Goal: Book appointment/travel/reservation

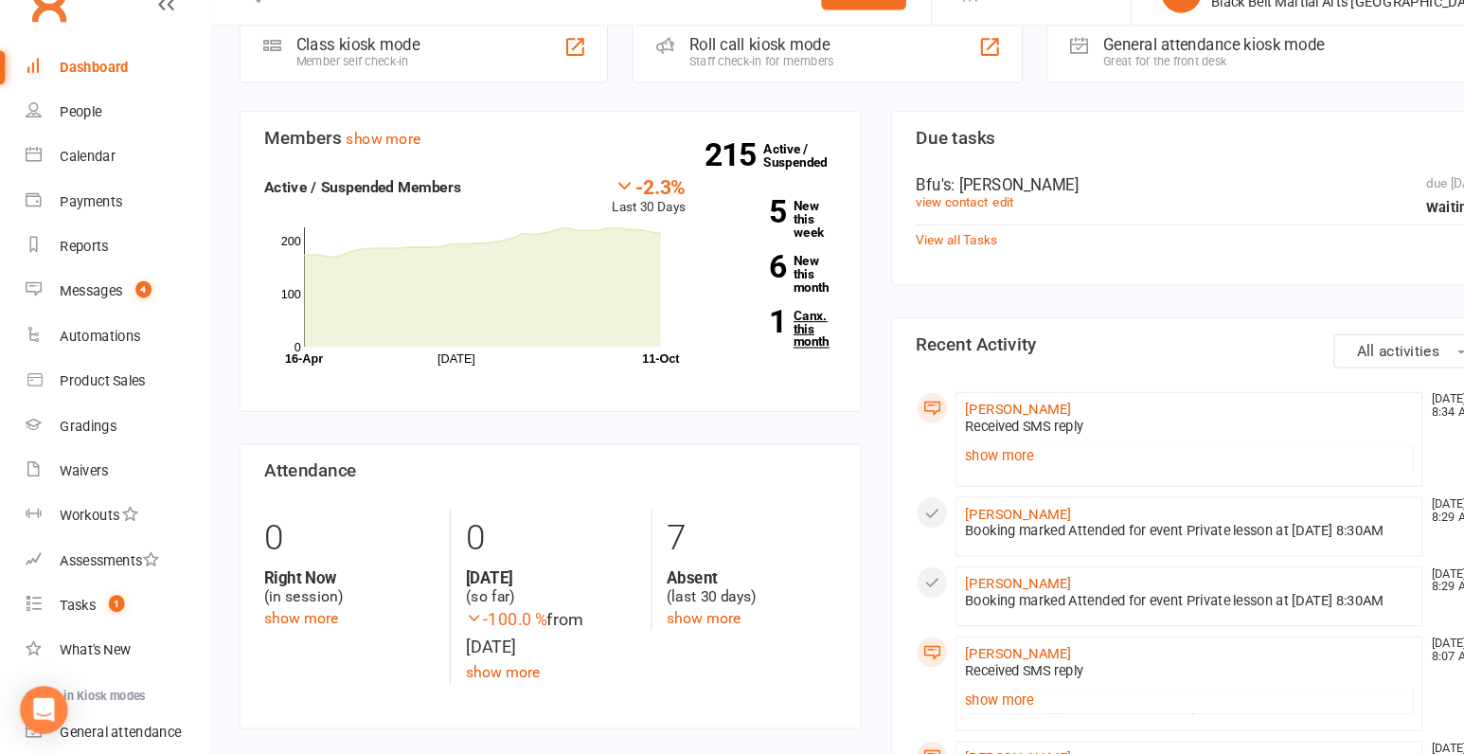
scroll to position [501, 0]
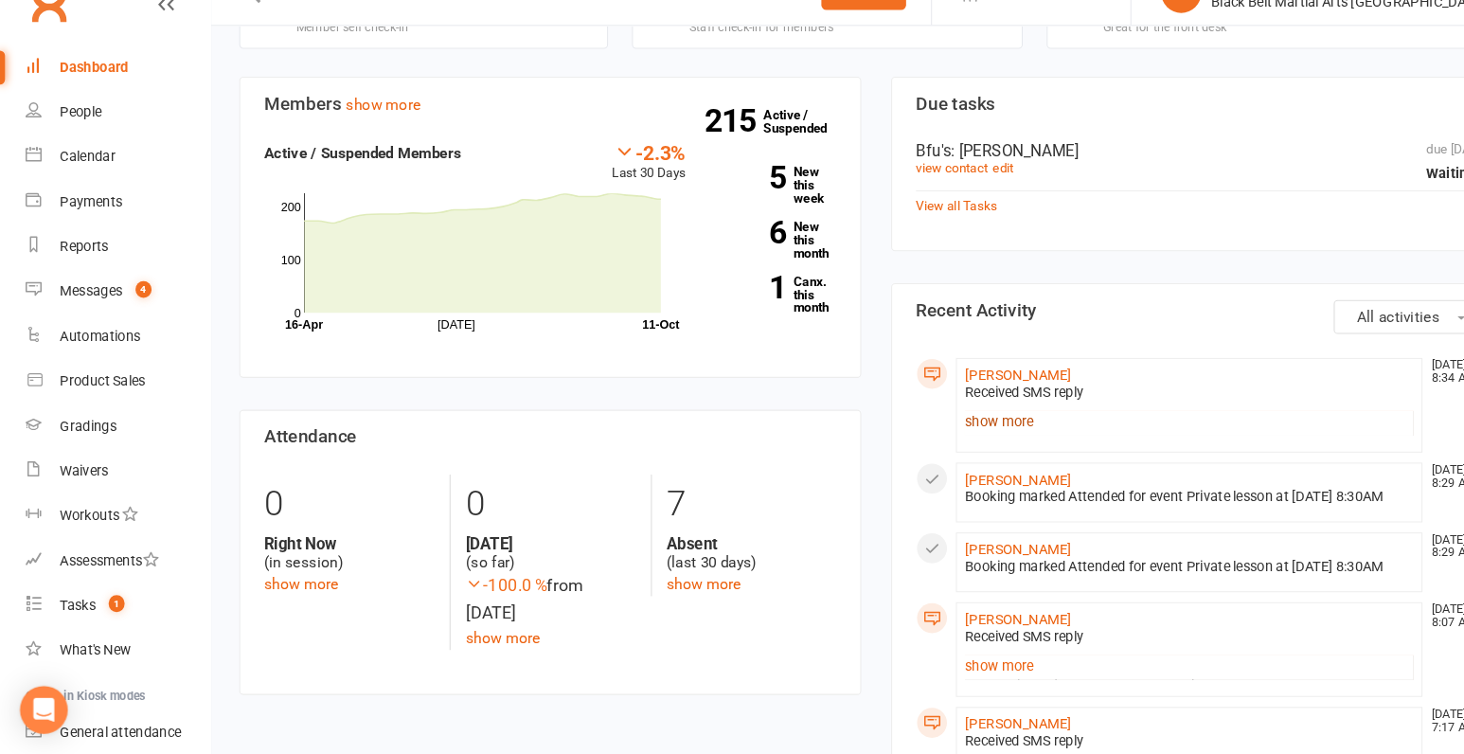
click at [936, 437] on link "show more" at bounding box center [1130, 438] width 426 height 27
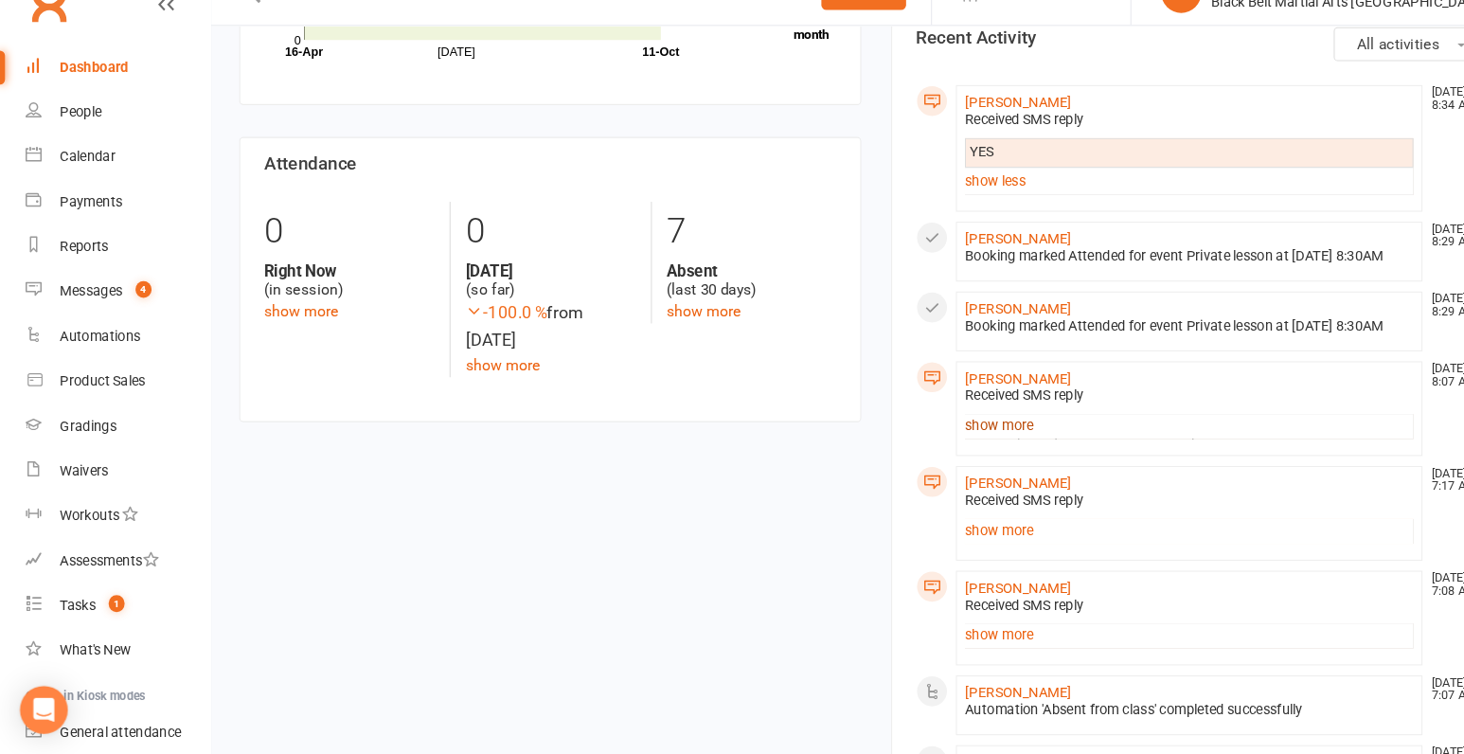
scroll to position [762, 0]
click at [954, 453] on link "show more" at bounding box center [1130, 439] width 426 height 27
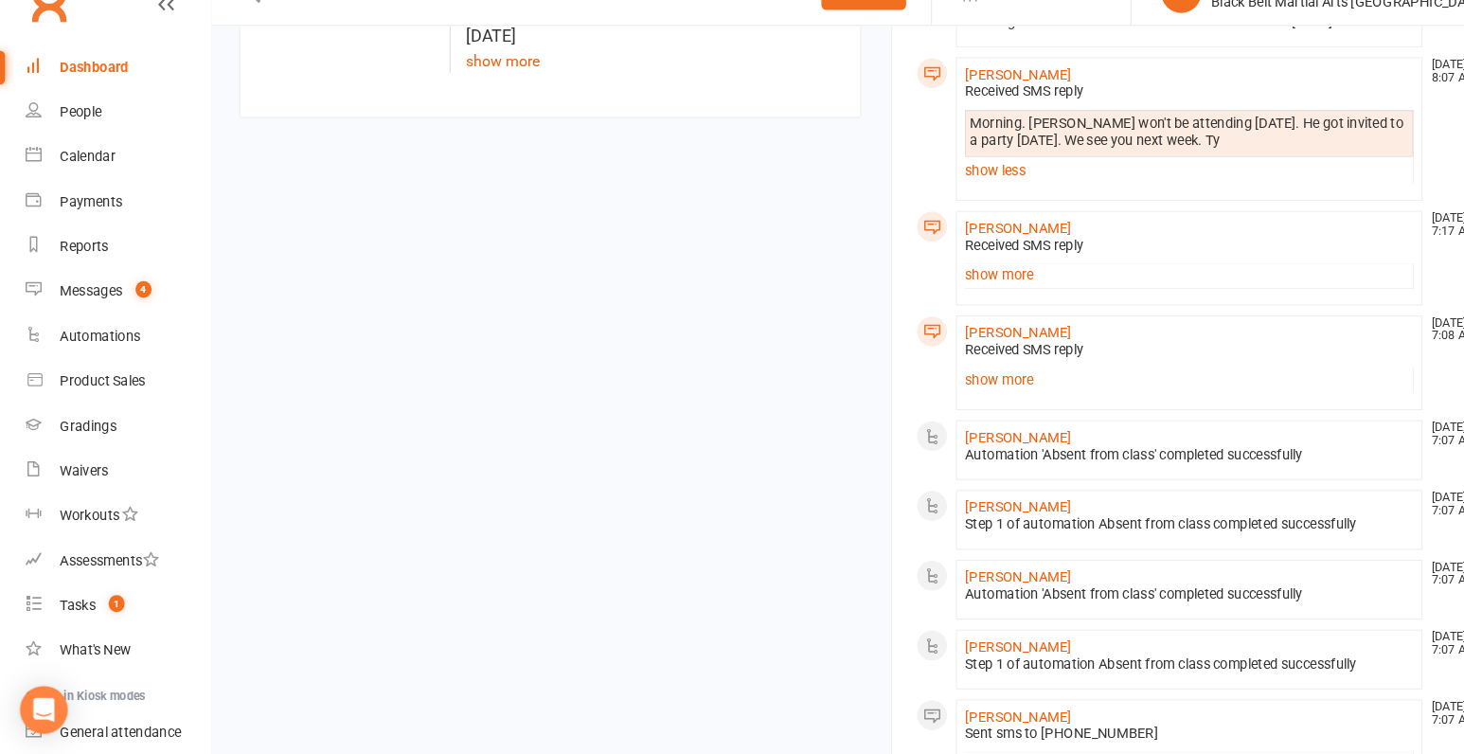
scroll to position [1053, 0]
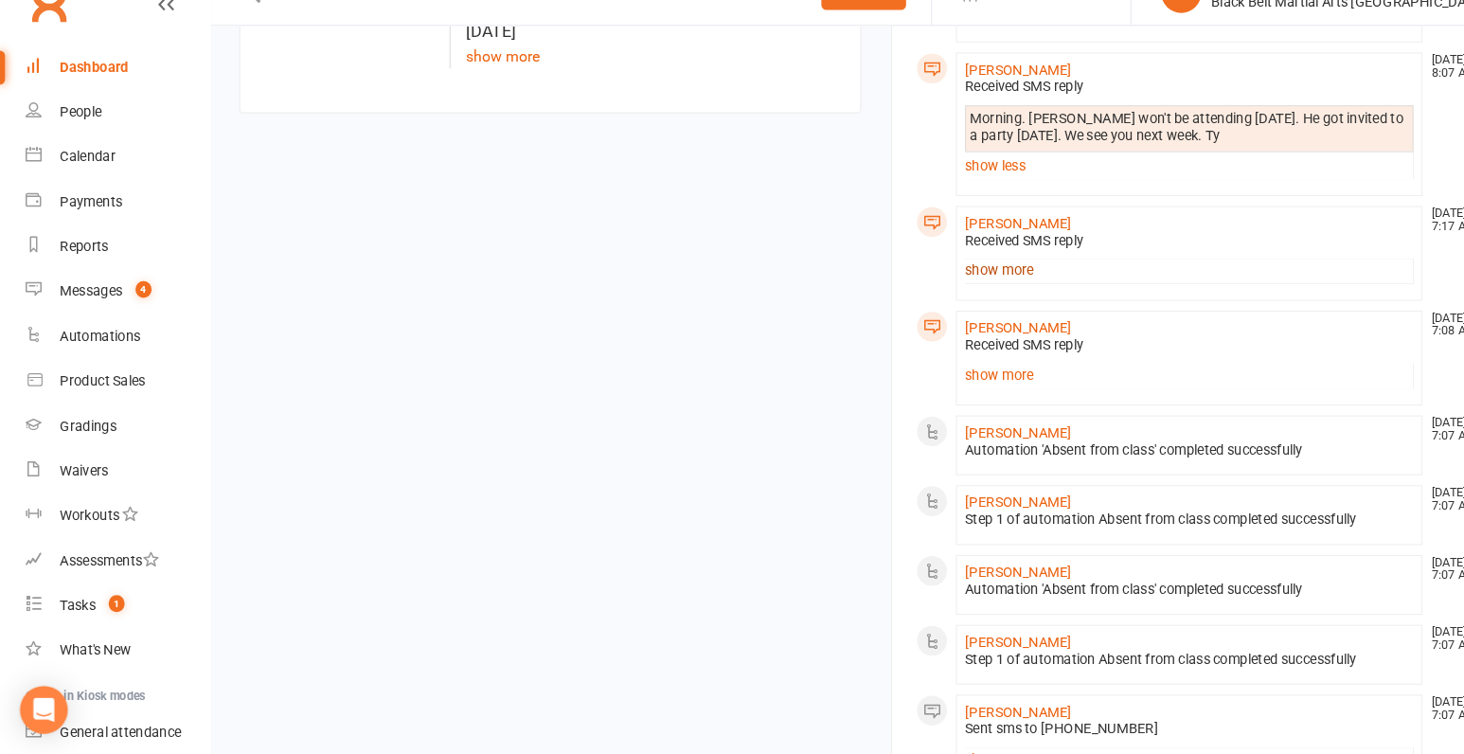
click at [952, 308] on link "show more" at bounding box center [1130, 294] width 426 height 27
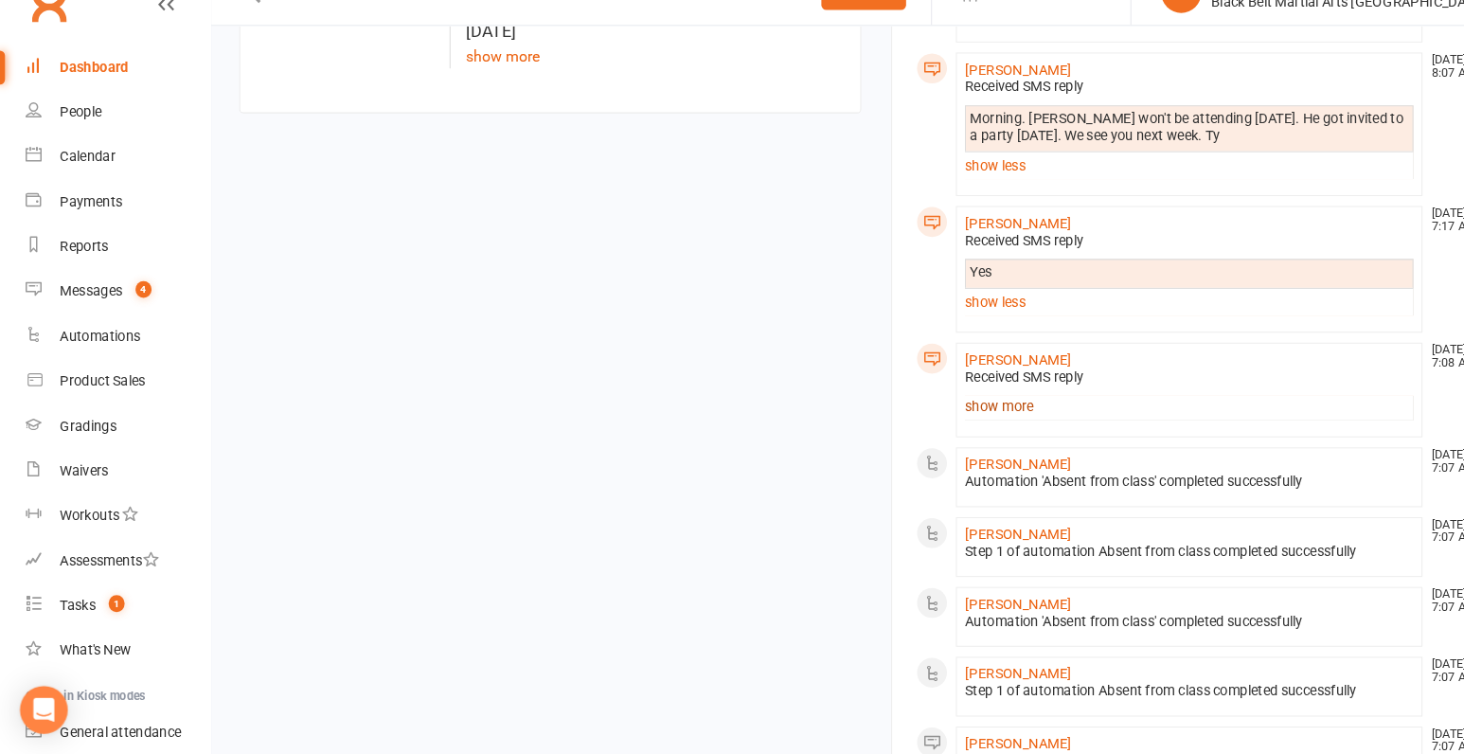
click at [938, 437] on link "show more" at bounding box center [1130, 424] width 426 height 27
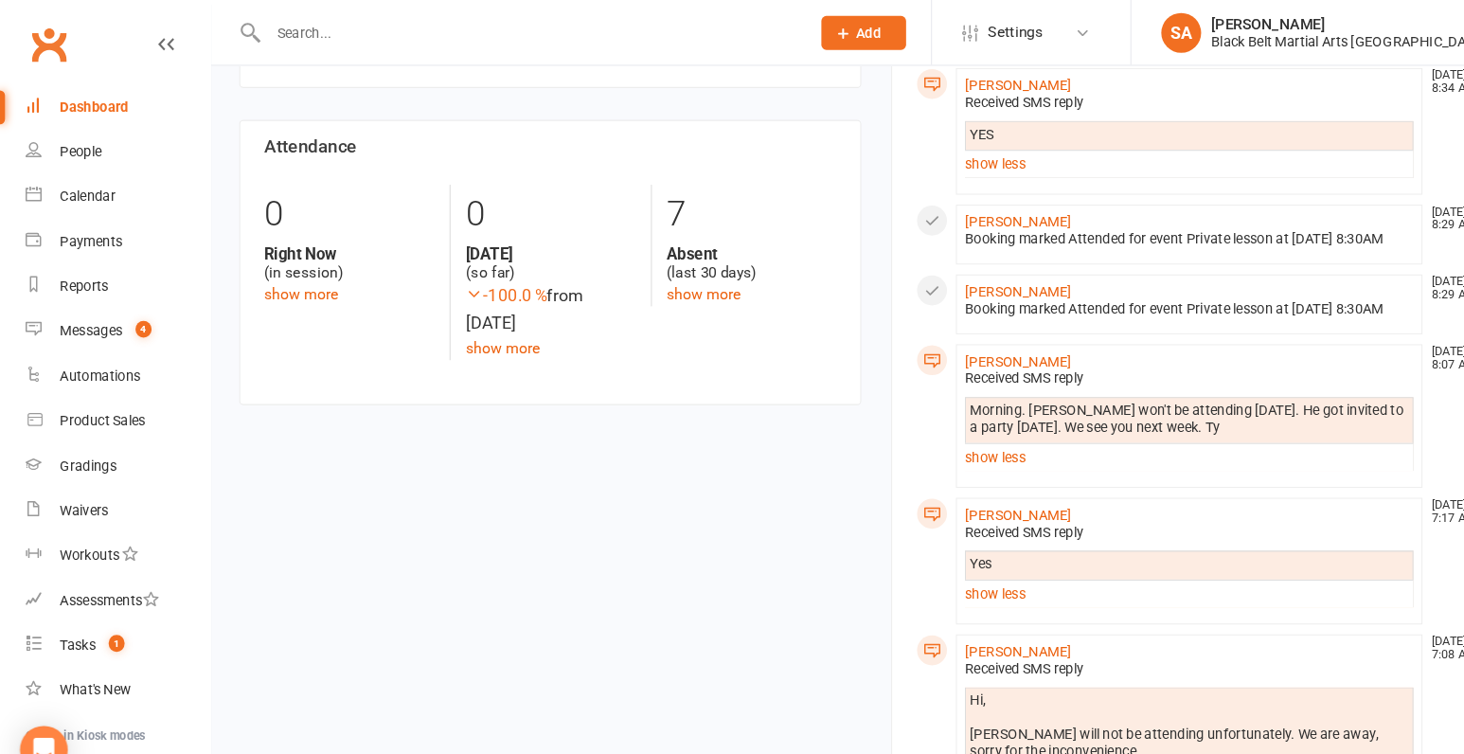
scroll to position [731, 0]
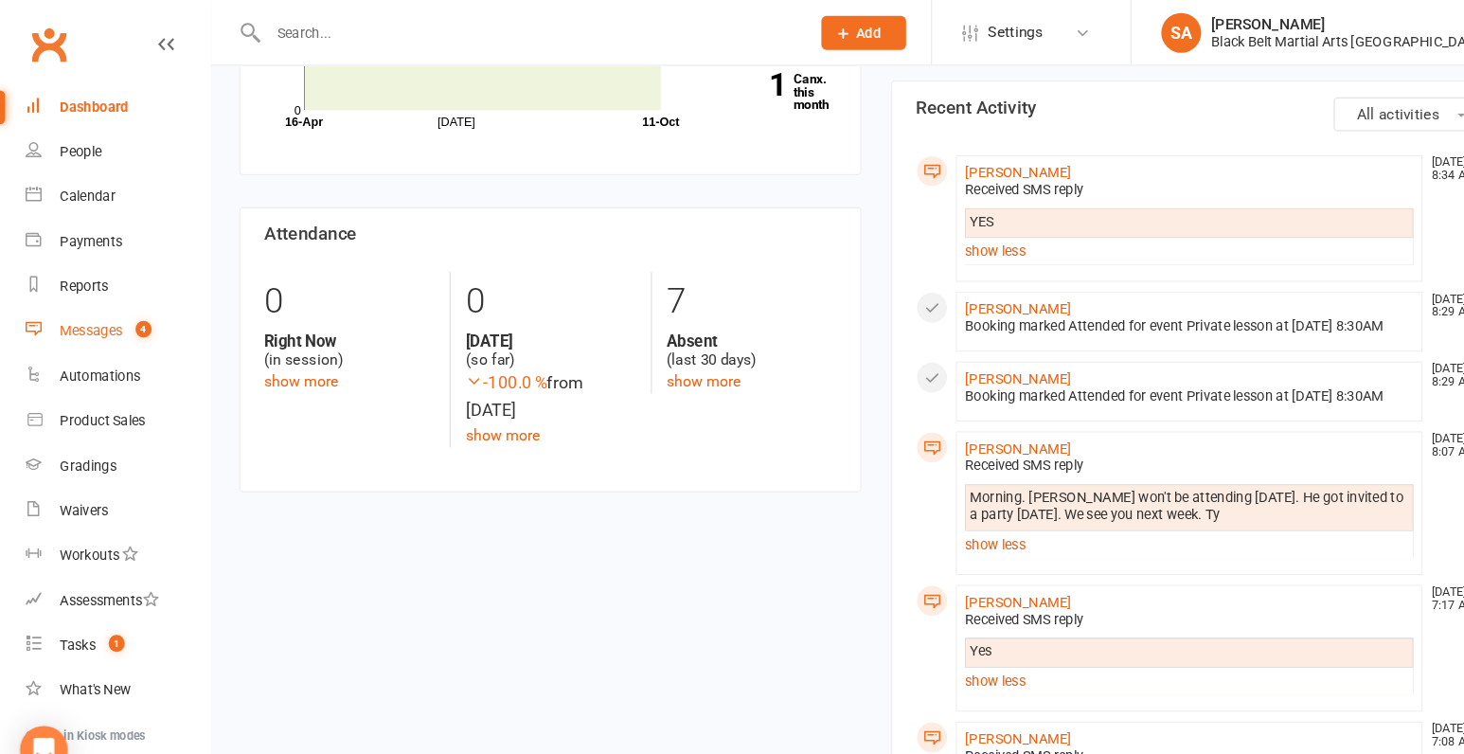
click at [83, 314] on div "Messages" at bounding box center [87, 314] width 60 height 15
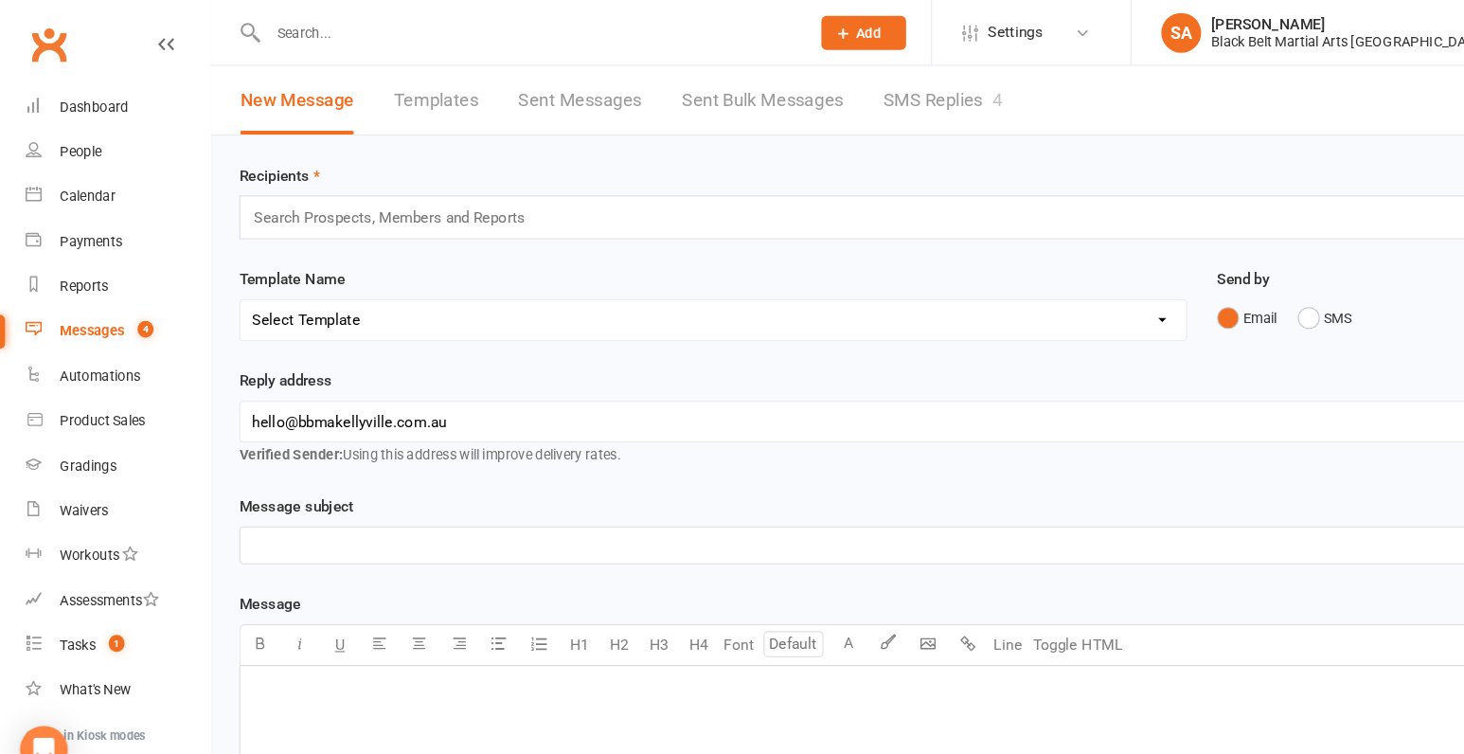
click at [840, 84] on link "SMS Replies 4" at bounding box center [896, 94] width 114 height 65
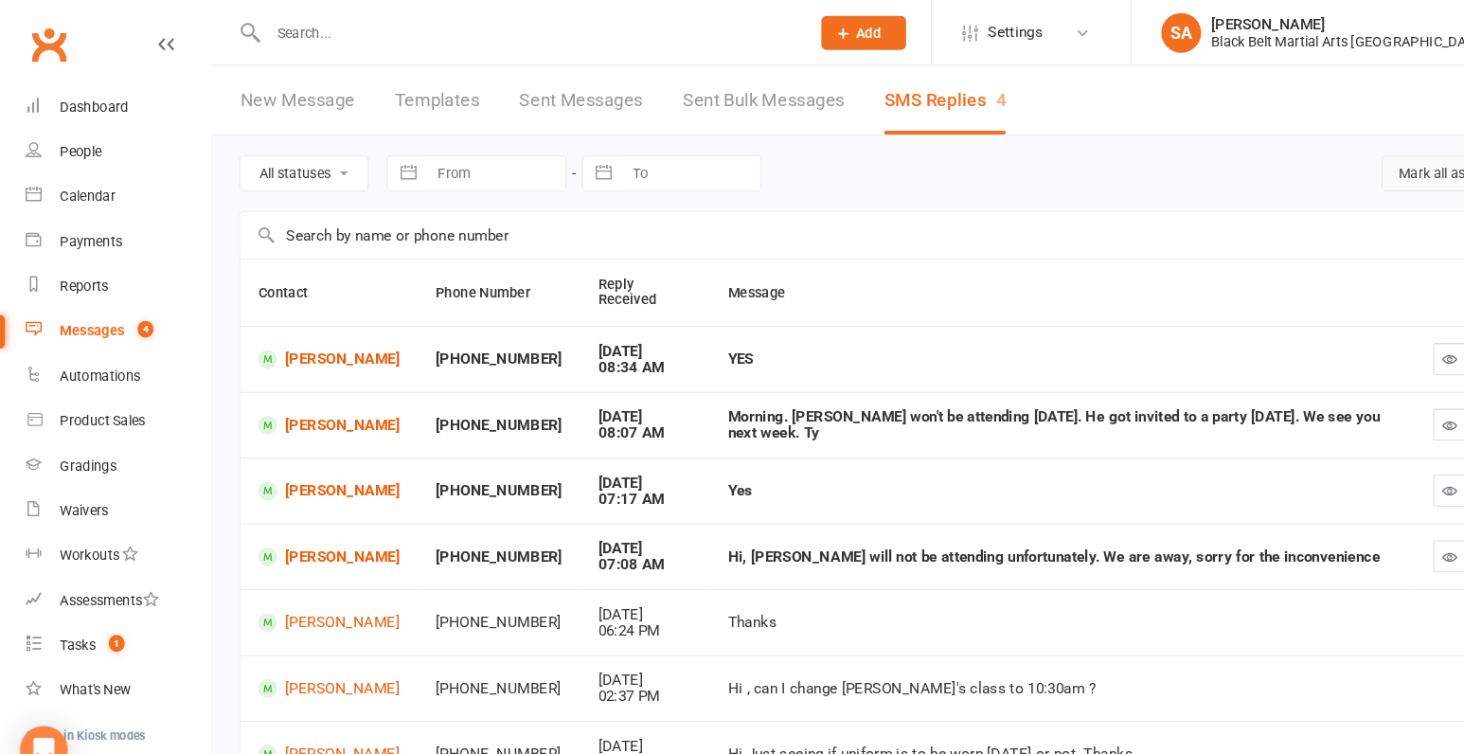
click at [1351, 163] on button "Mark all as read" at bounding box center [1374, 165] width 125 height 34
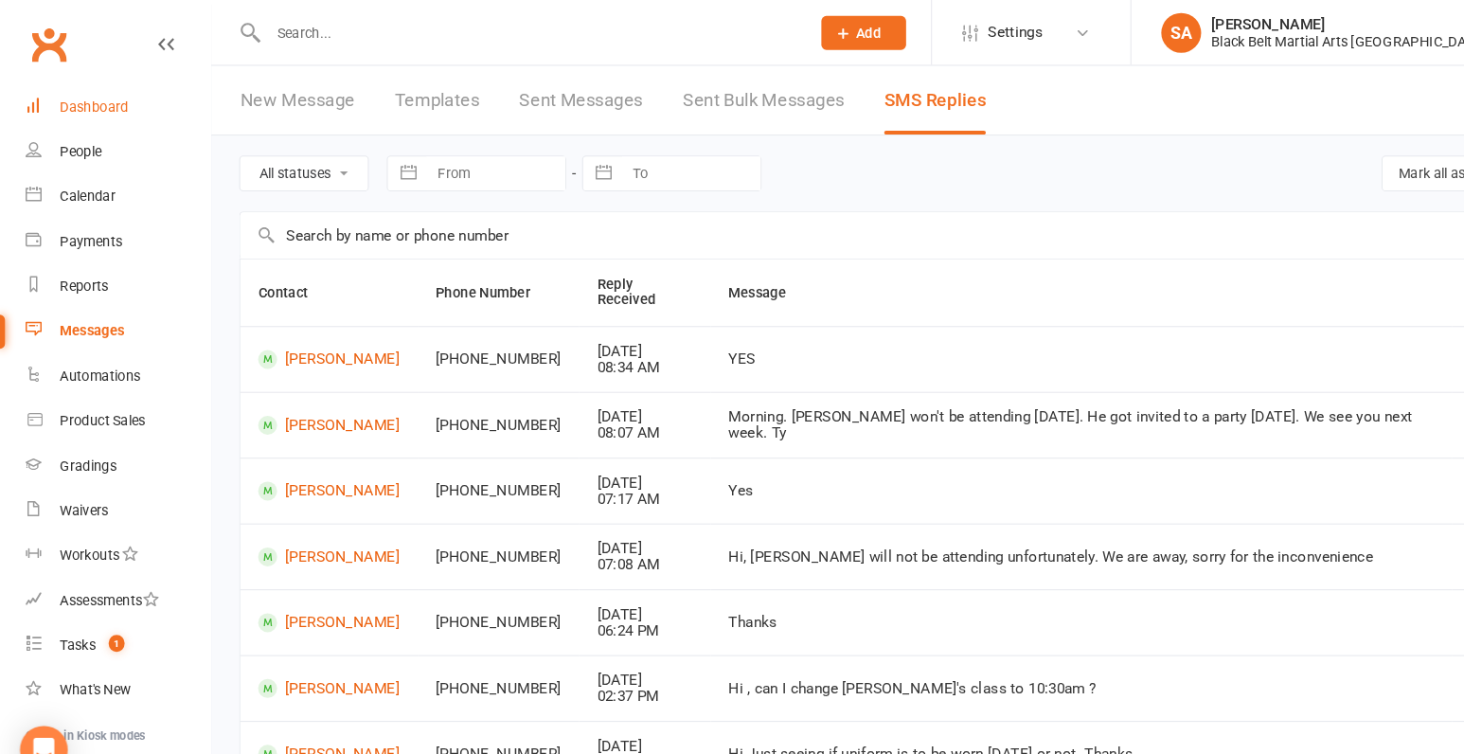
click at [112, 109] on div "Dashboard" at bounding box center [89, 101] width 65 height 15
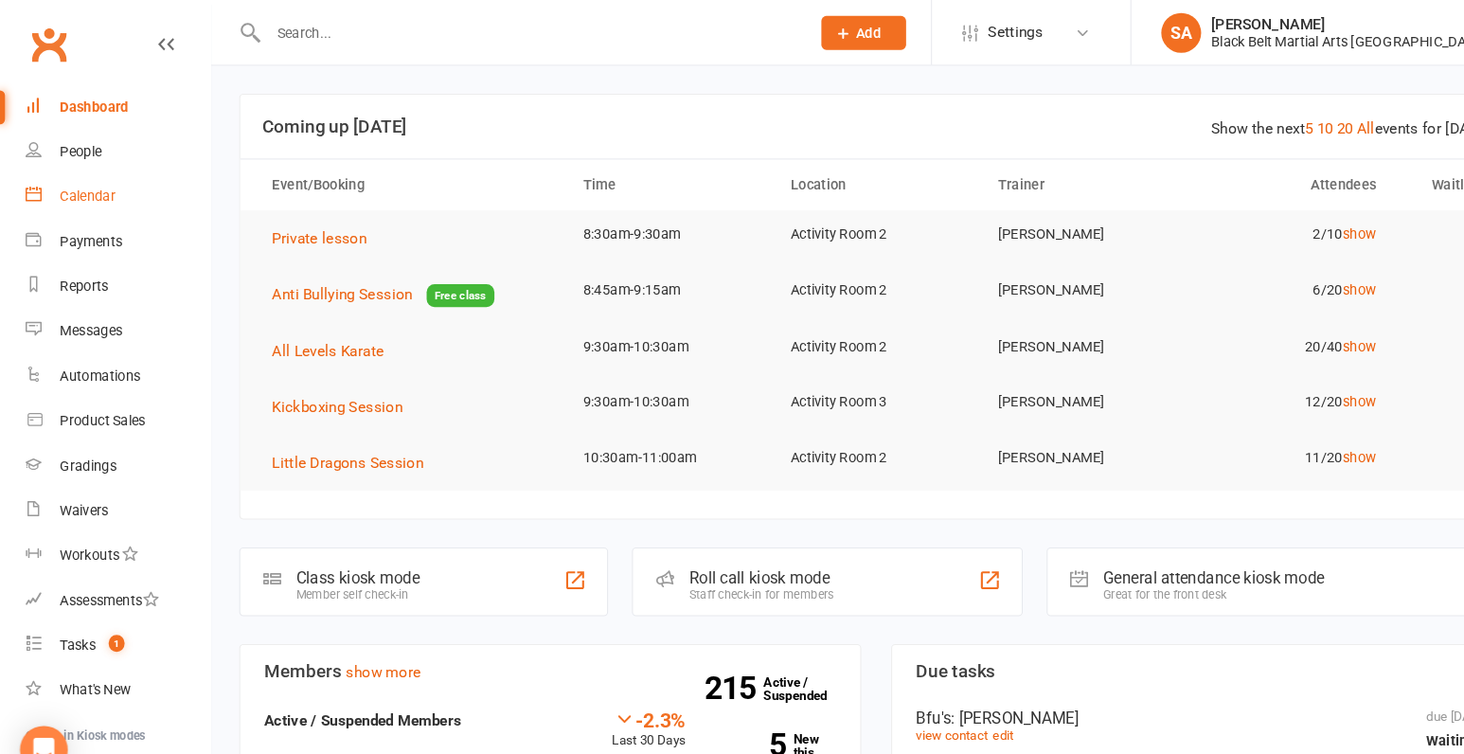
click at [91, 189] on div "Calendar" at bounding box center [83, 186] width 53 height 15
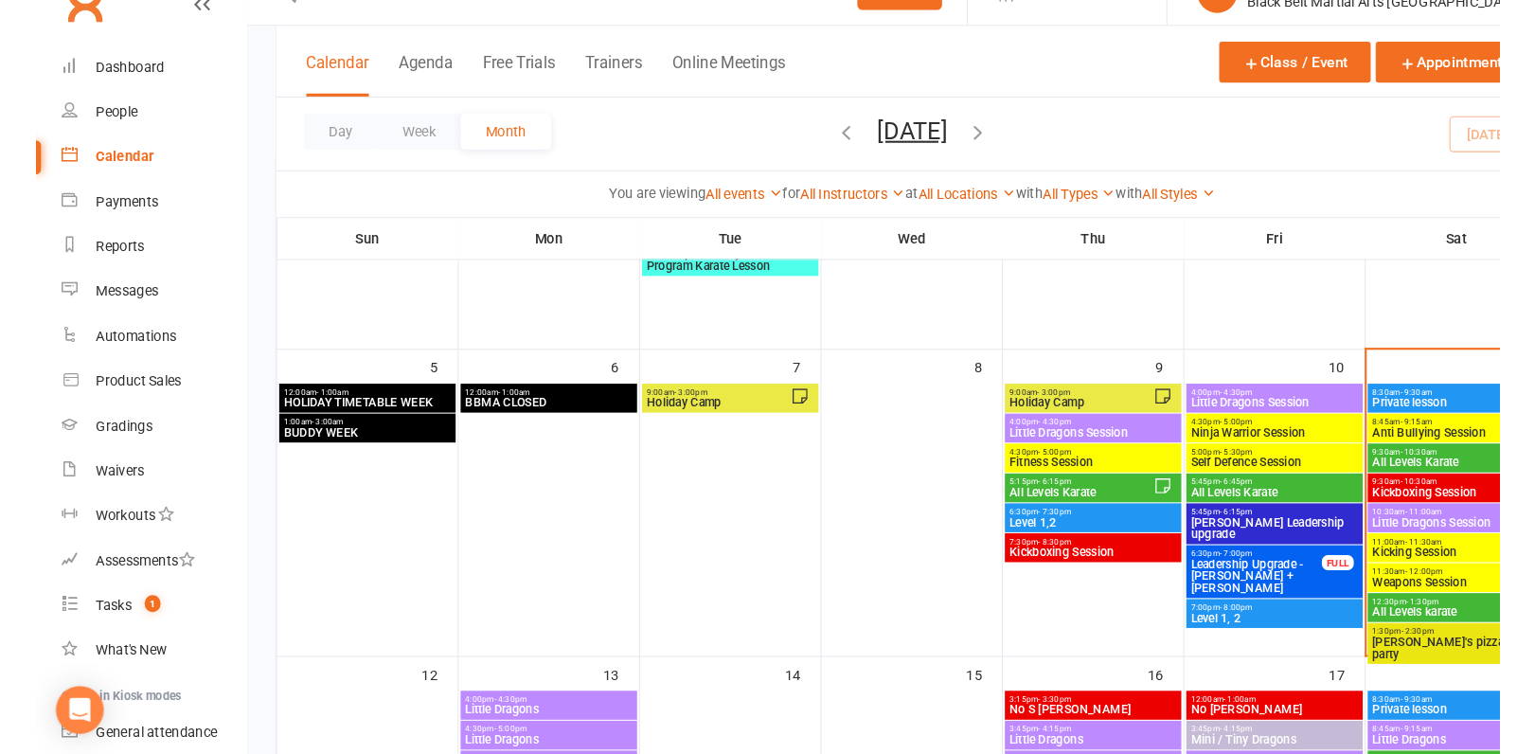
scroll to position [176, 0]
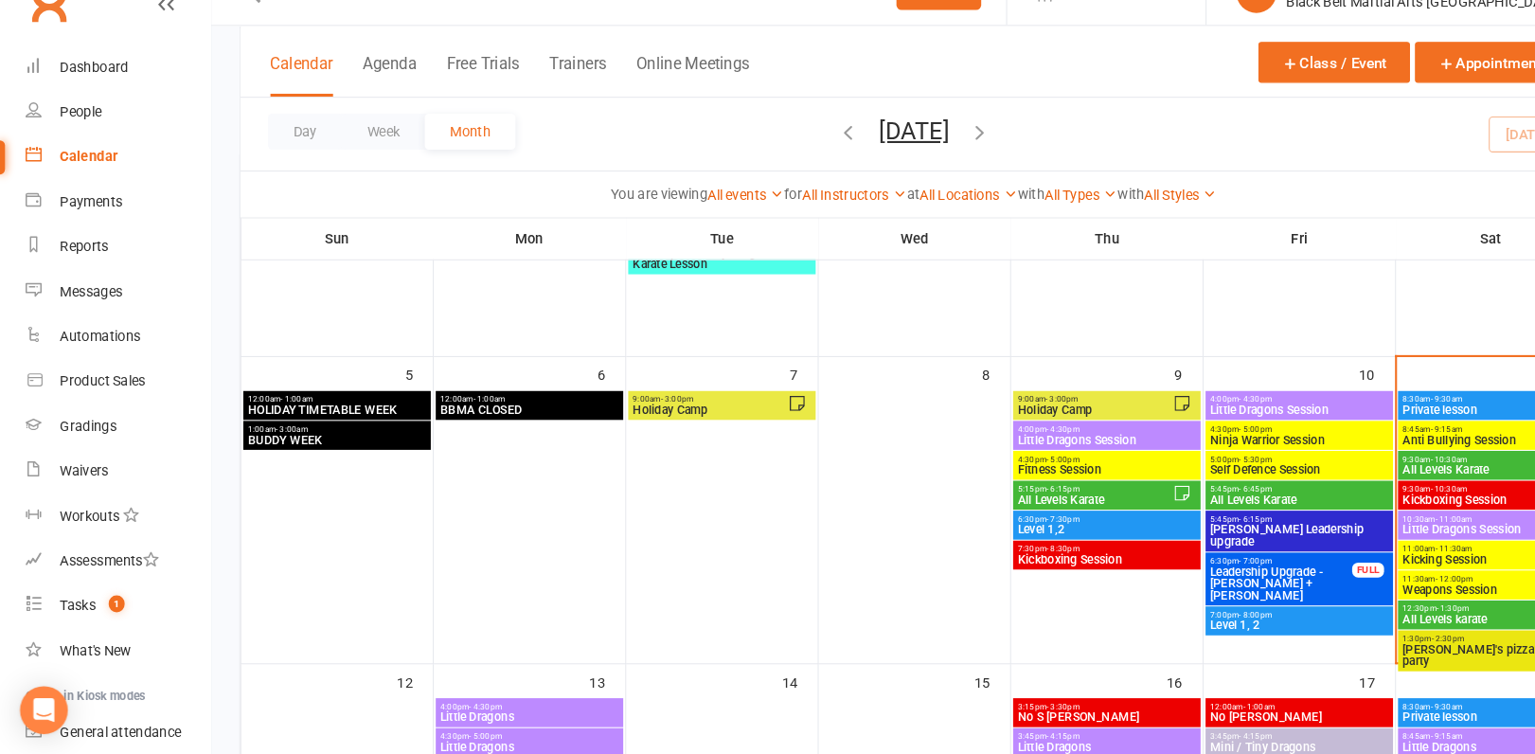
click at [1339, 454] on span "Anti Bullying Session" at bounding box center [1416, 455] width 170 height 11
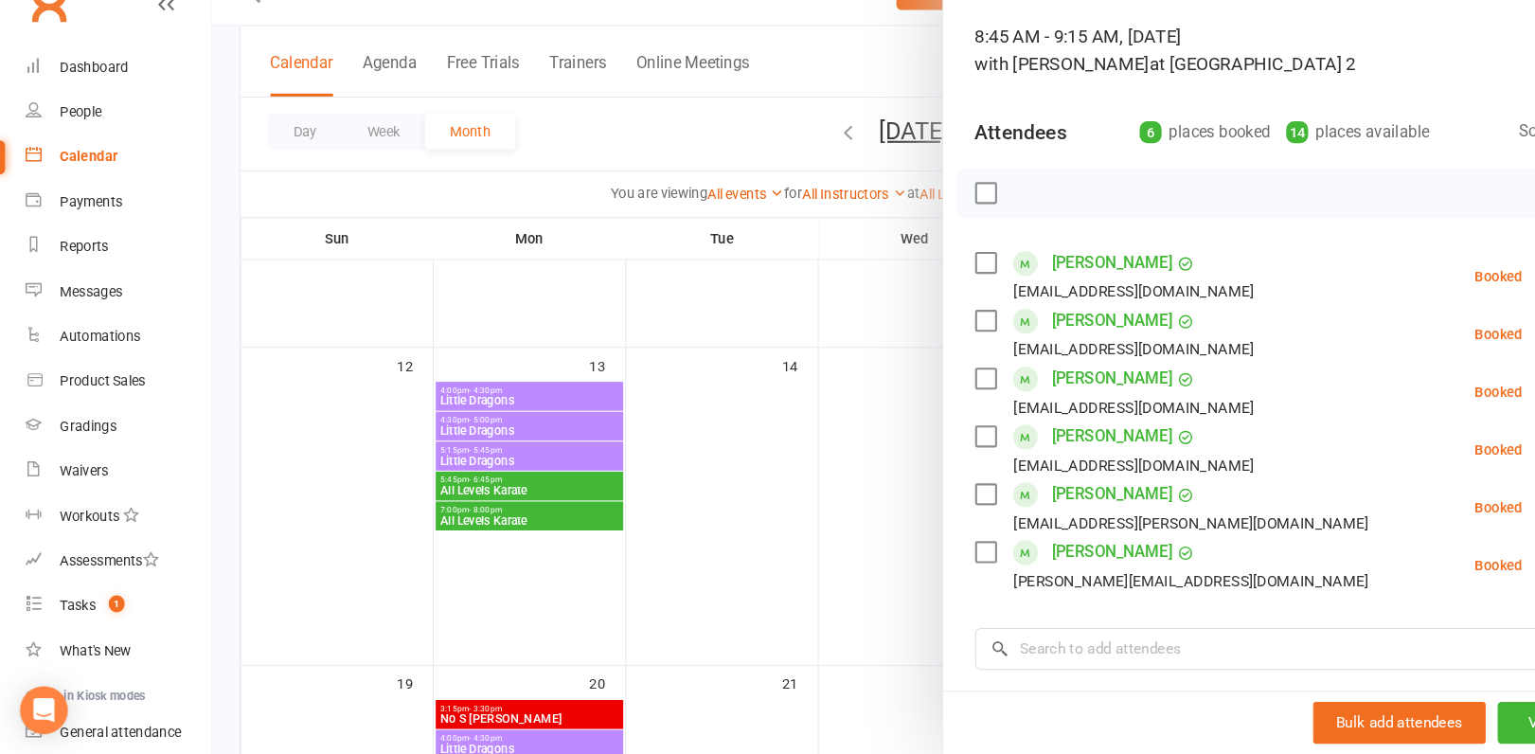
scroll to position [87, 0]
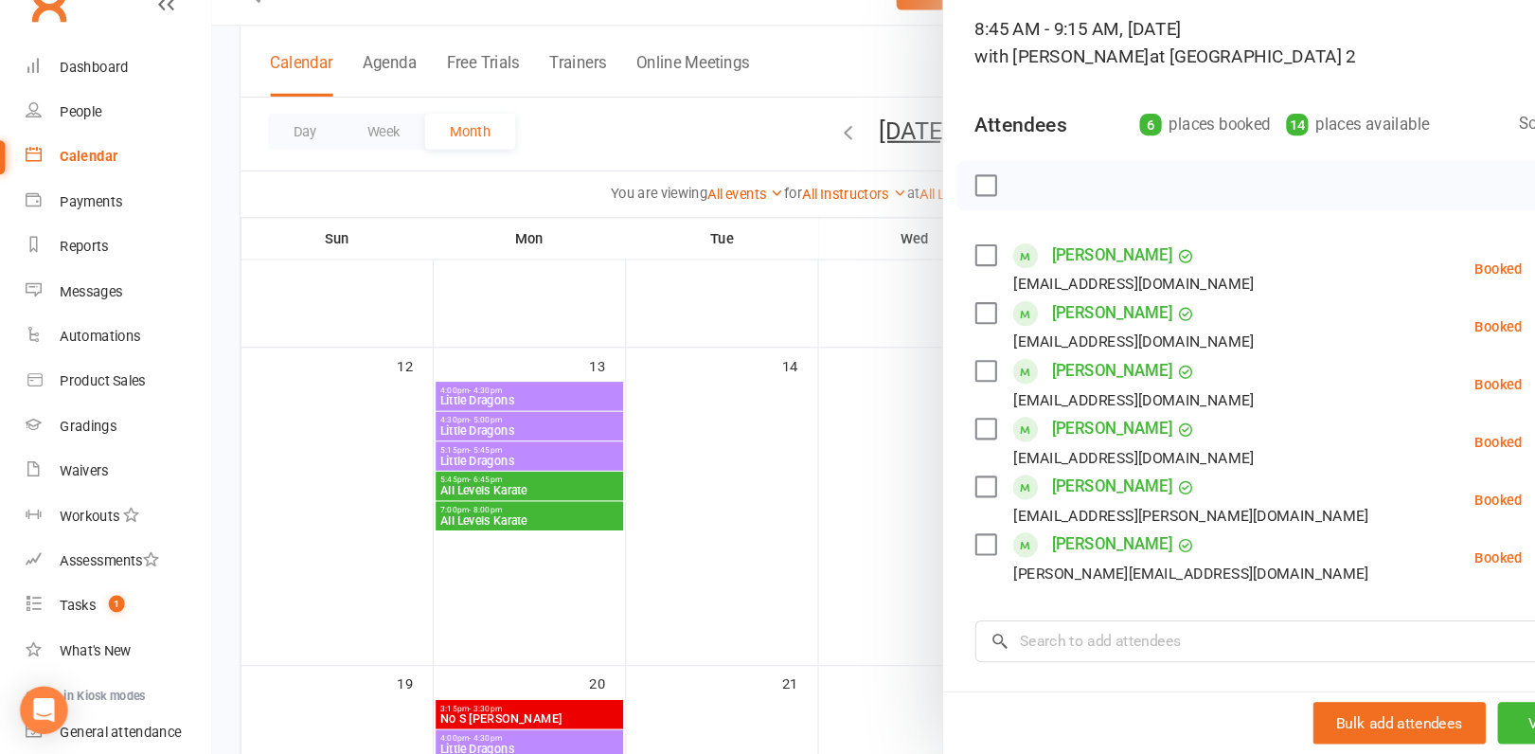
click at [936, 282] on label at bounding box center [935, 280] width 19 height 19
click at [931, 339] on label at bounding box center [935, 335] width 19 height 19
click at [972, 222] on icon "button" at bounding box center [978, 214] width 21 height 21
drag, startPoint x: 1133, startPoint y: 341, endPoint x: 997, endPoint y: 338, distance: 136.4
click at [997, 338] on li "[PERSON_NAME] Payments up to date [EMAIL_ADDRESS][DOMAIN_NAME] Attended More in…" at bounding box center [1215, 347] width 579 height 55
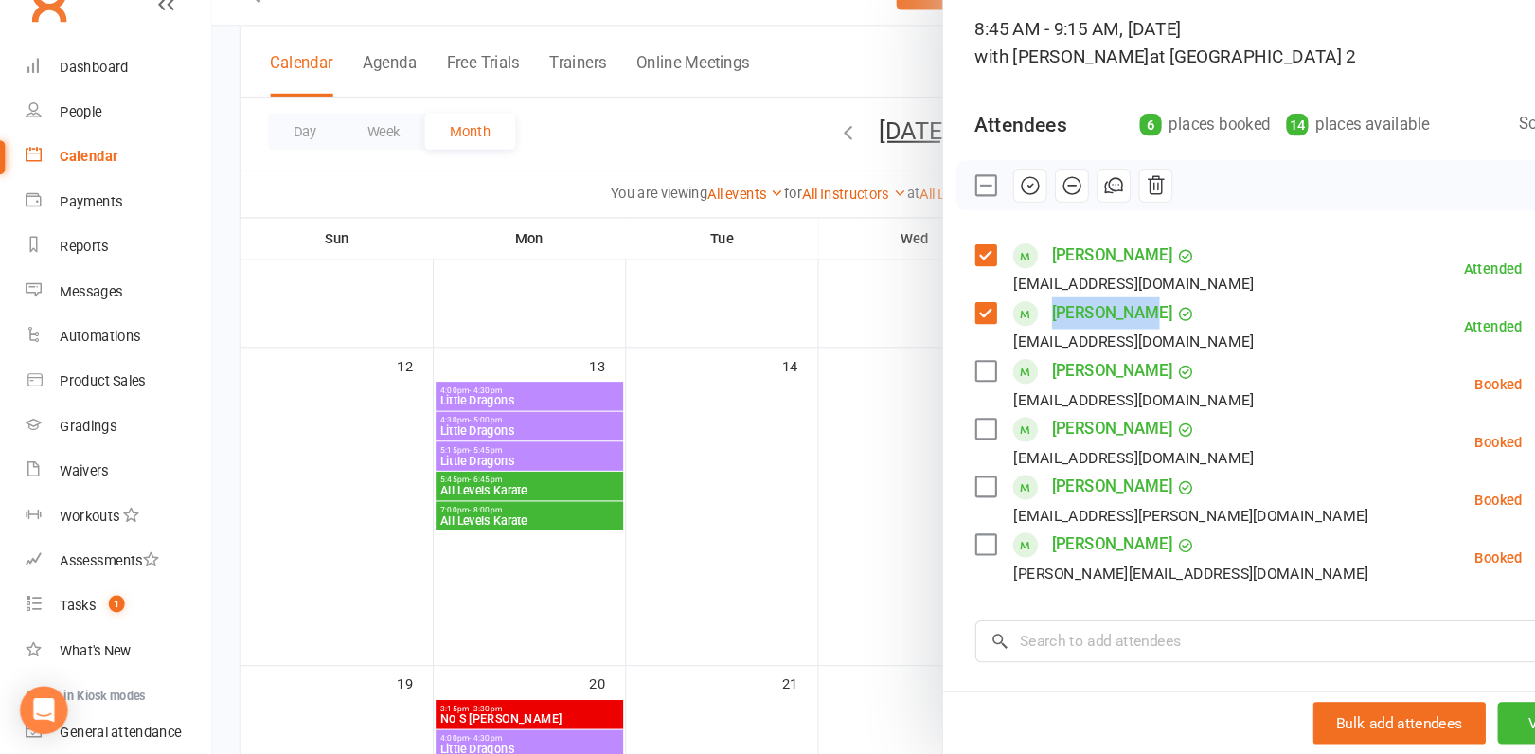
copy link "[PERSON_NAME]"
click at [757, 451] on div at bounding box center [868, 377] width 1334 height 754
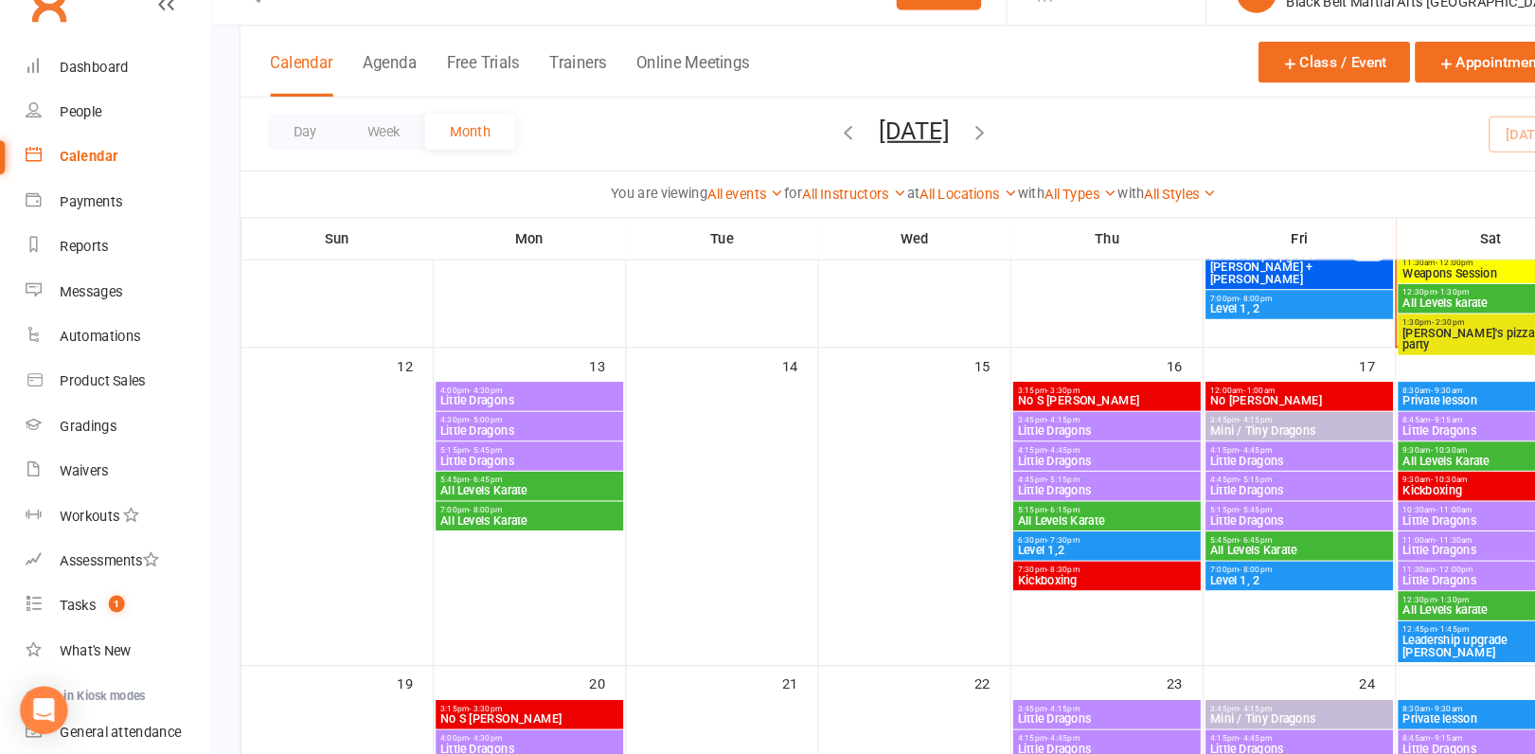
click at [1381, 470] on span "All Levels Karate" at bounding box center [1416, 475] width 170 height 11
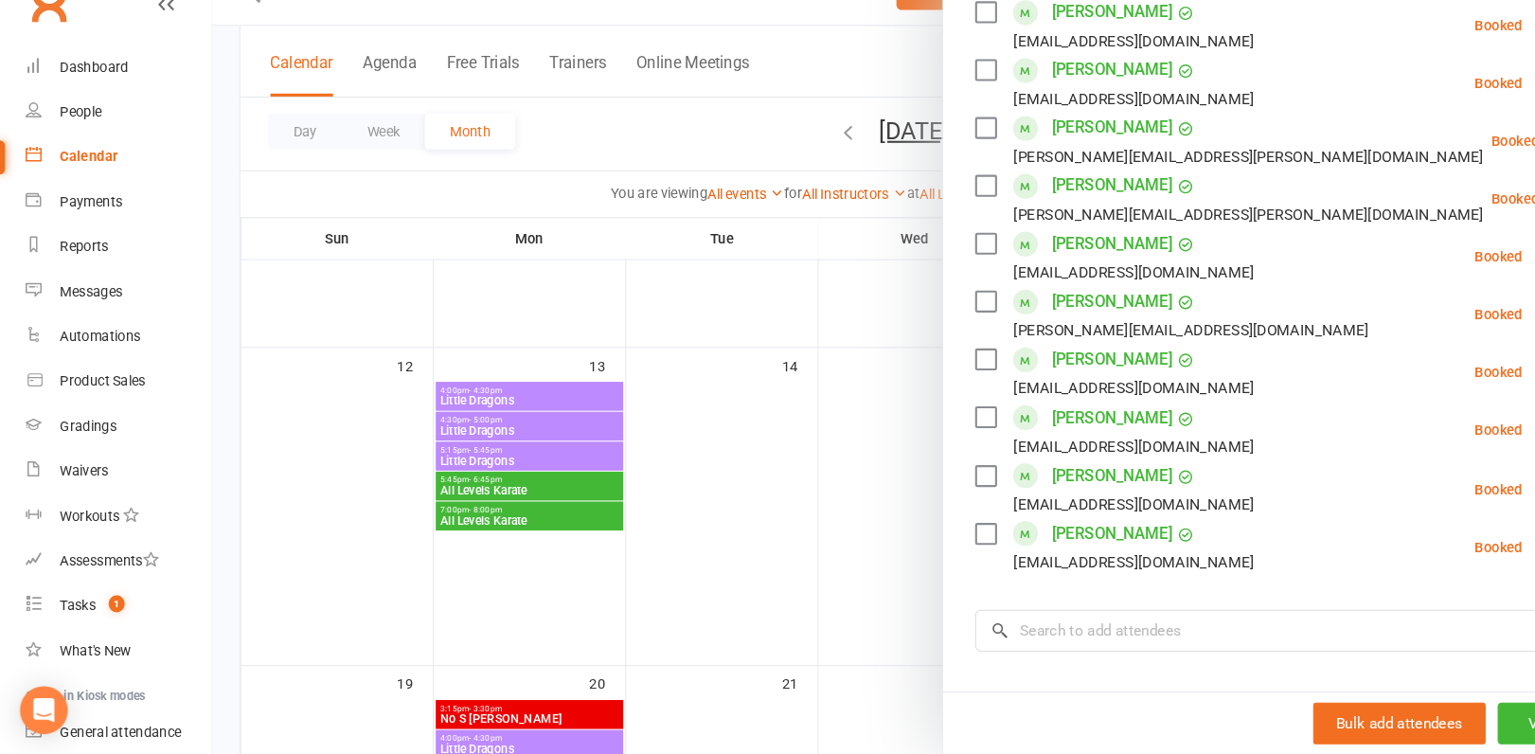
scroll to position [845, 0]
click at [750, 460] on div at bounding box center [868, 377] width 1334 height 754
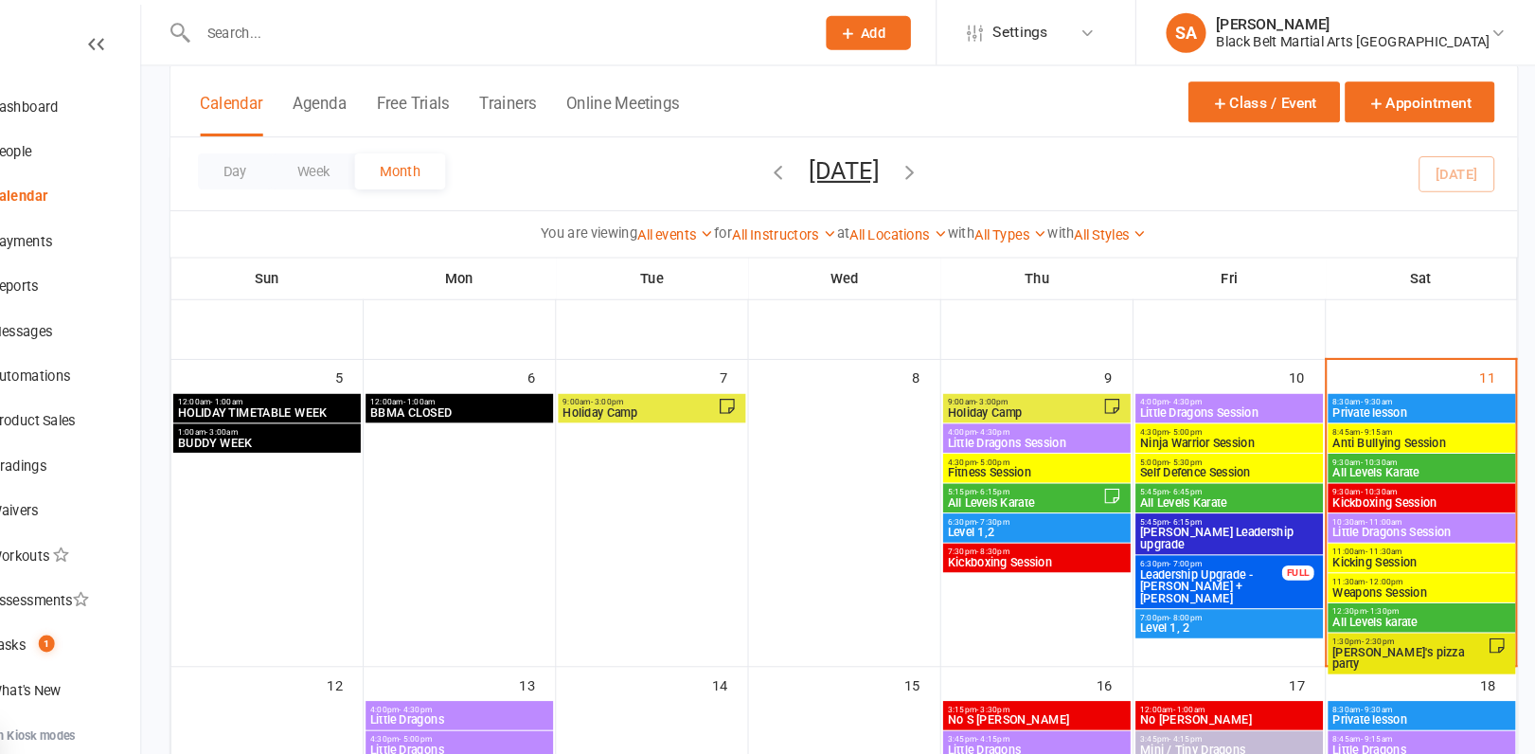
scroll to position [208, 0]
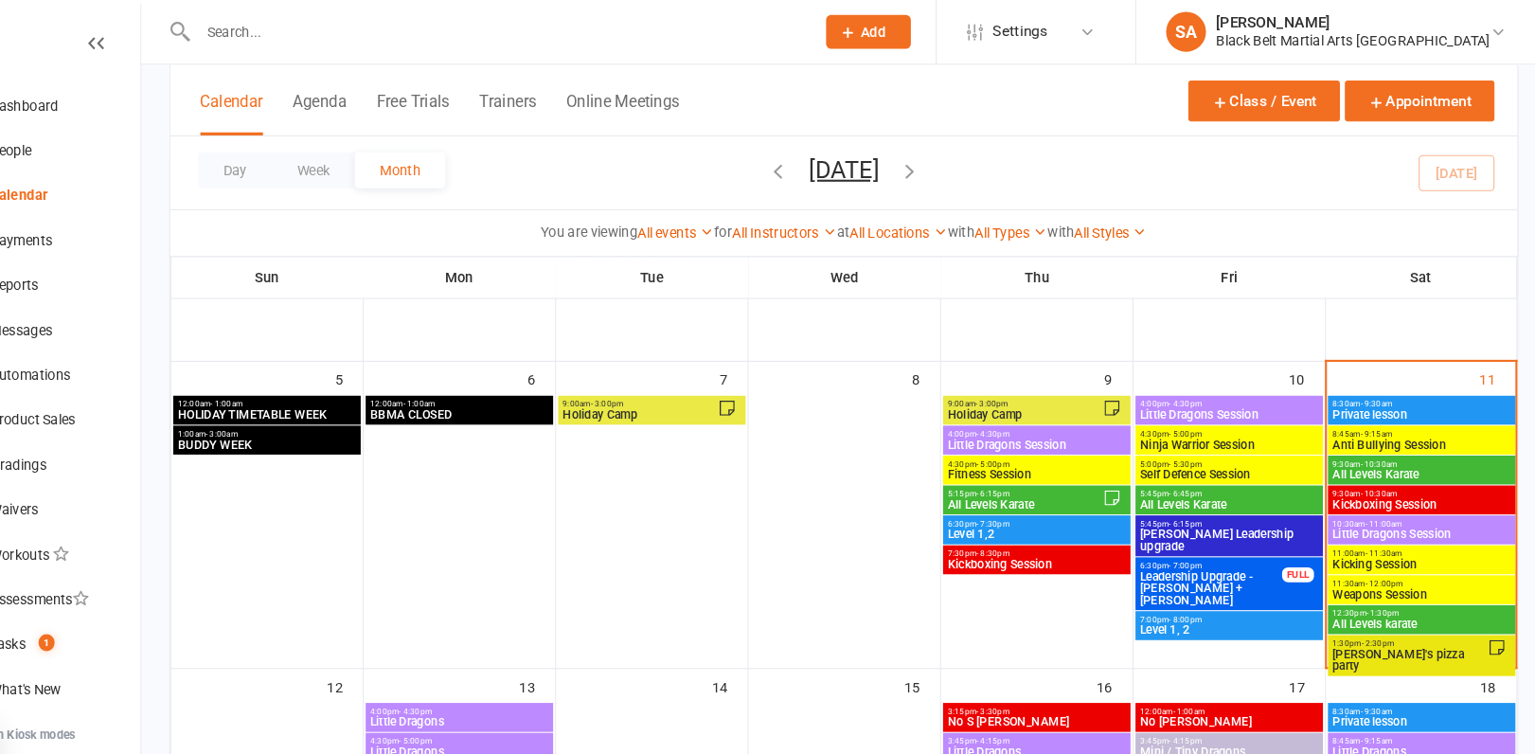
click at [1357, 392] on span "Private lesson" at bounding box center [1416, 394] width 170 height 11
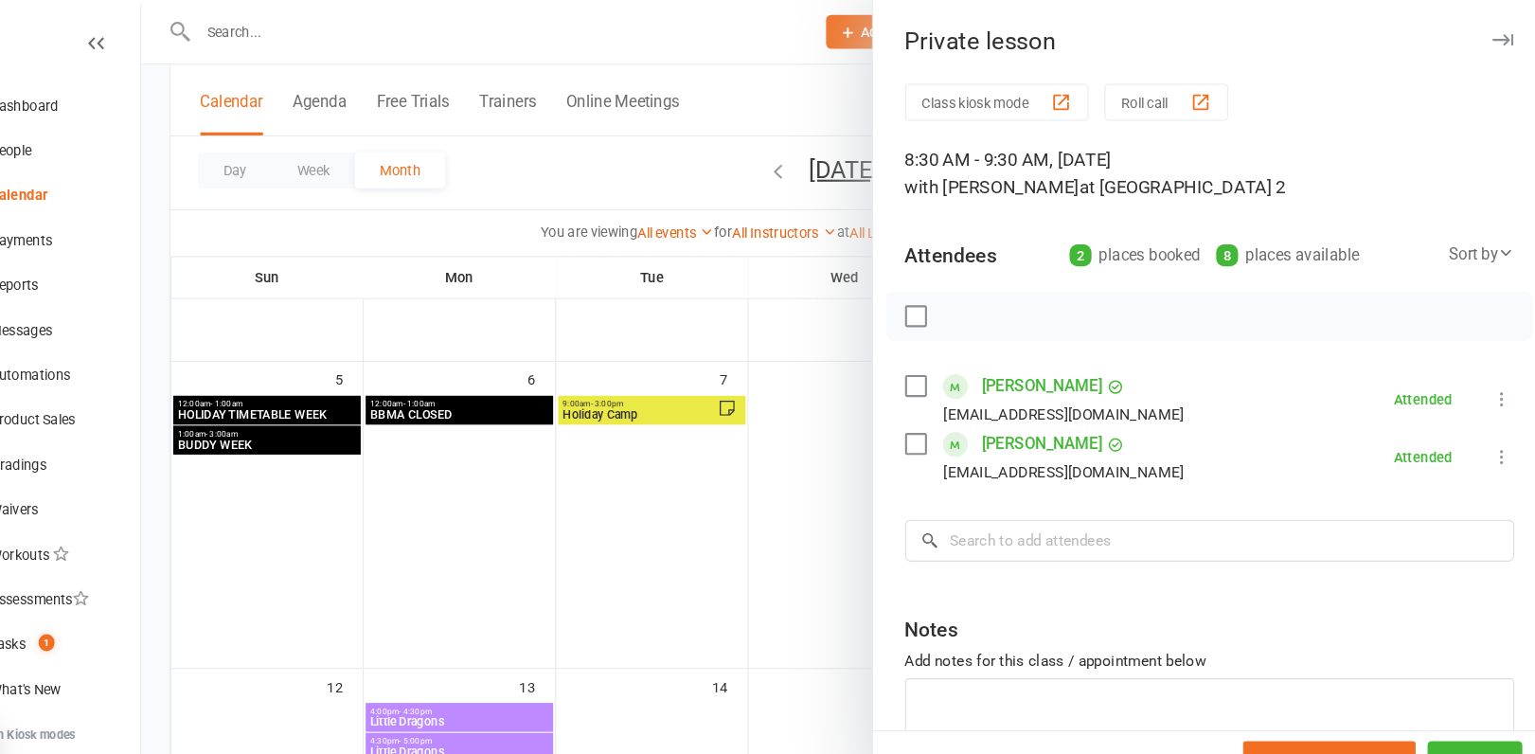
click at [793, 427] on div at bounding box center [868, 377] width 1334 height 754
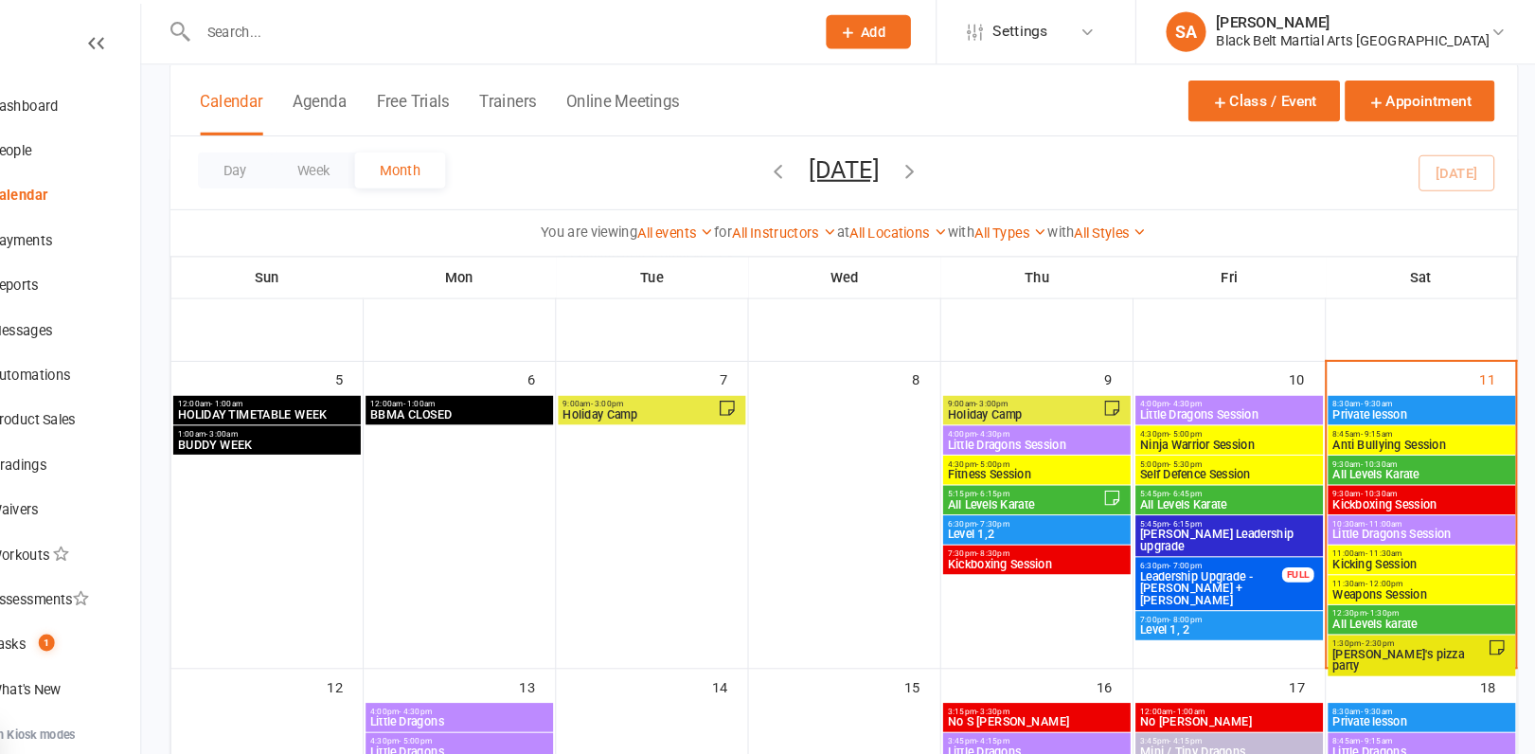
click at [1371, 422] on span "Anti Bullying Session" at bounding box center [1416, 423] width 170 height 11
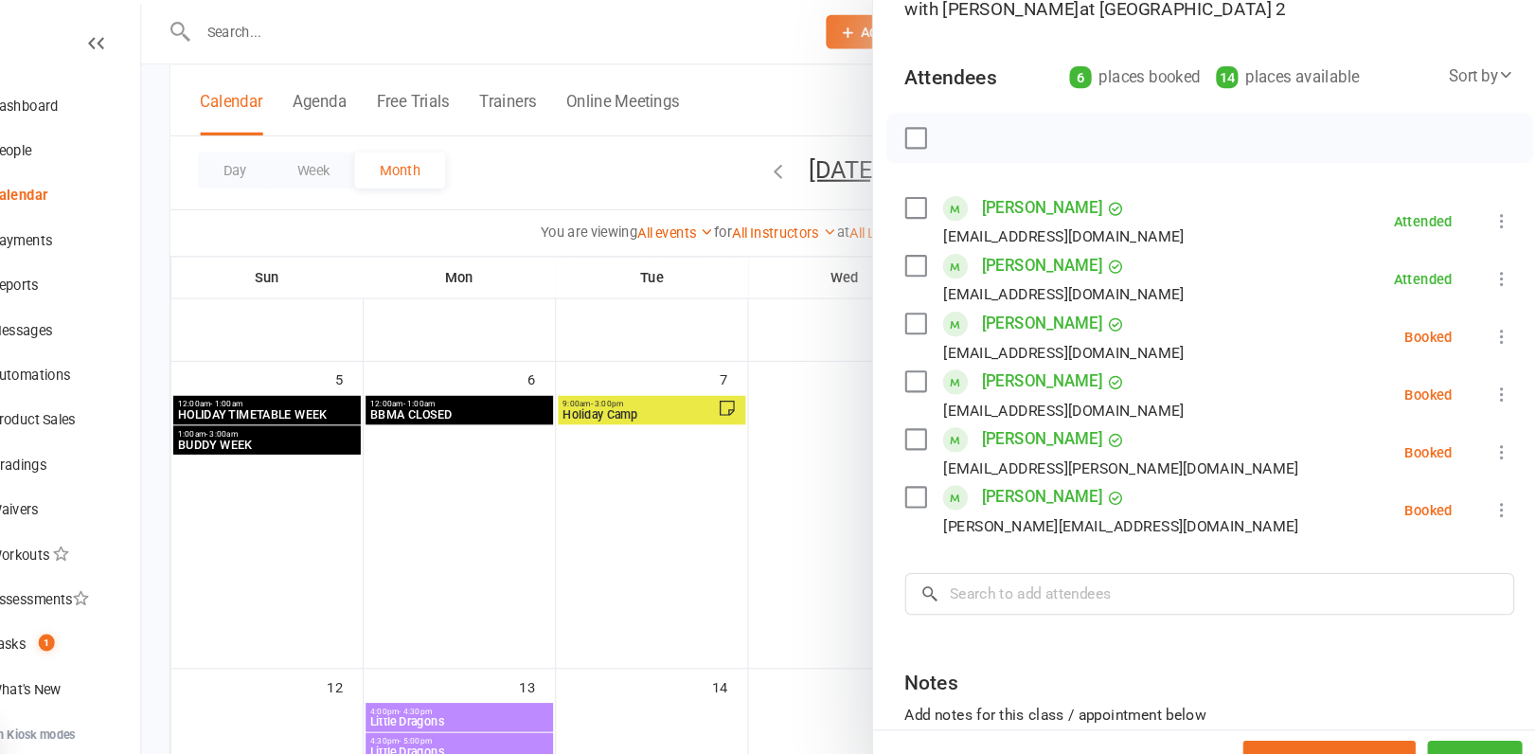
scroll to position [169, 0]
click at [738, 338] on div at bounding box center [868, 377] width 1334 height 754
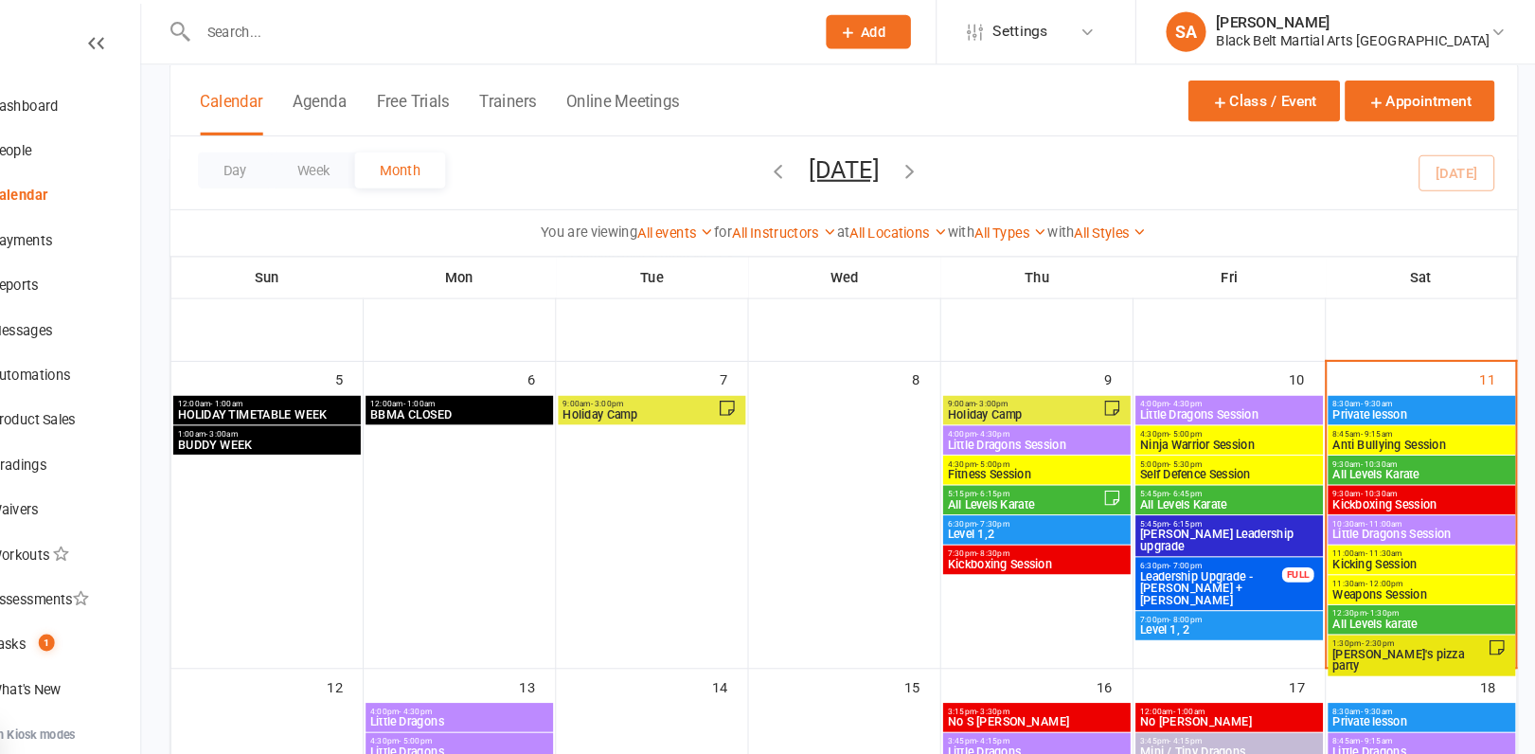
click at [1196, 597] on span "Level 1, 2" at bounding box center [1234, 599] width 170 height 11
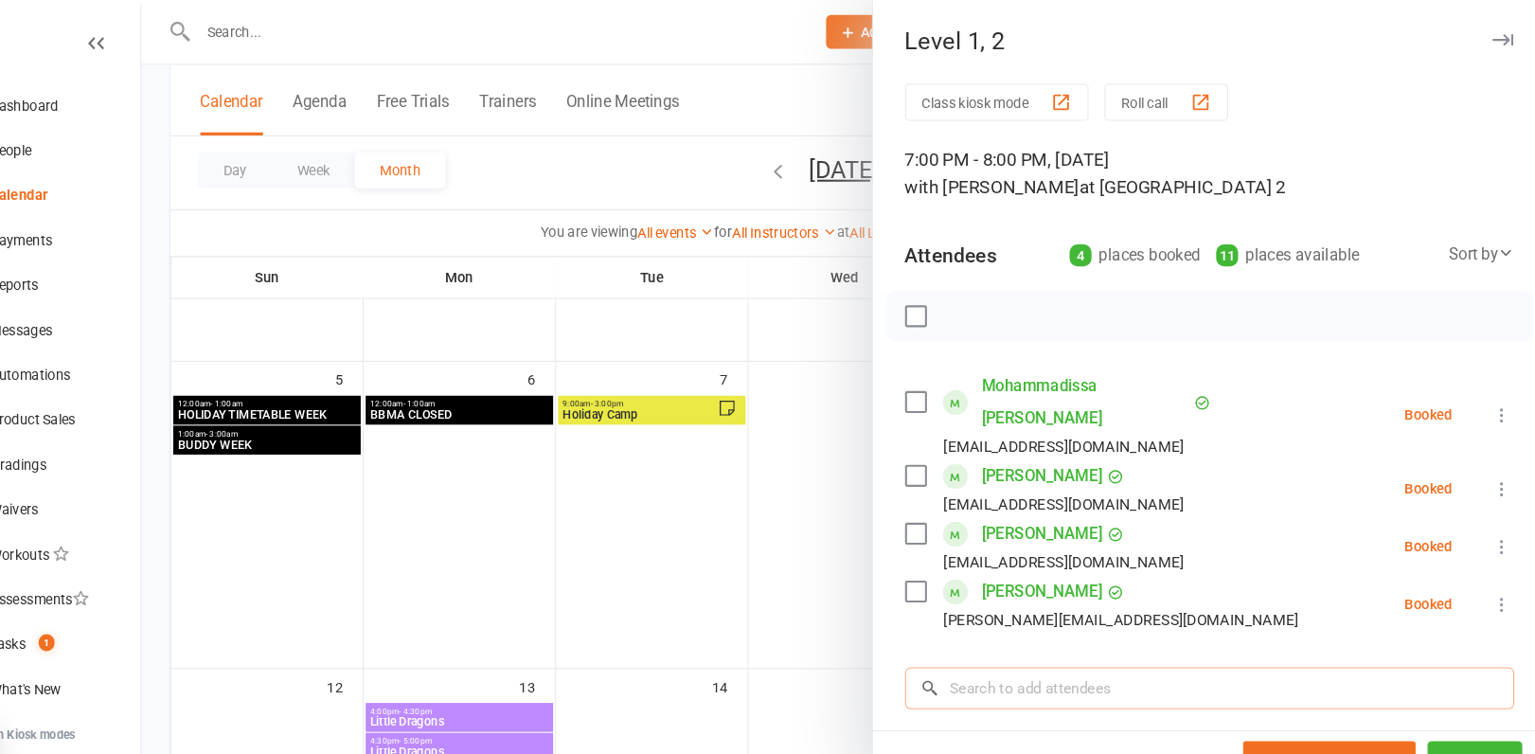
click at [1022, 649] on input "search" at bounding box center [1215, 654] width 579 height 40
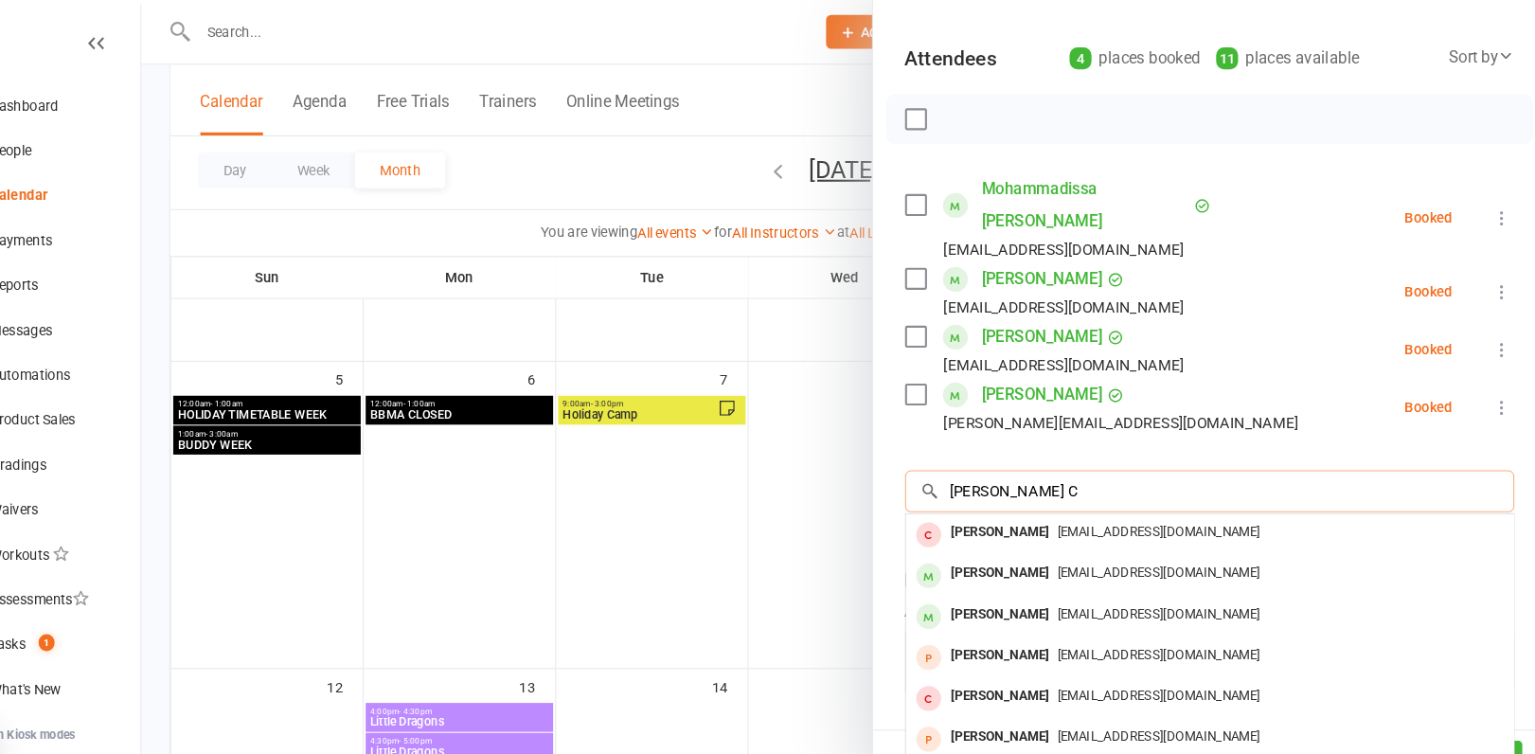
scroll to position [187, 0]
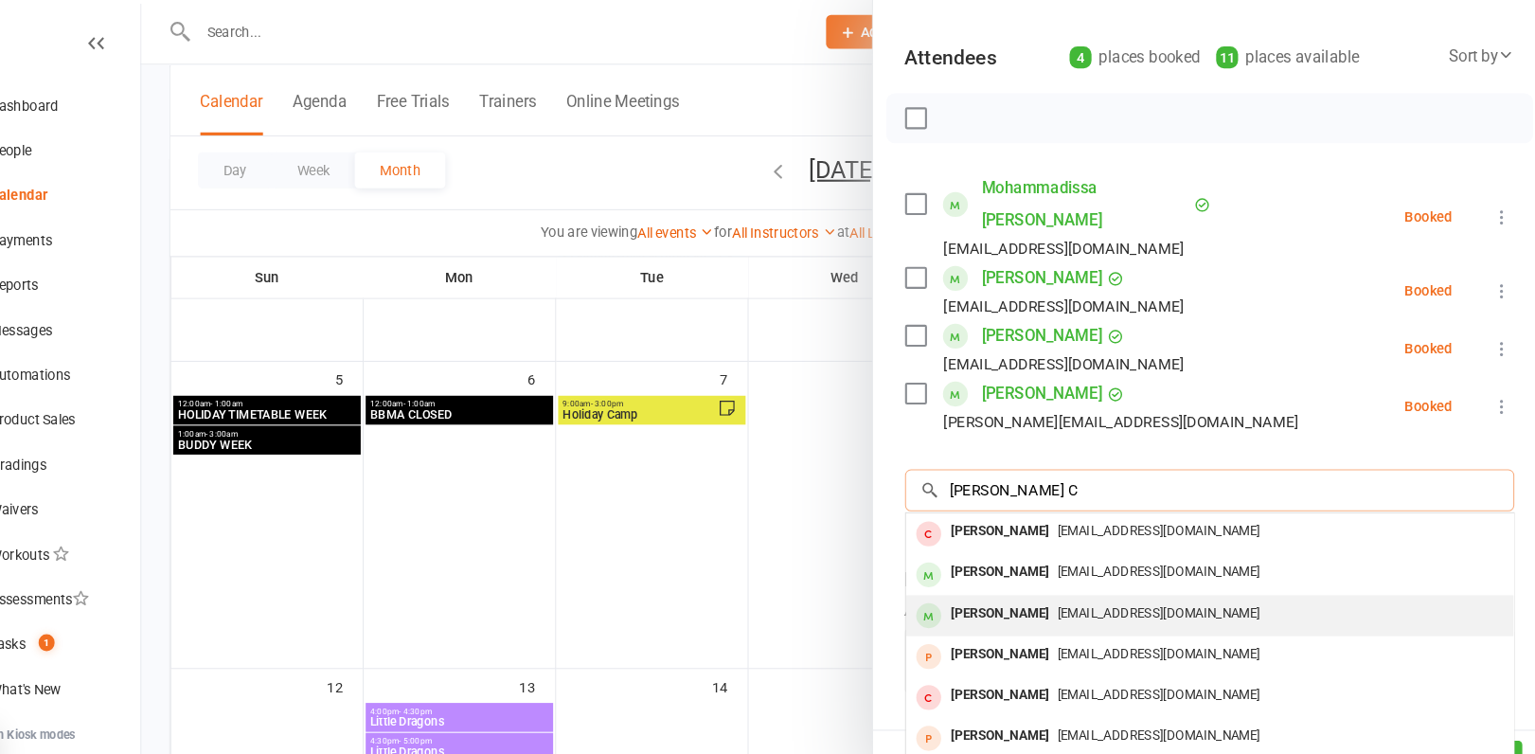
type input "[PERSON_NAME] C"
click at [1011, 581] on div "[PERSON_NAME]" at bounding box center [1016, 583] width 109 height 27
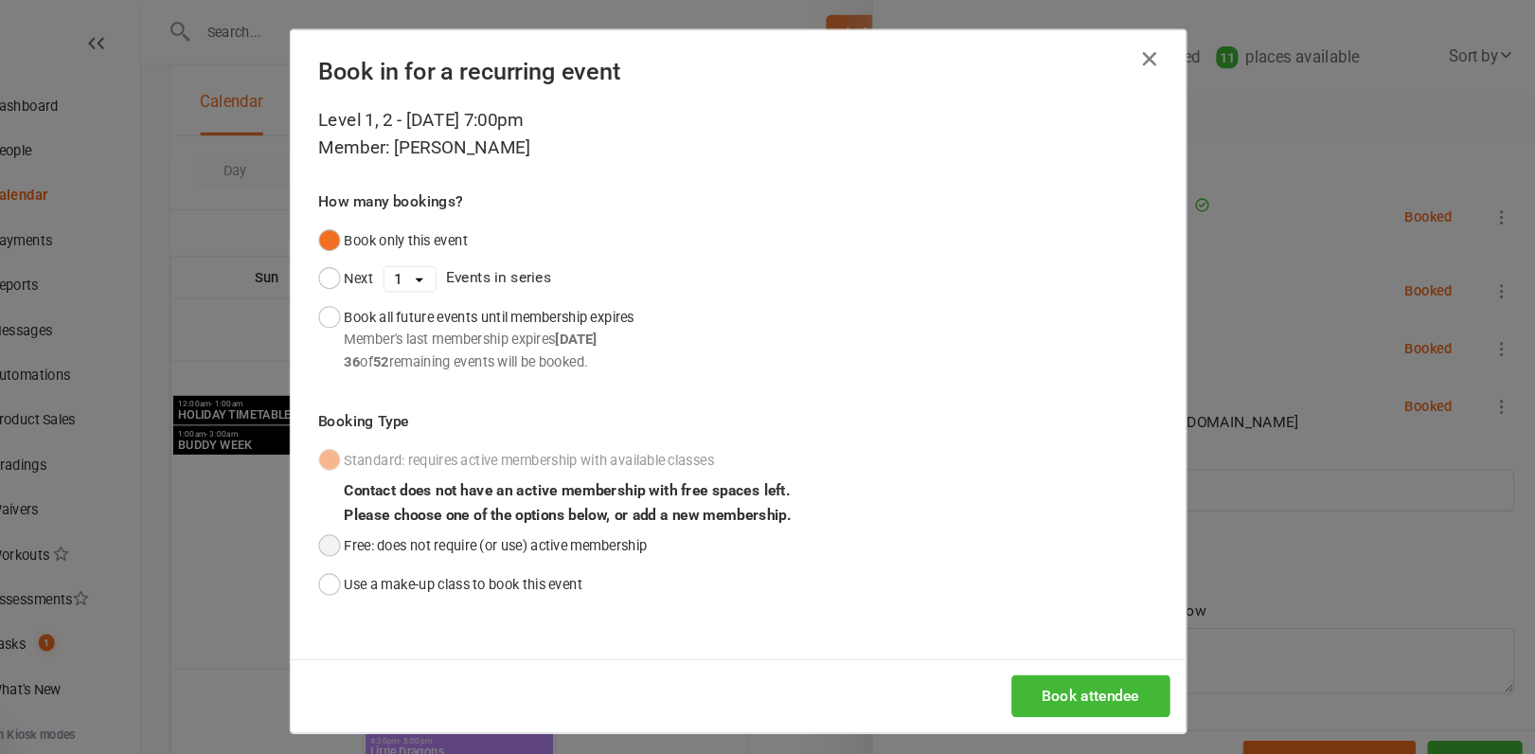
click at [498, 519] on button "Free: does not require (or use) active membership" at bounding box center [525, 519] width 312 height 36
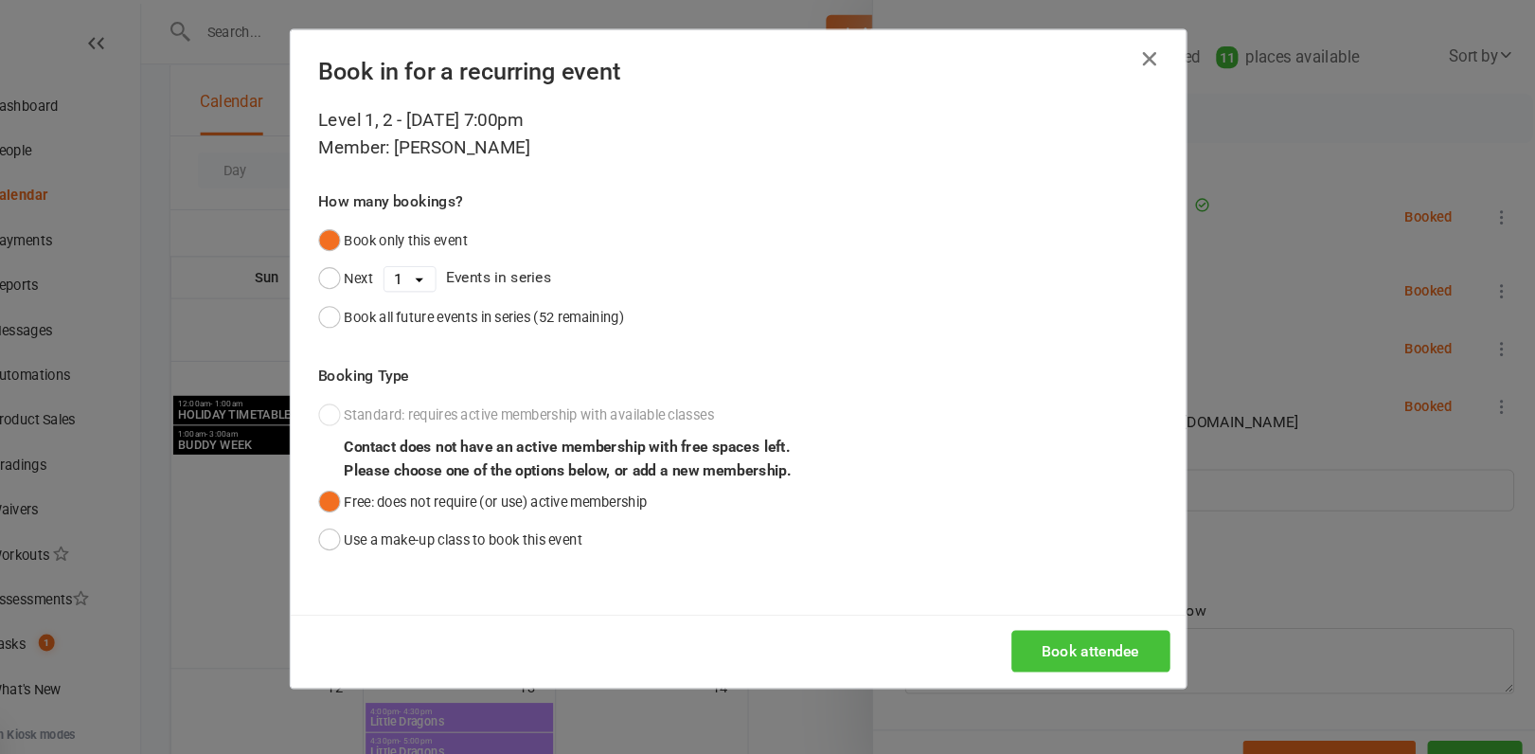
click at [1075, 614] on button "Book attendee" at bounding box center [1102, 619] width 151 height 40
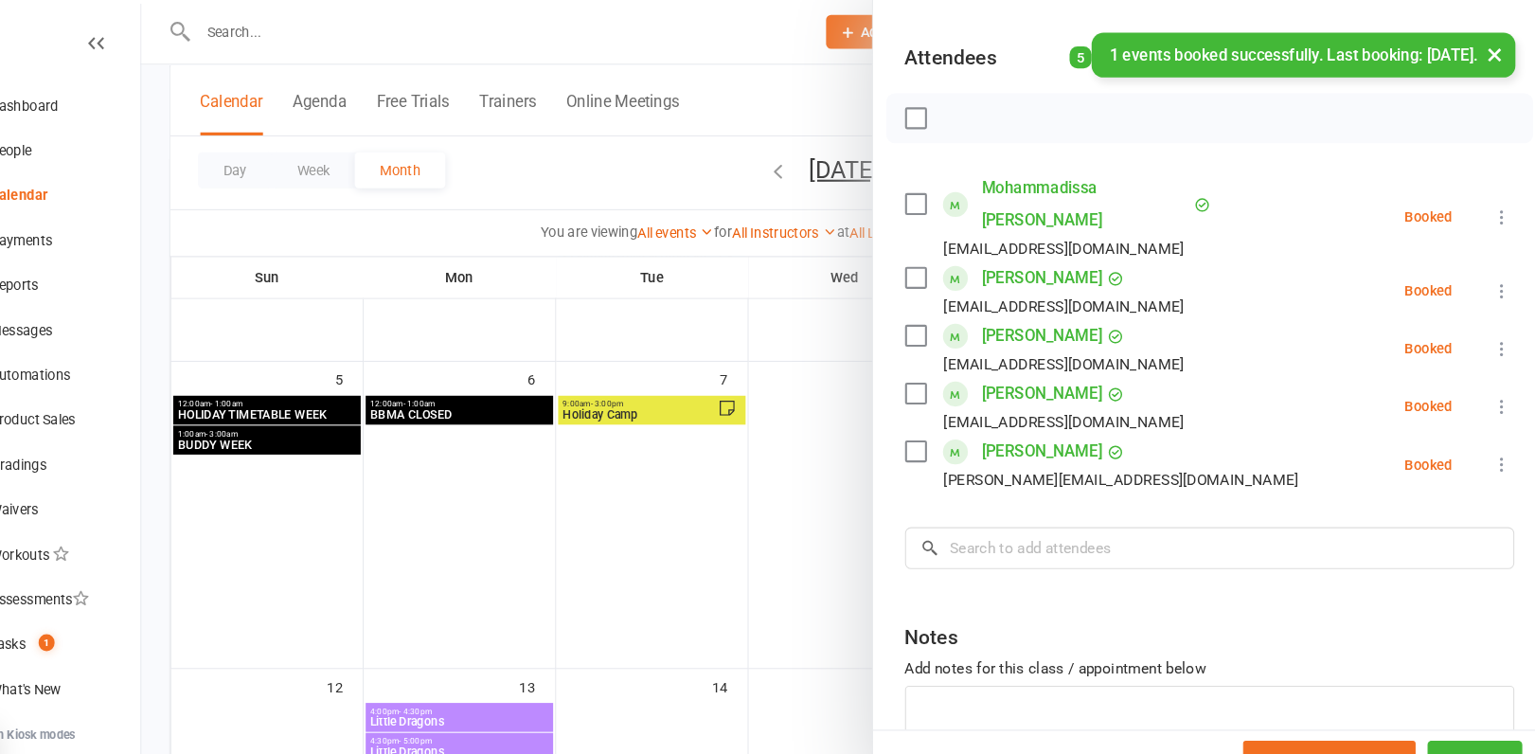
click at [935, 311] on label at bounding box center [935, 320] width 19 height 19
click at [983, 111] on icon "button" at bounding box center [978, 113] width 21 height 21
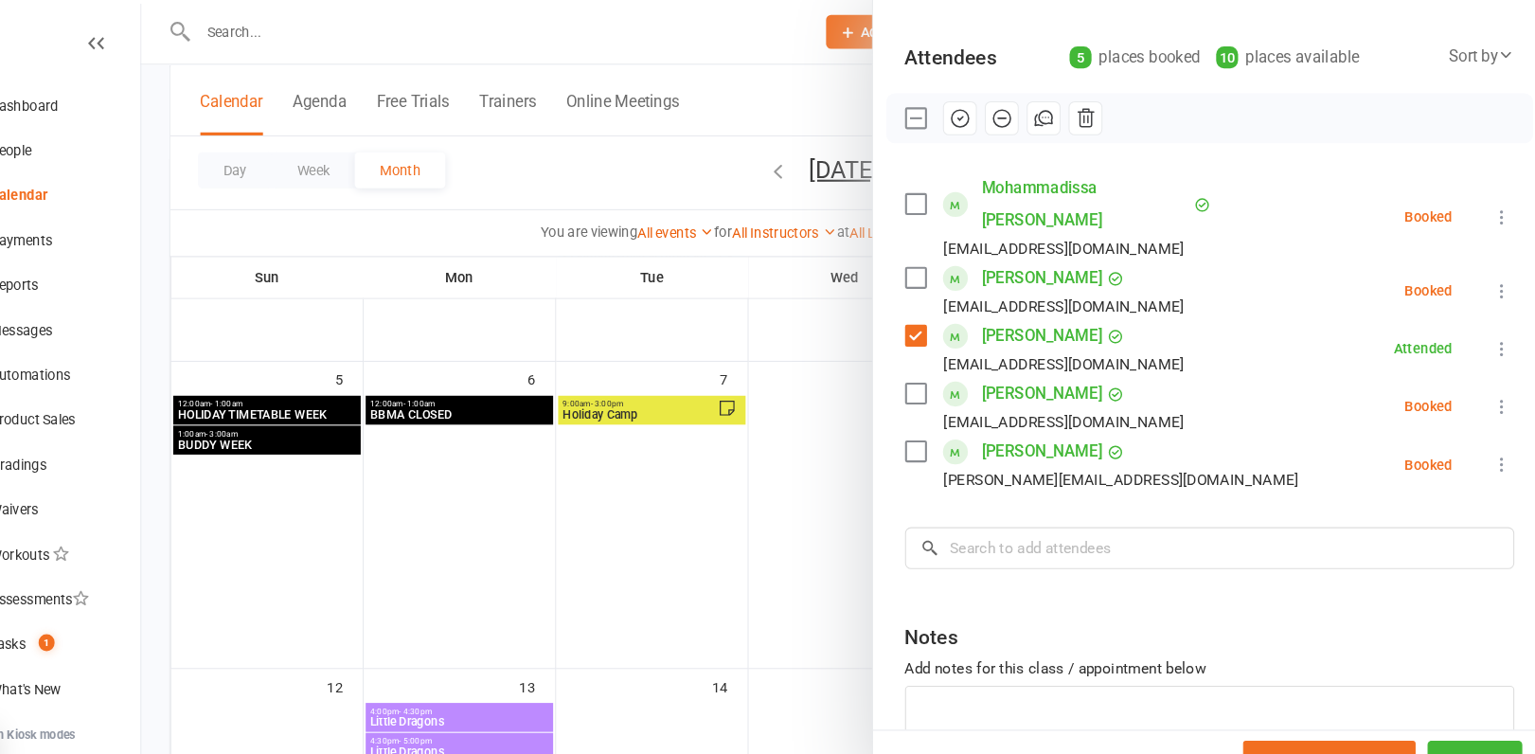
click at [725, 413] on div at bounding box center [868, 377] width 1334 height 754
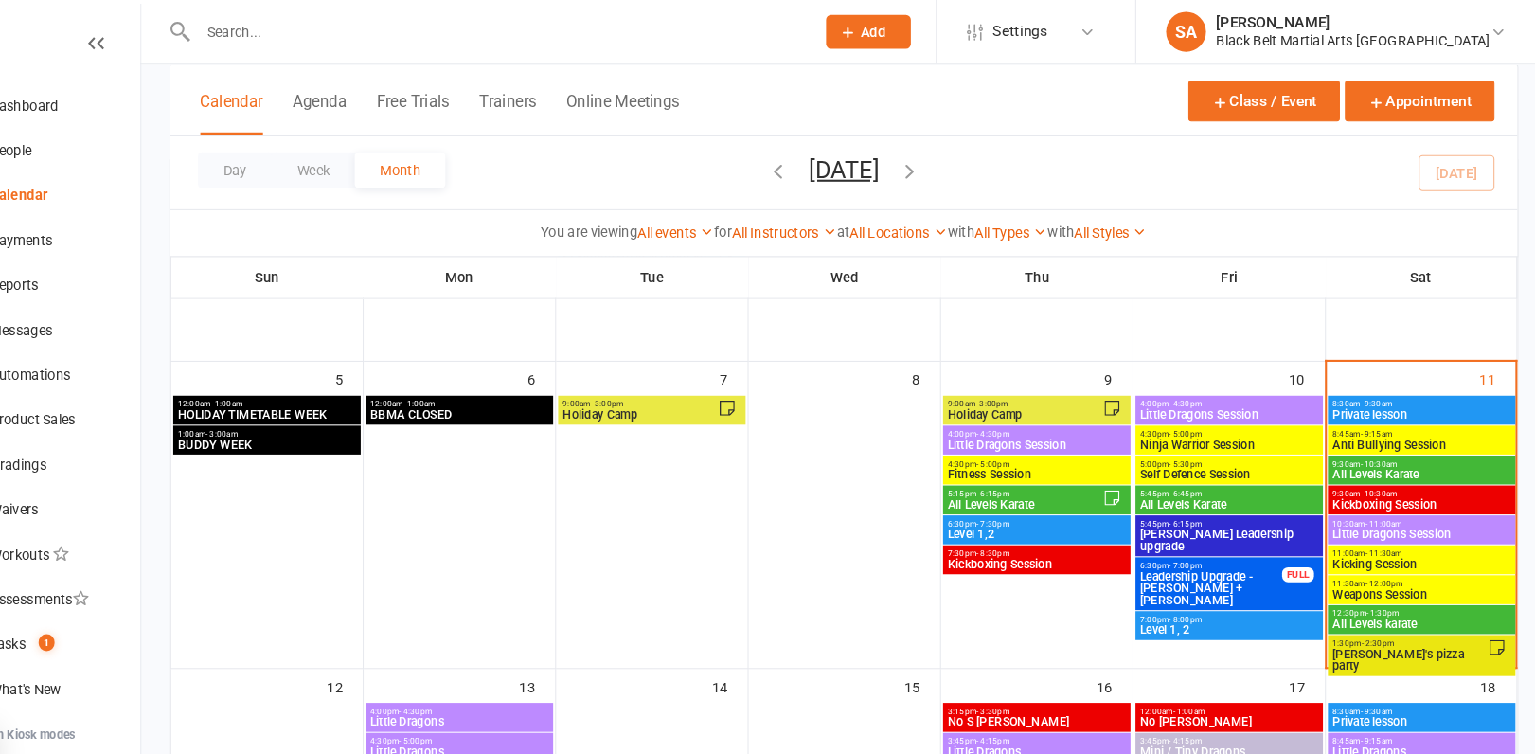
click at [1460, 418] on span "Anti Bullying Session" at bounding box center [1416, 423] width 170 height 11
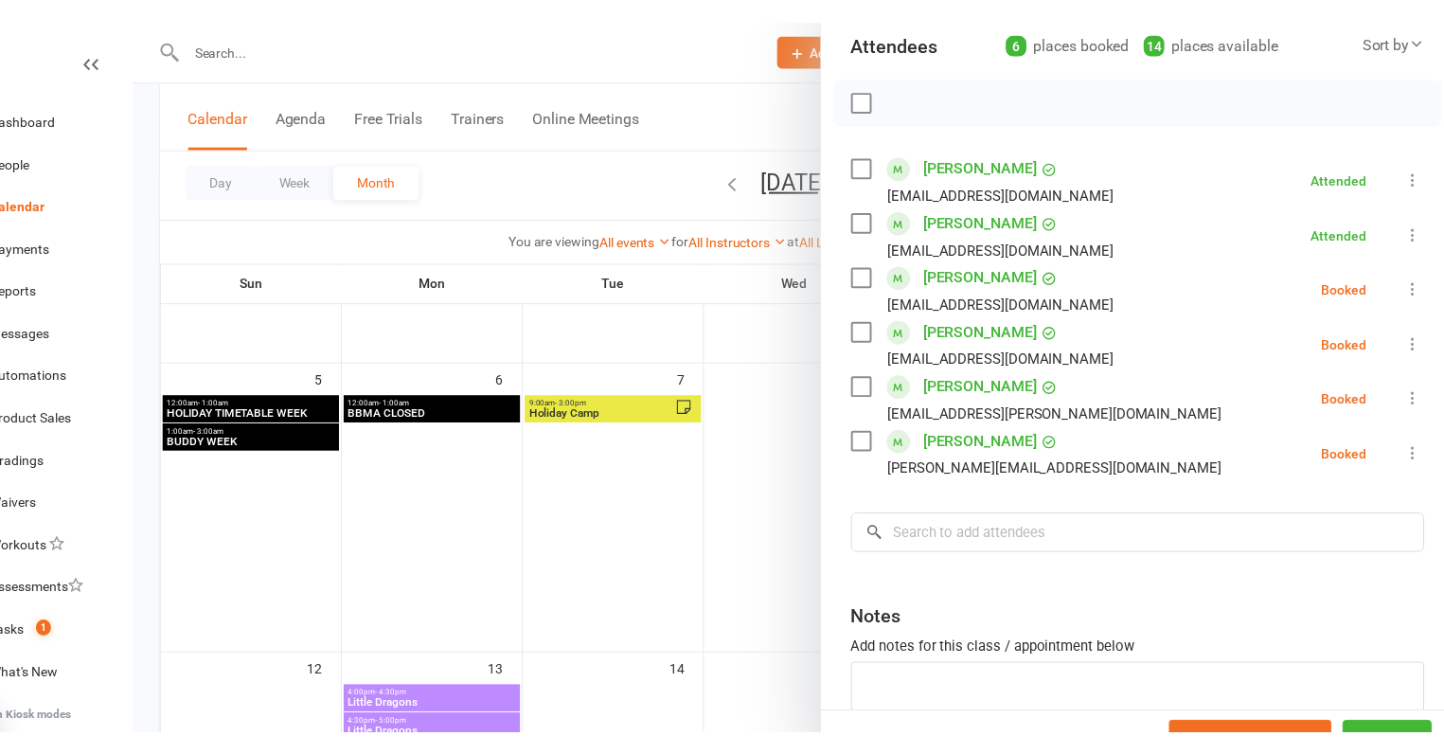
scroll to position [220, 0]
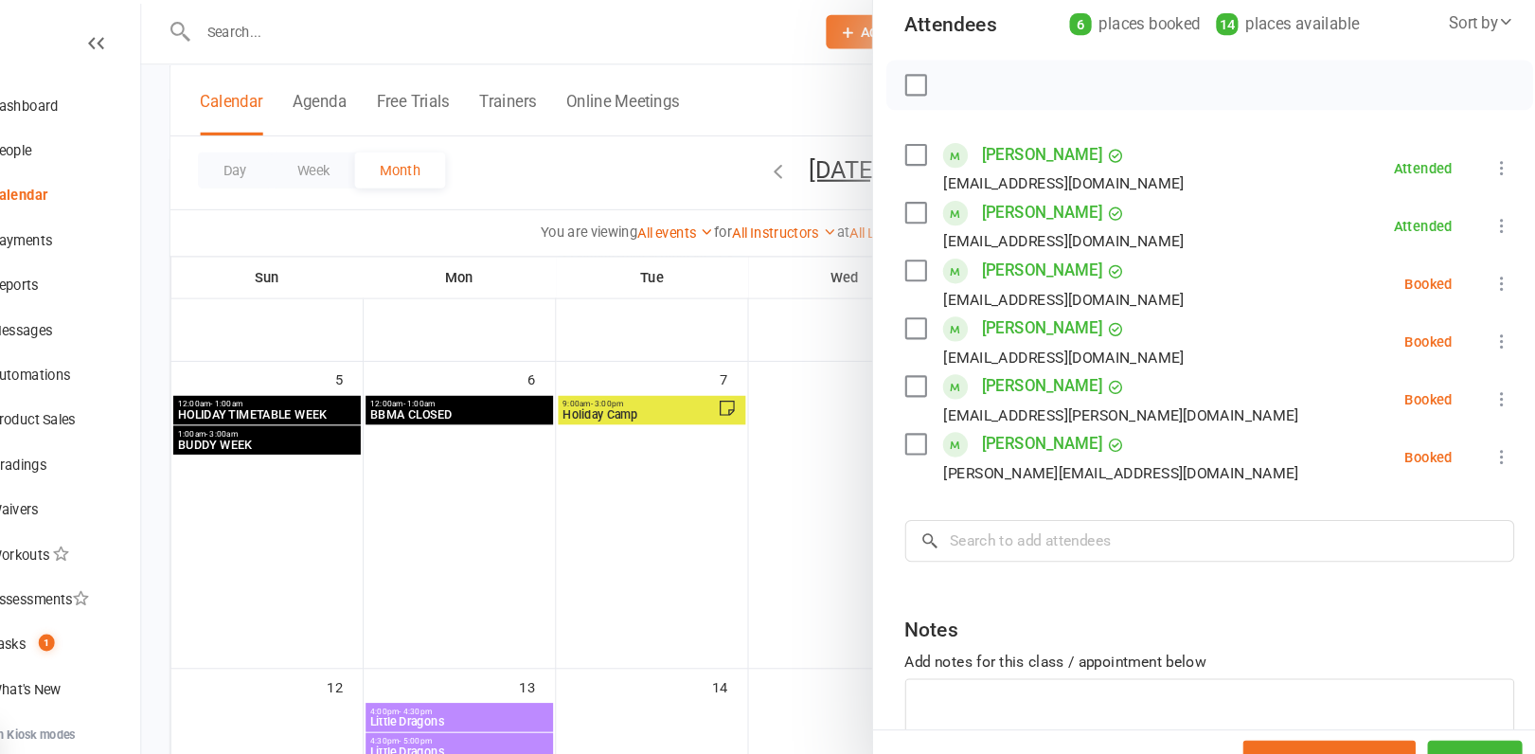
click at [273, 418] on div at bounding box center [868, 377] width 1334 height 754
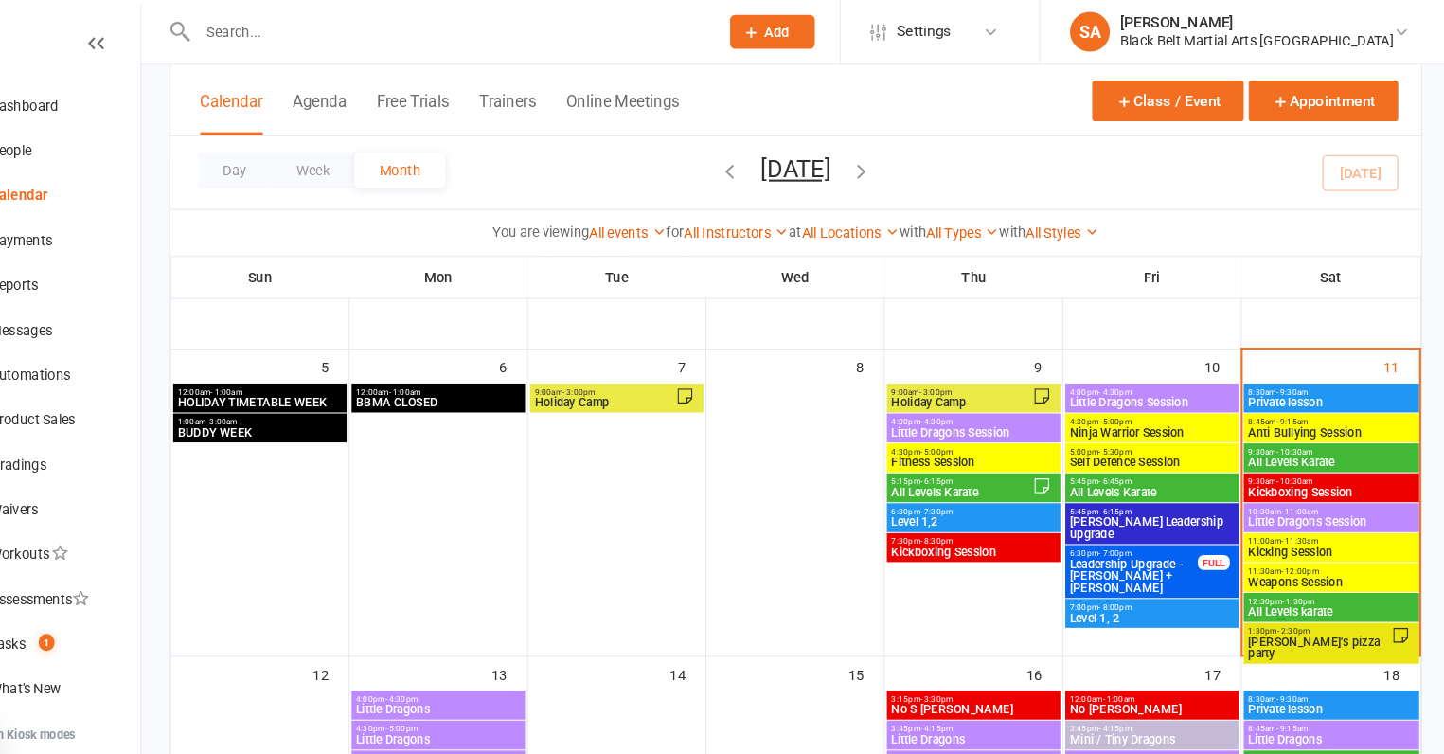
click at [1301, 438] on span "All Levels Karate" at bounding box center [1332, 440] width 160 height 11
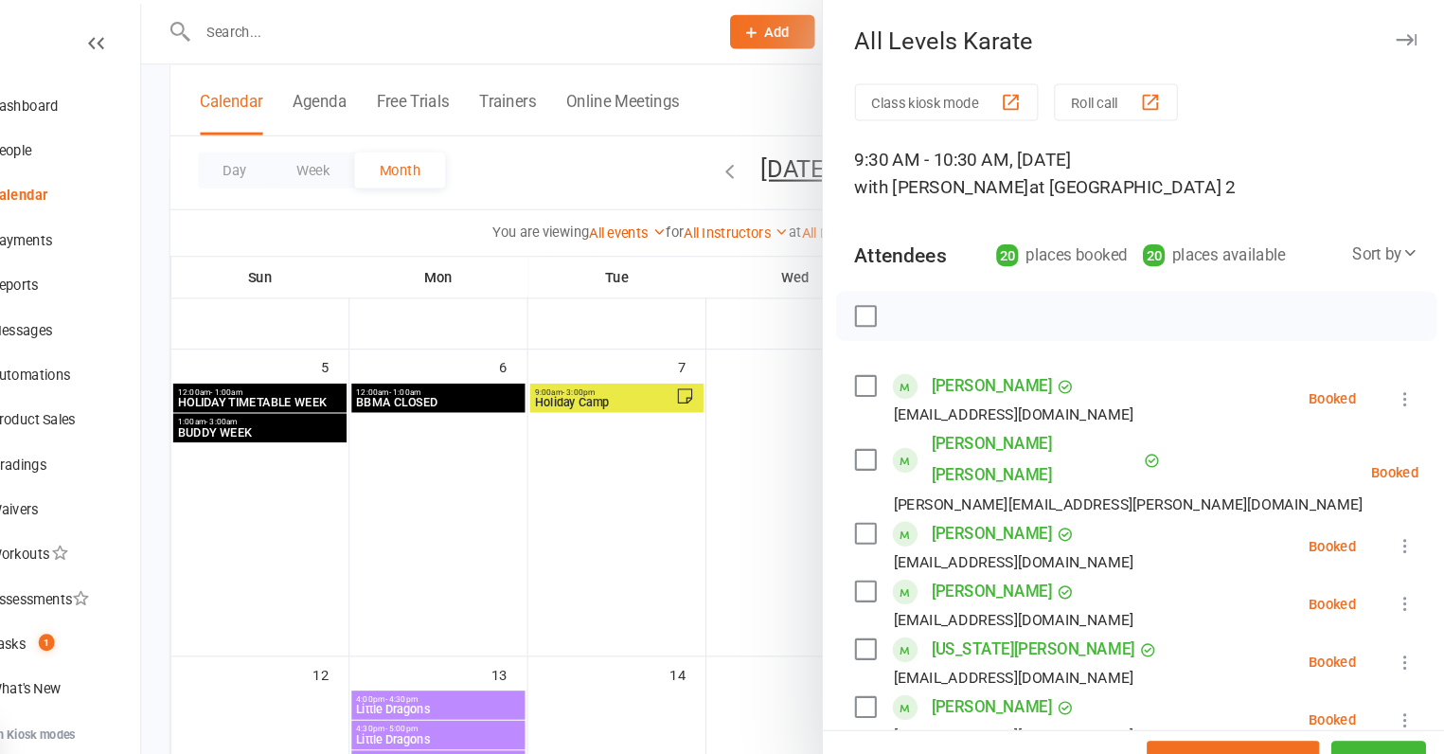
click at [700, 414] on div at bounding box center [822, 377] width 1243 height 754
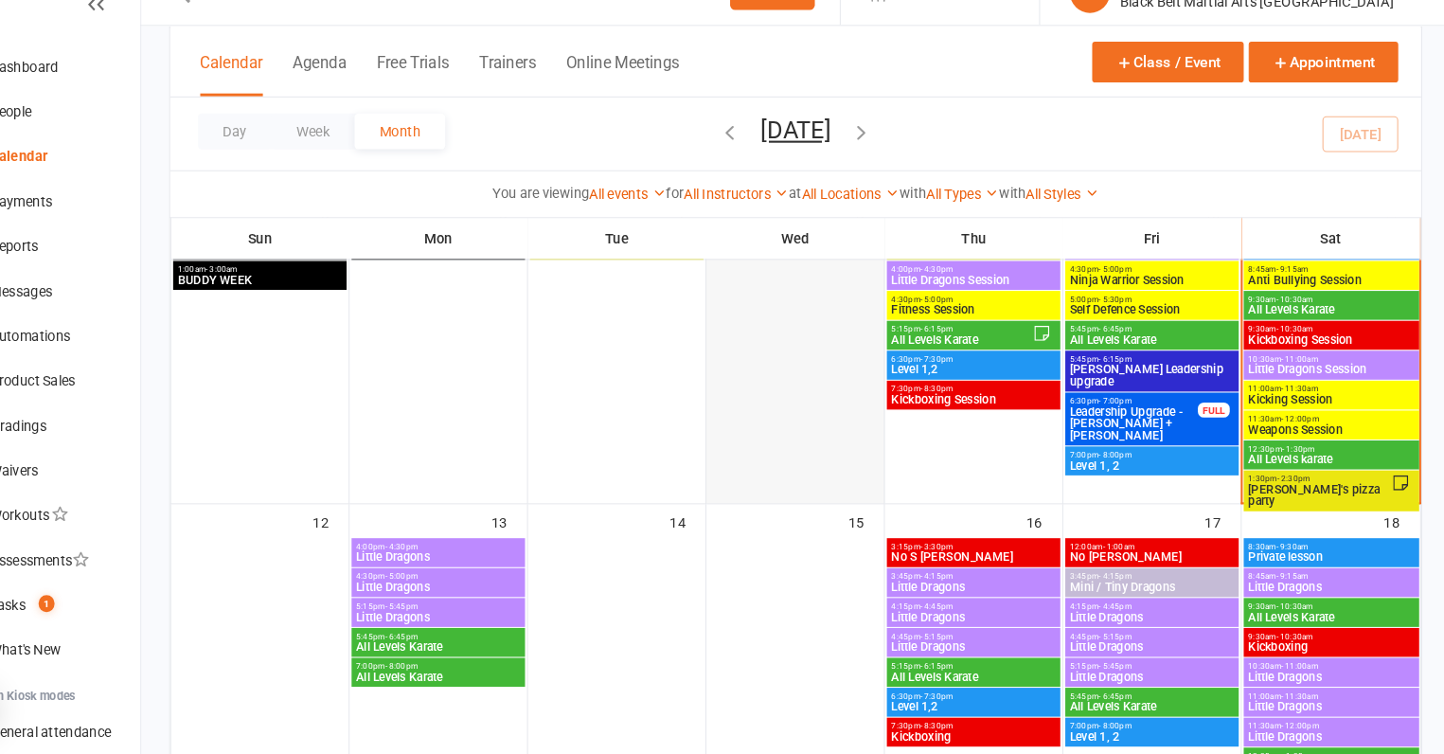
scroll to position [323, 0]
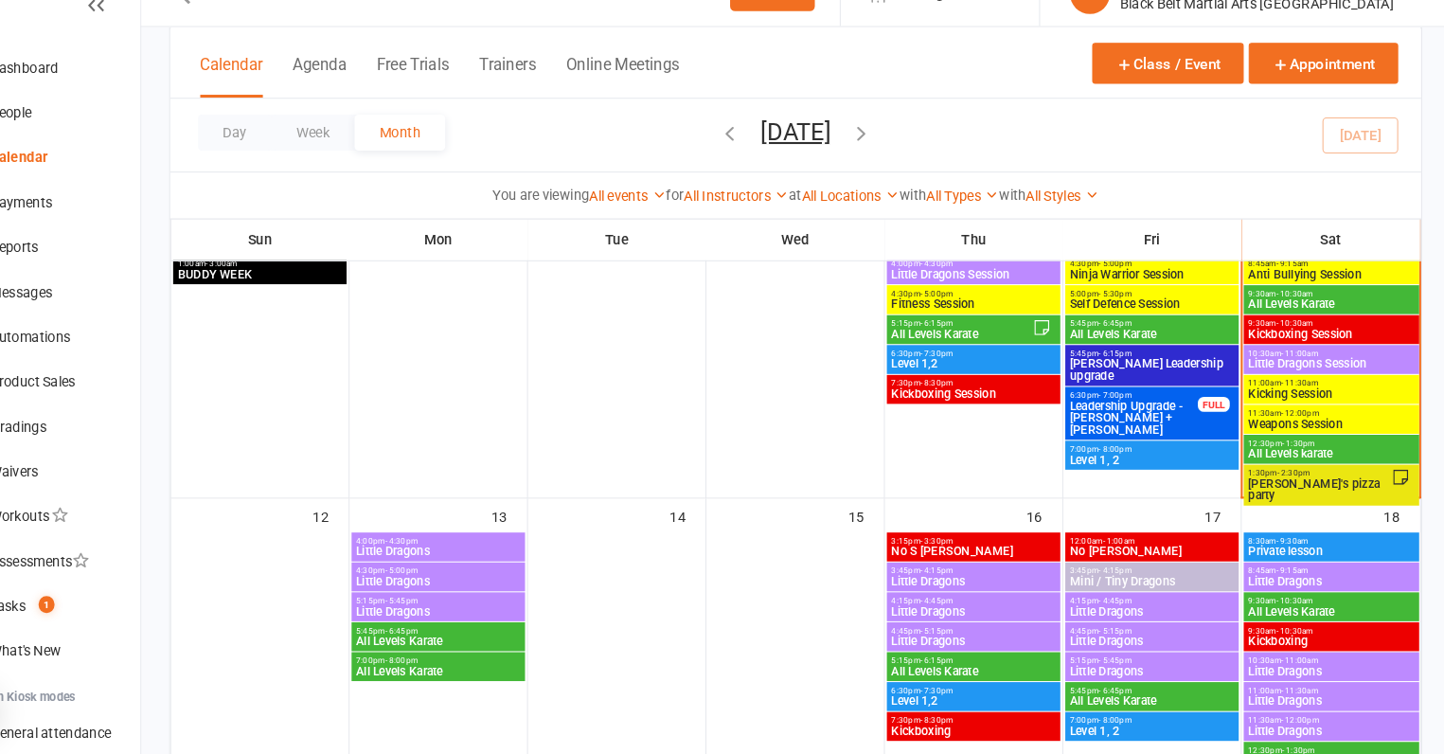
click at [1333, 436] on span "Weapons Session" at bounding box center [1332, 439] width 160 height 11
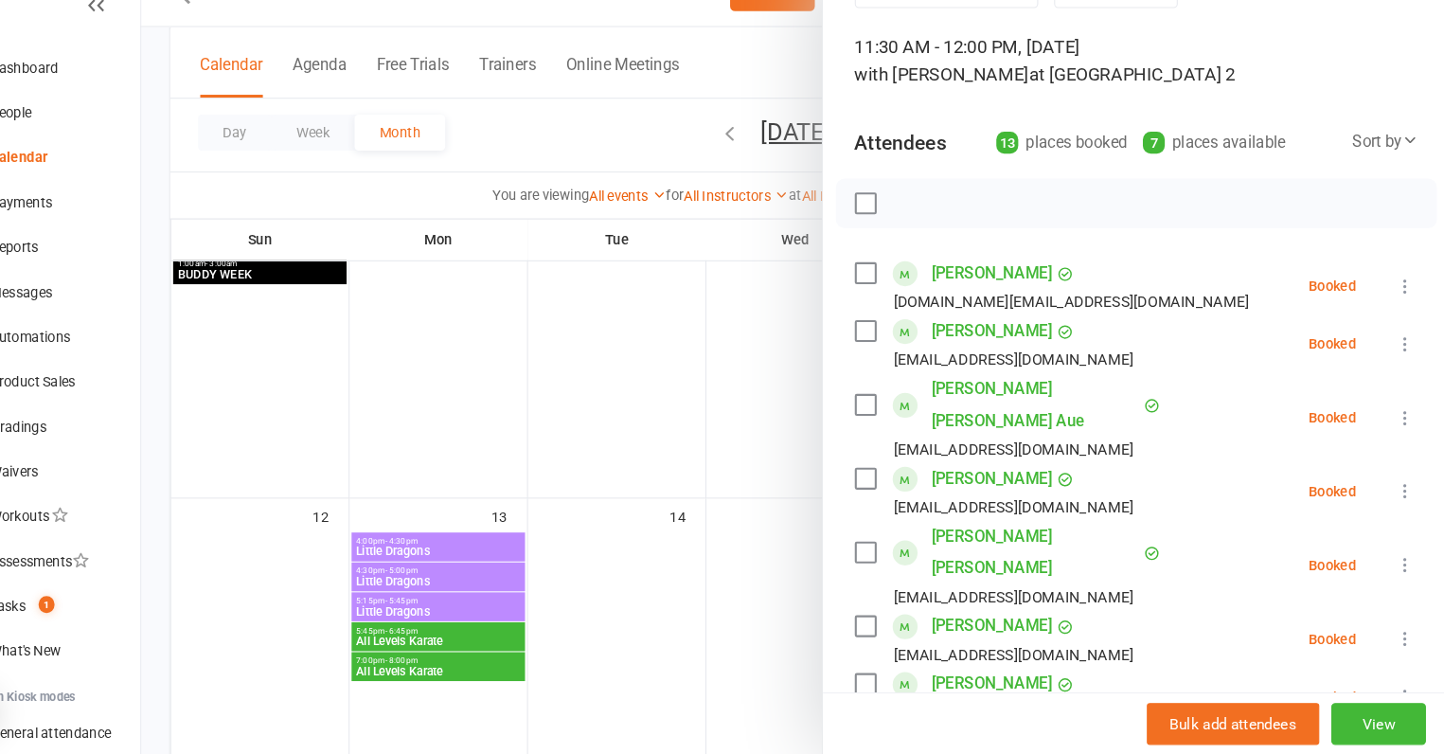
scroll to position [79, 0]
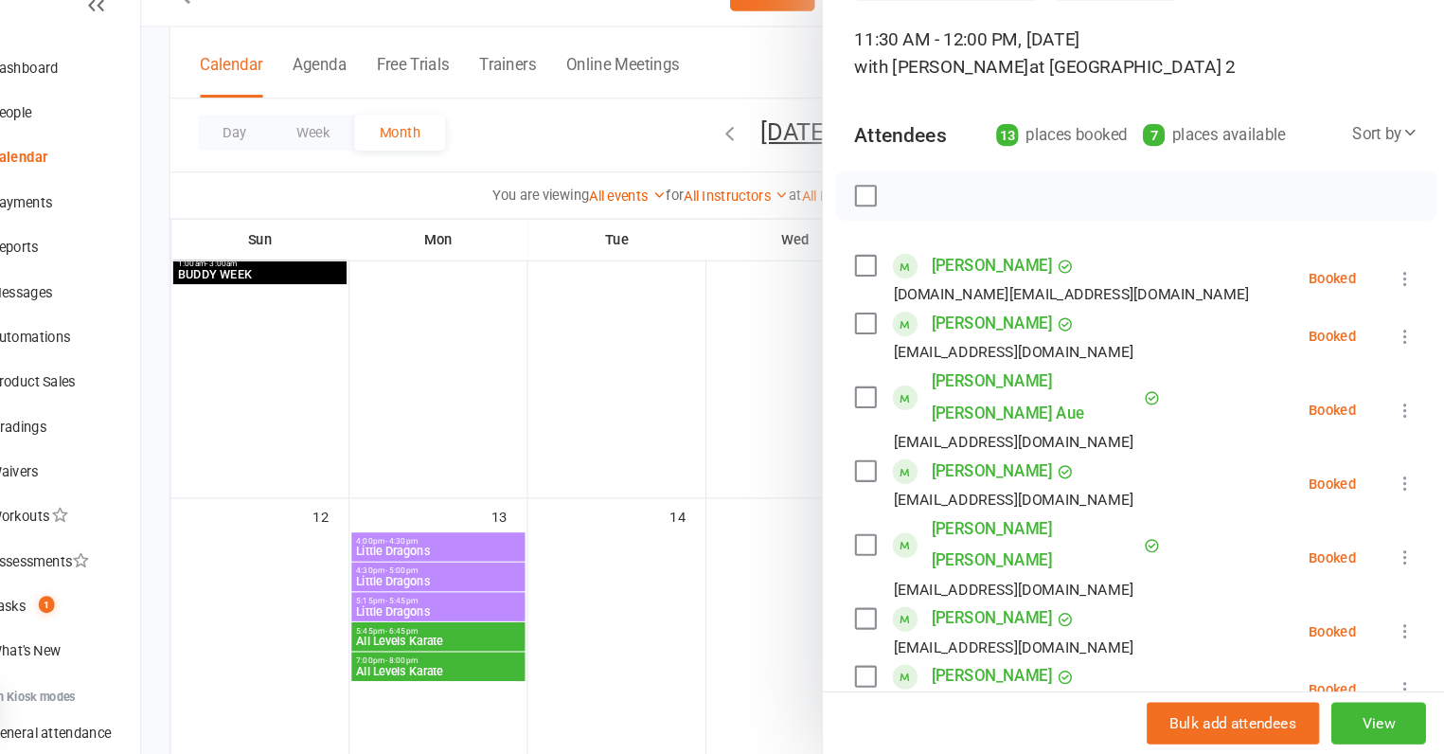
click at [886, 341] on label at bounding box center [888, 343] width 19 height 19
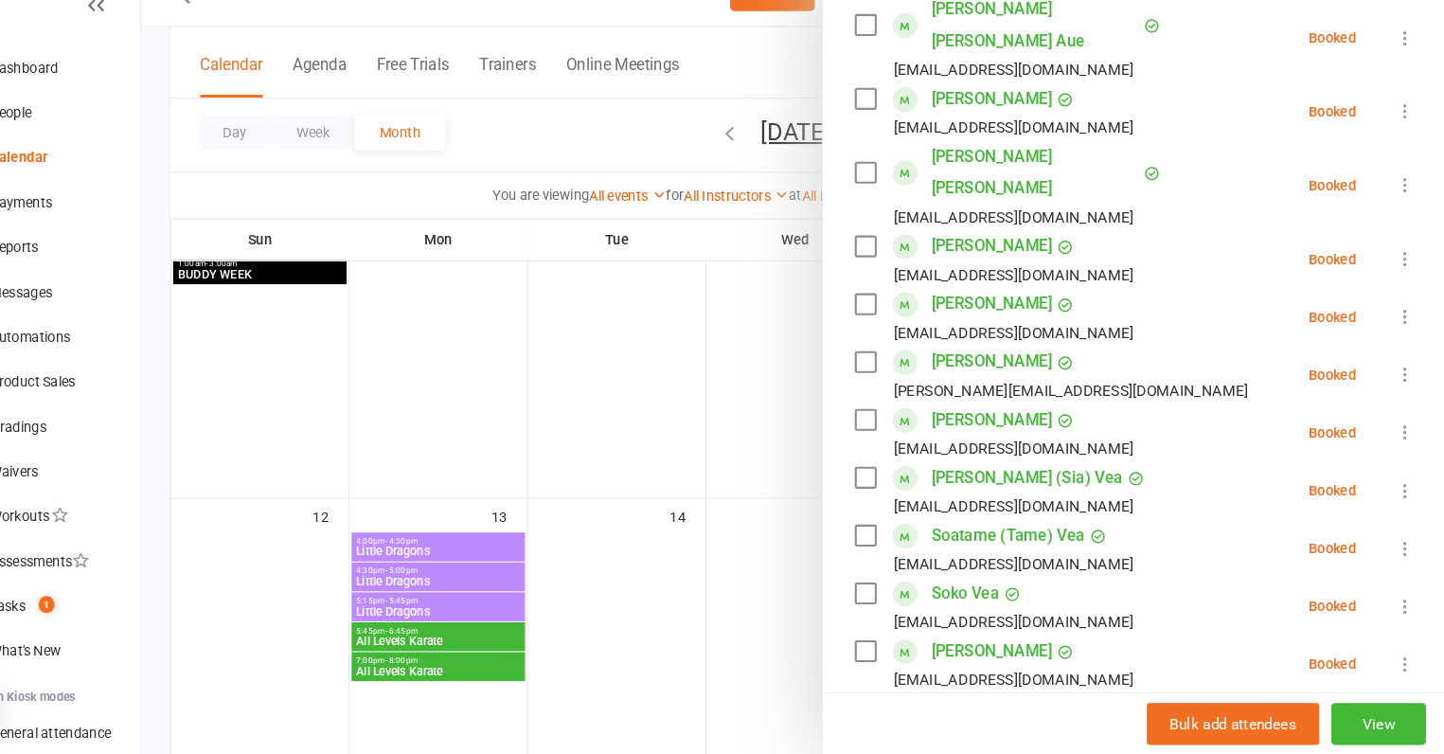
scroll to position [434, 0]
click at [887, 424] on label at bounding box center [888, 433] width 19 height 19
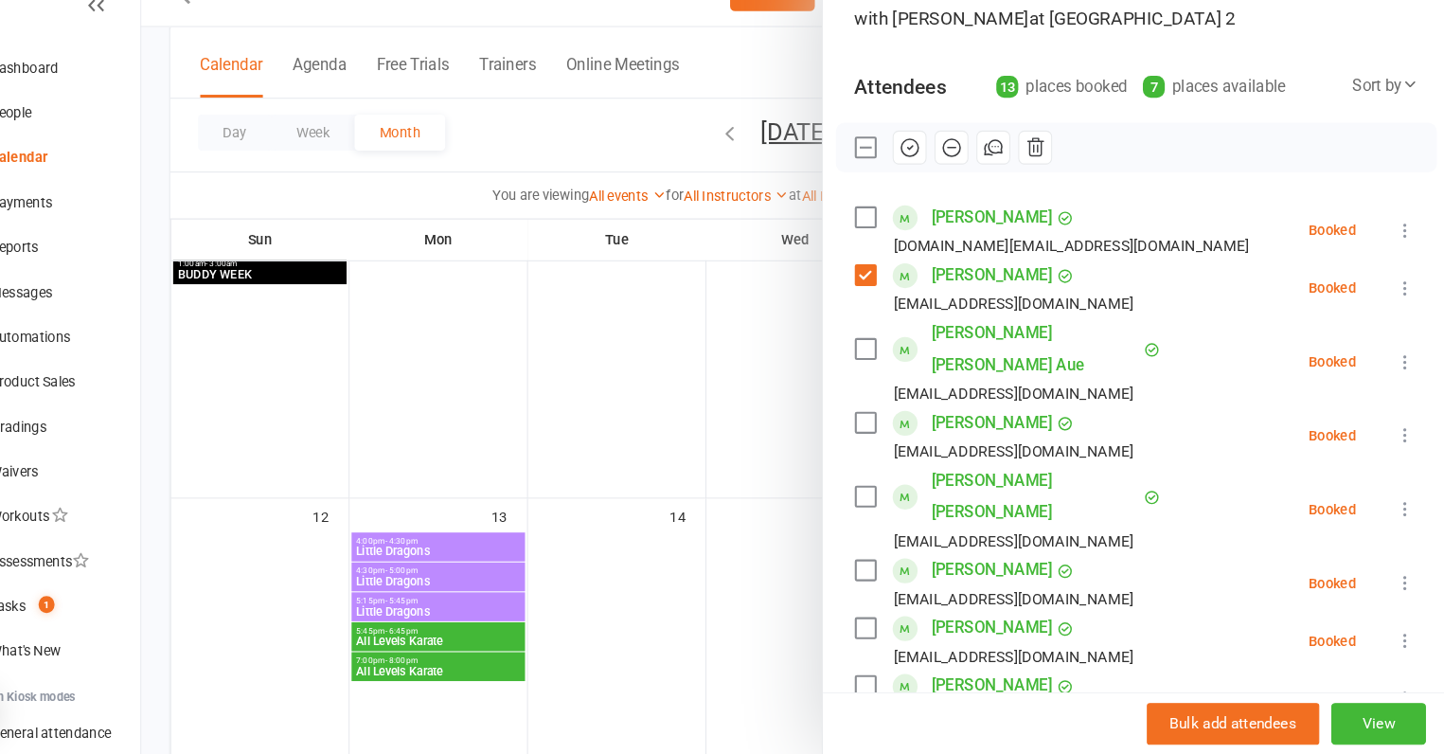
scroll to position [58, 0]
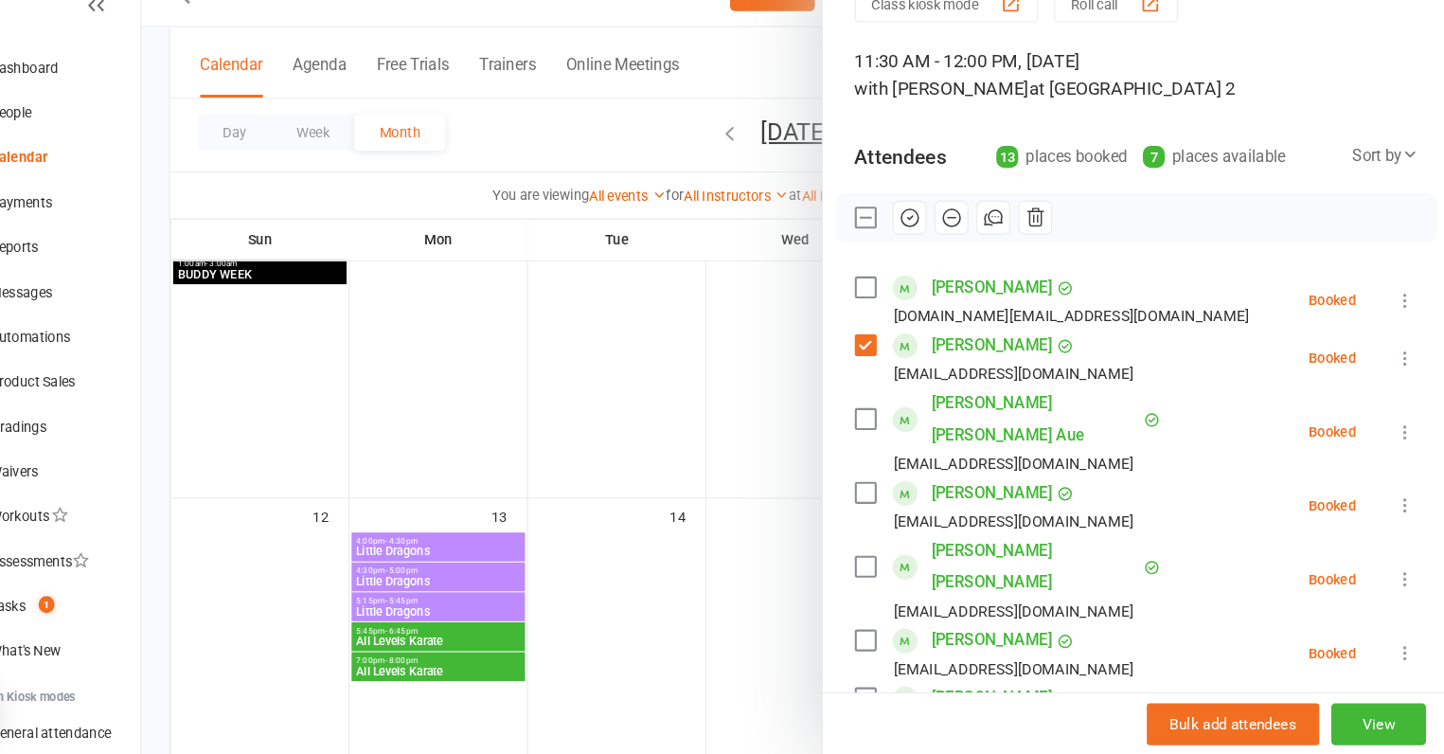
click at [1052, 241] on icon "button" at bounding box center [1050, 243] width 15 height 17
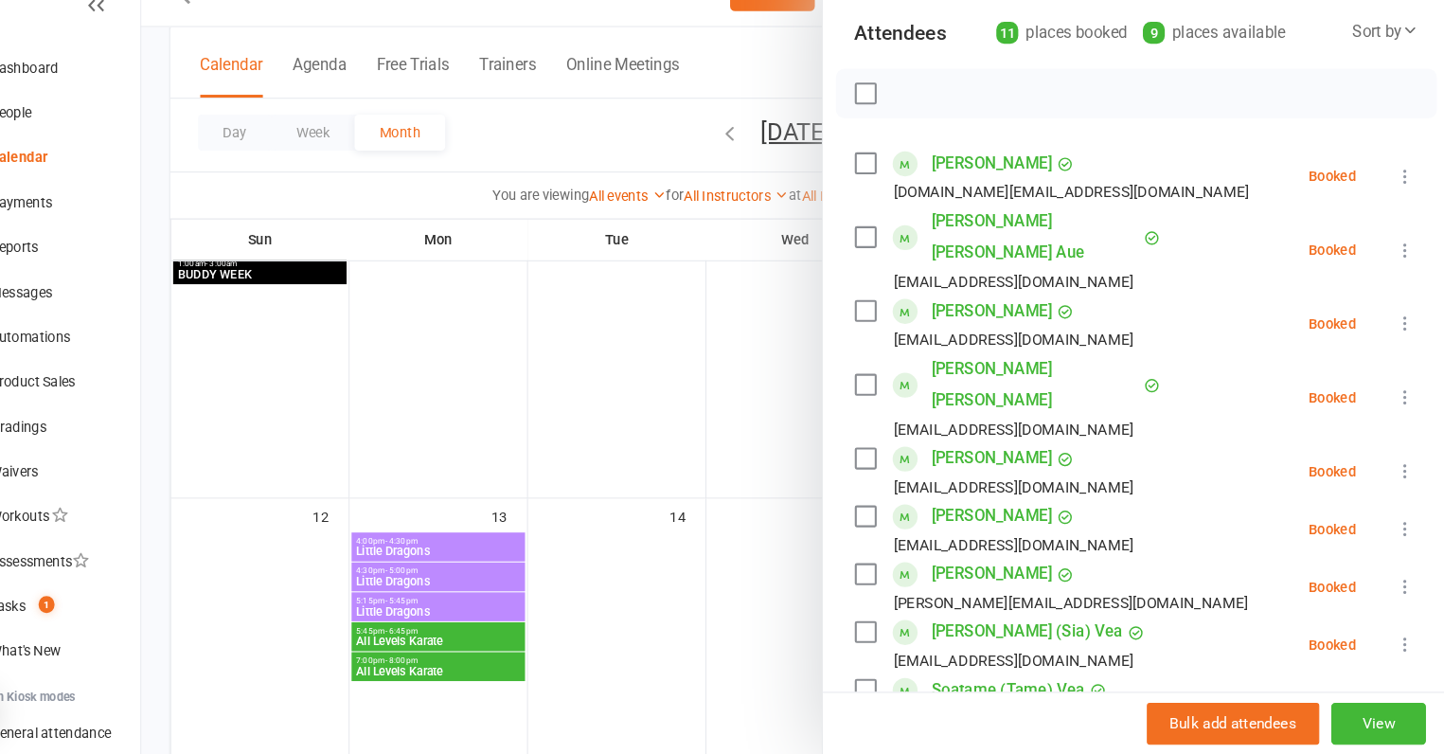
scroll to position [47, 0]
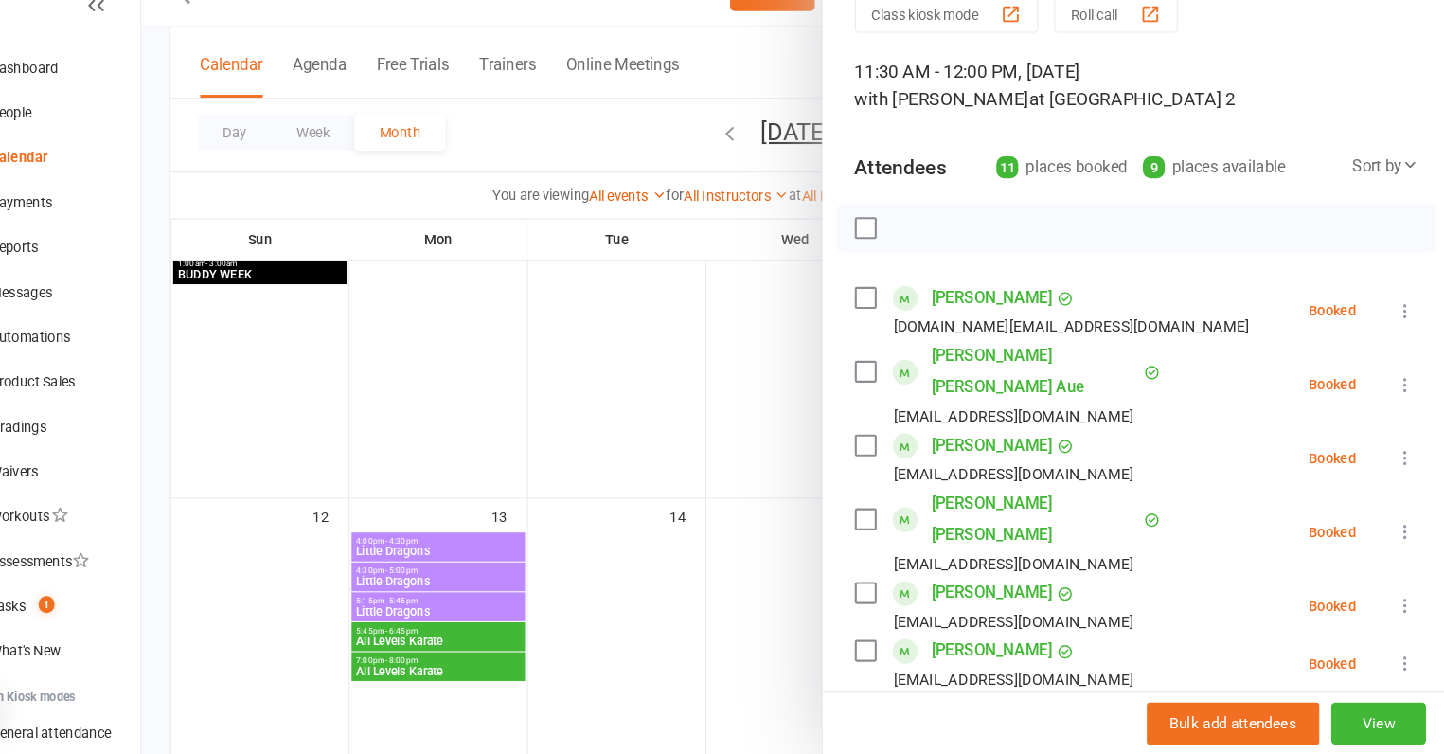
click at [733, 397] on div at bounding box center [822, 377] width 1243 height 754
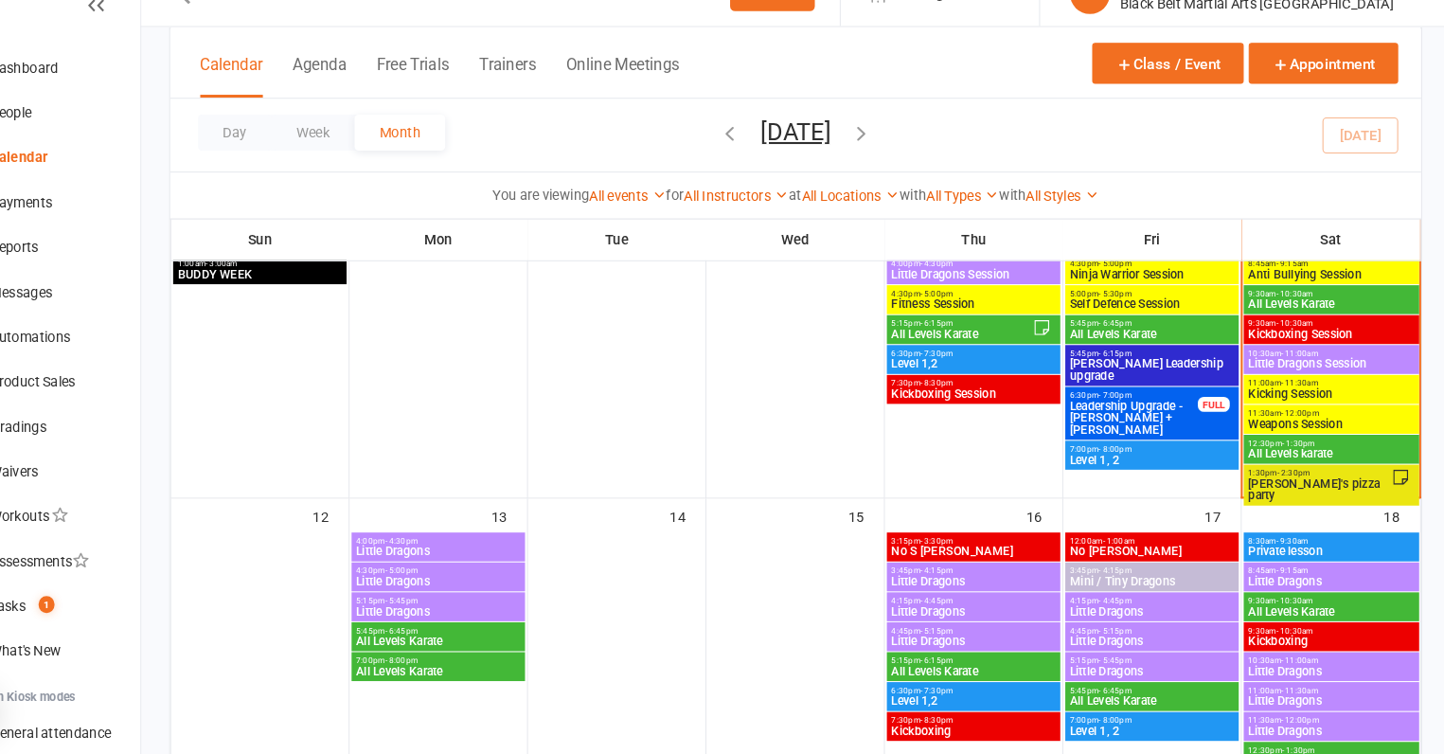
click at [1294, 410] on span "Kicking Session" at bounding box center [1332, 410] width 160 height 11
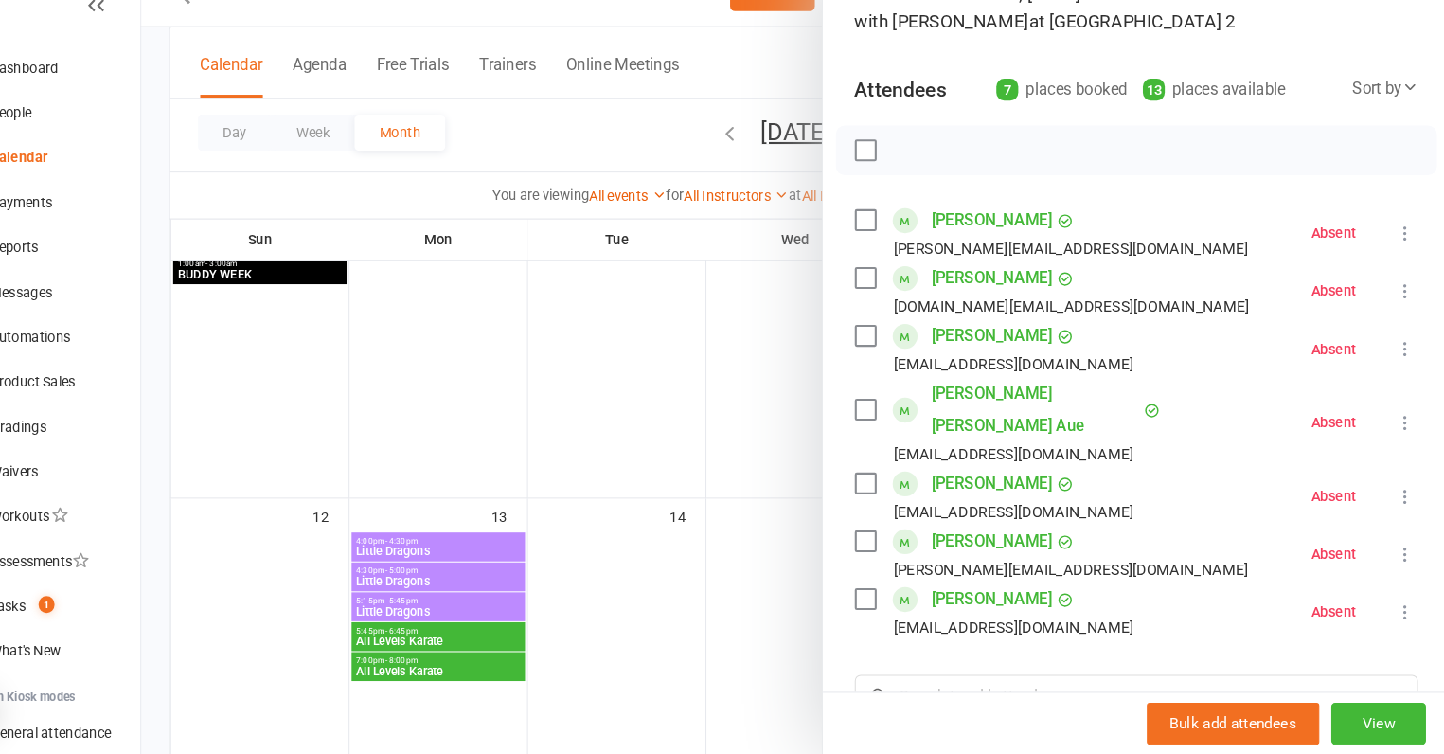
scroll to position [134, 0]
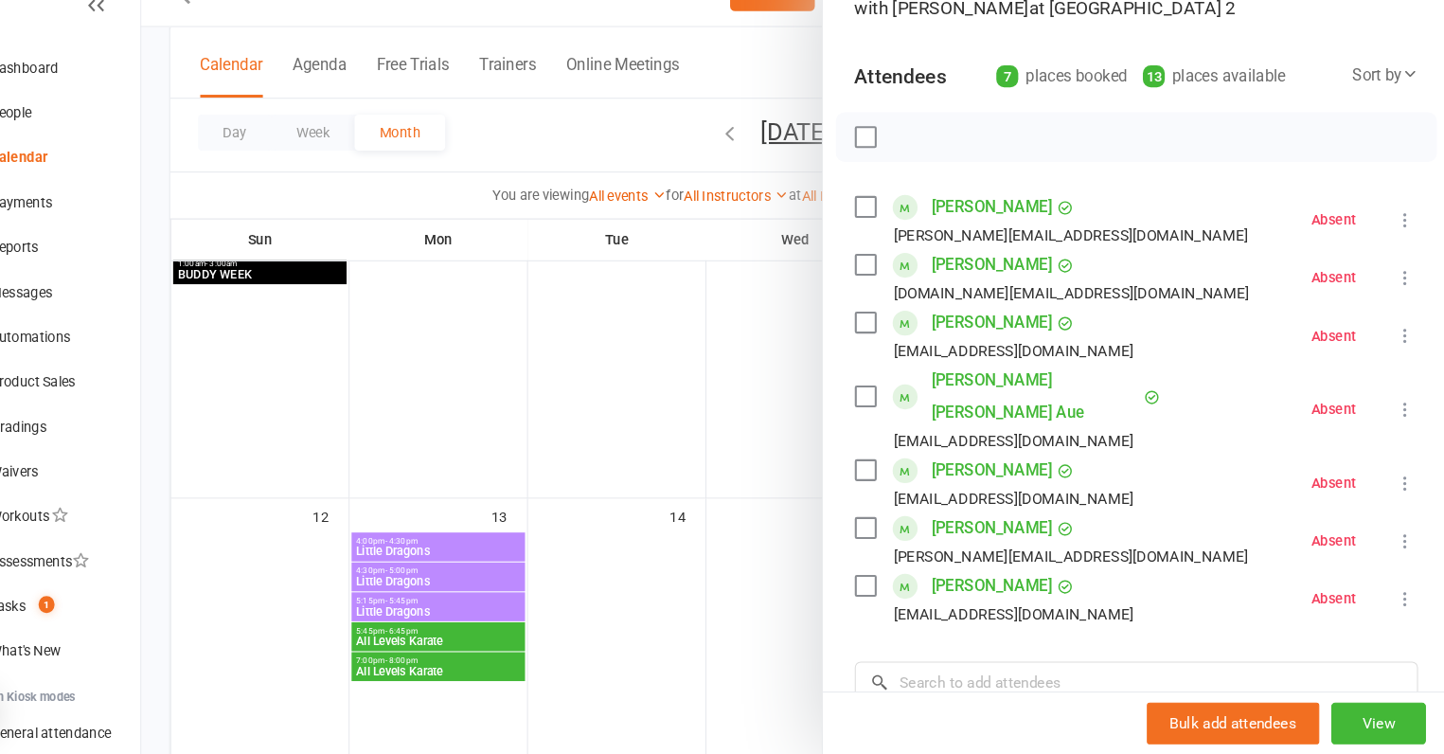
click at [773, 503] on div at bounding box center [822, 377] width 1243 height 754
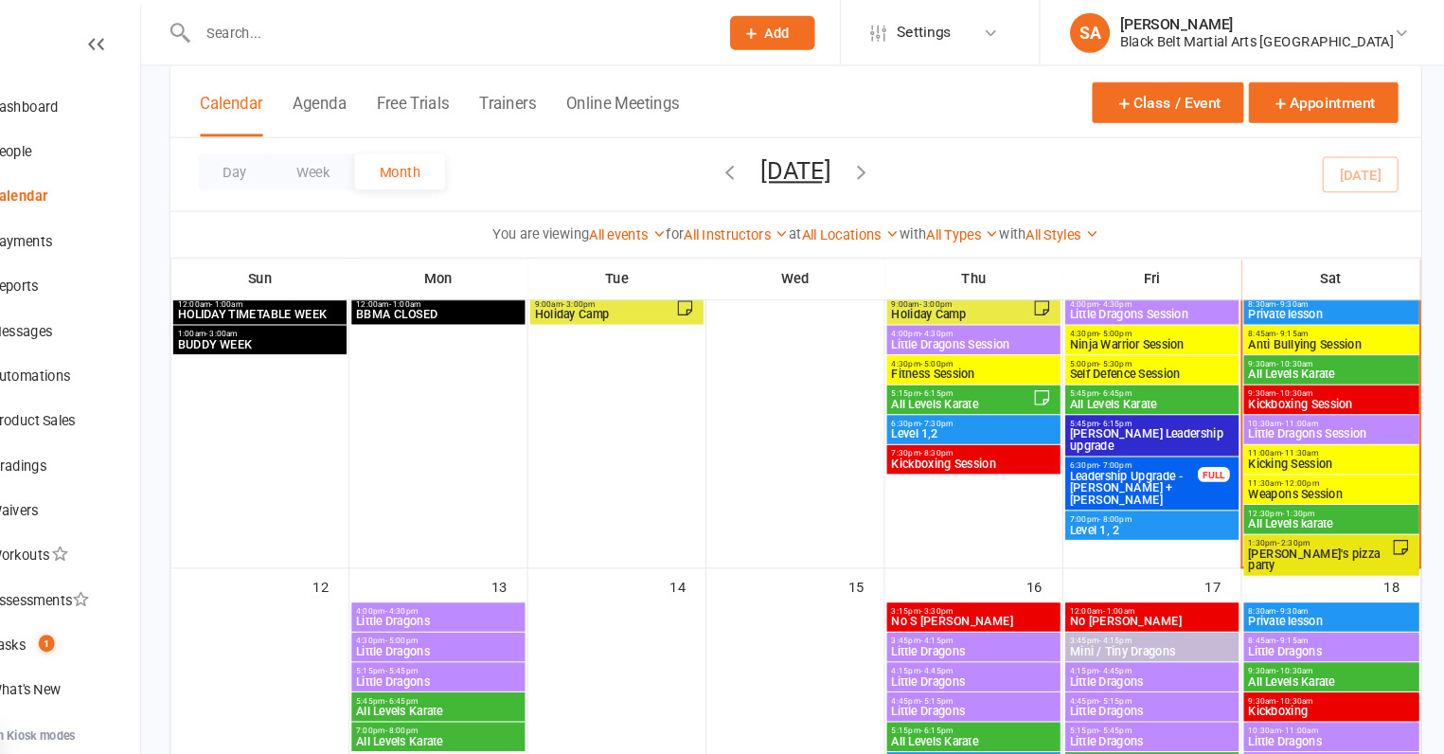
scroll to position [282, 0]
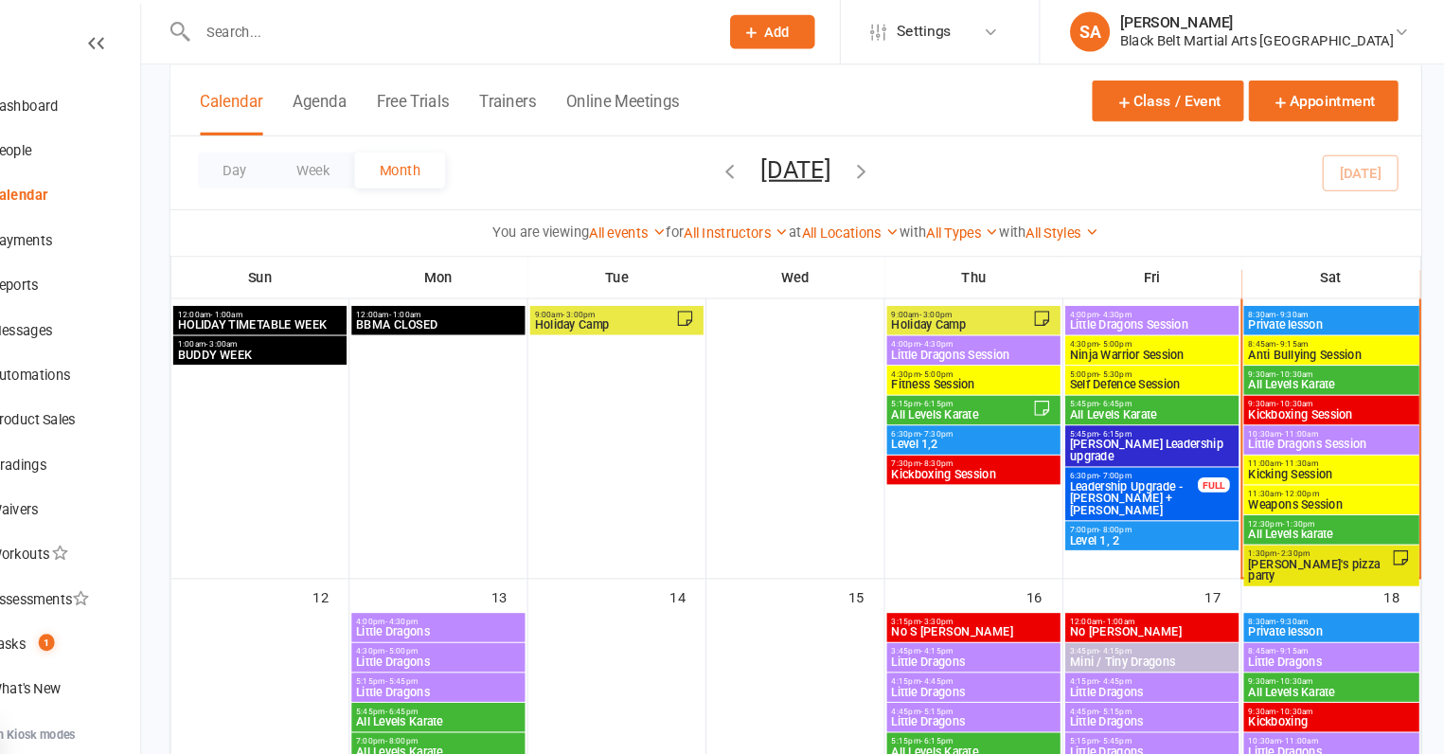
click at [1303, 426] on span "Little Dragons Session" at bounding box center [1332, 423] width 160 height 11
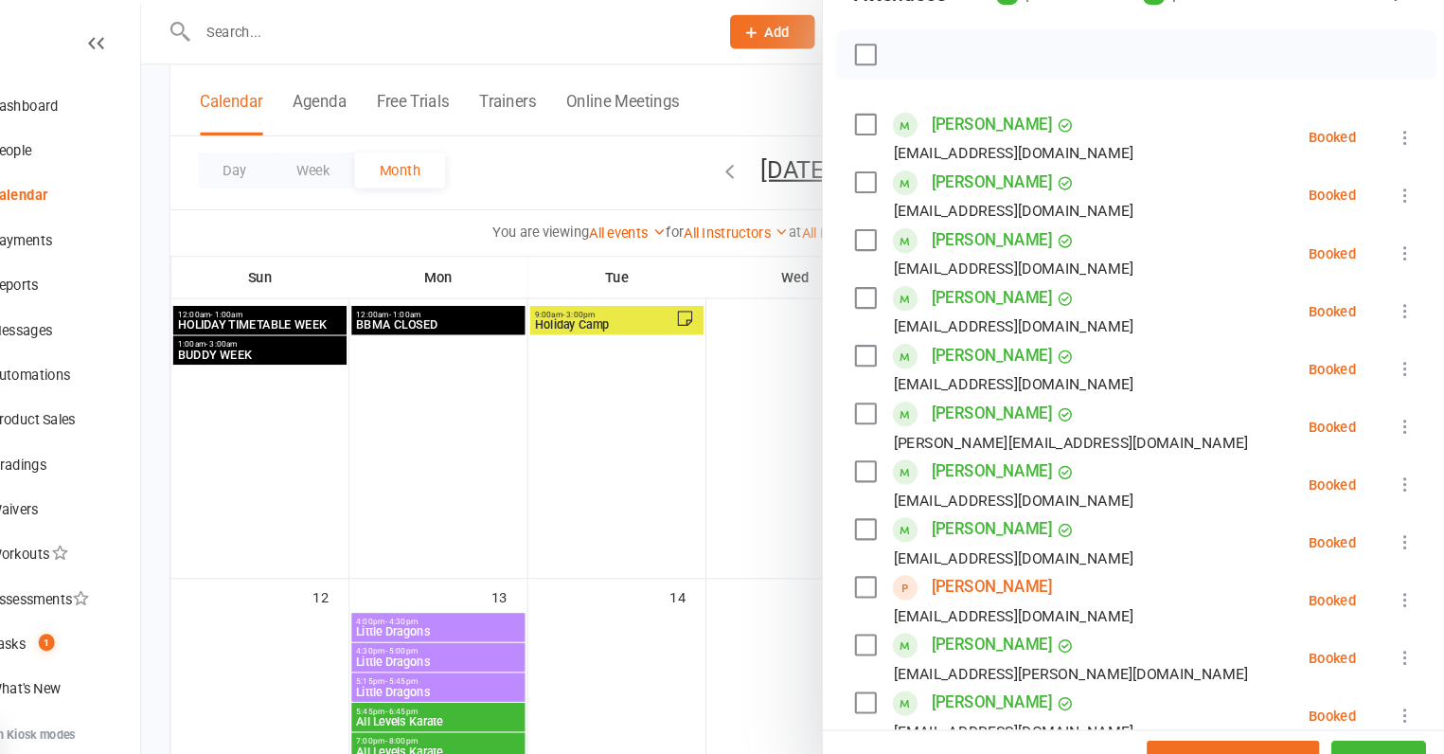
scroll to position [275, 0]
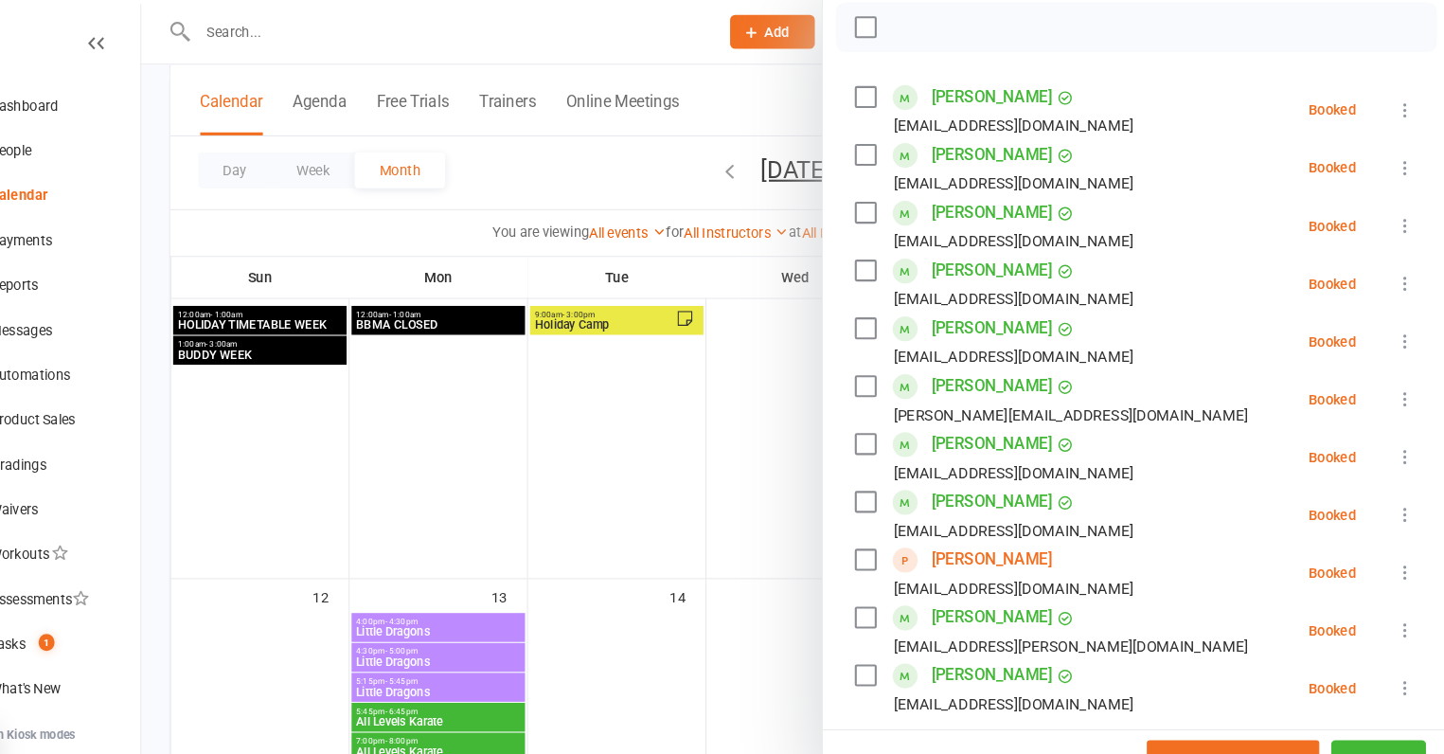
click at [889, 312] on label at bounding box center [888, 312] width 19 height 19
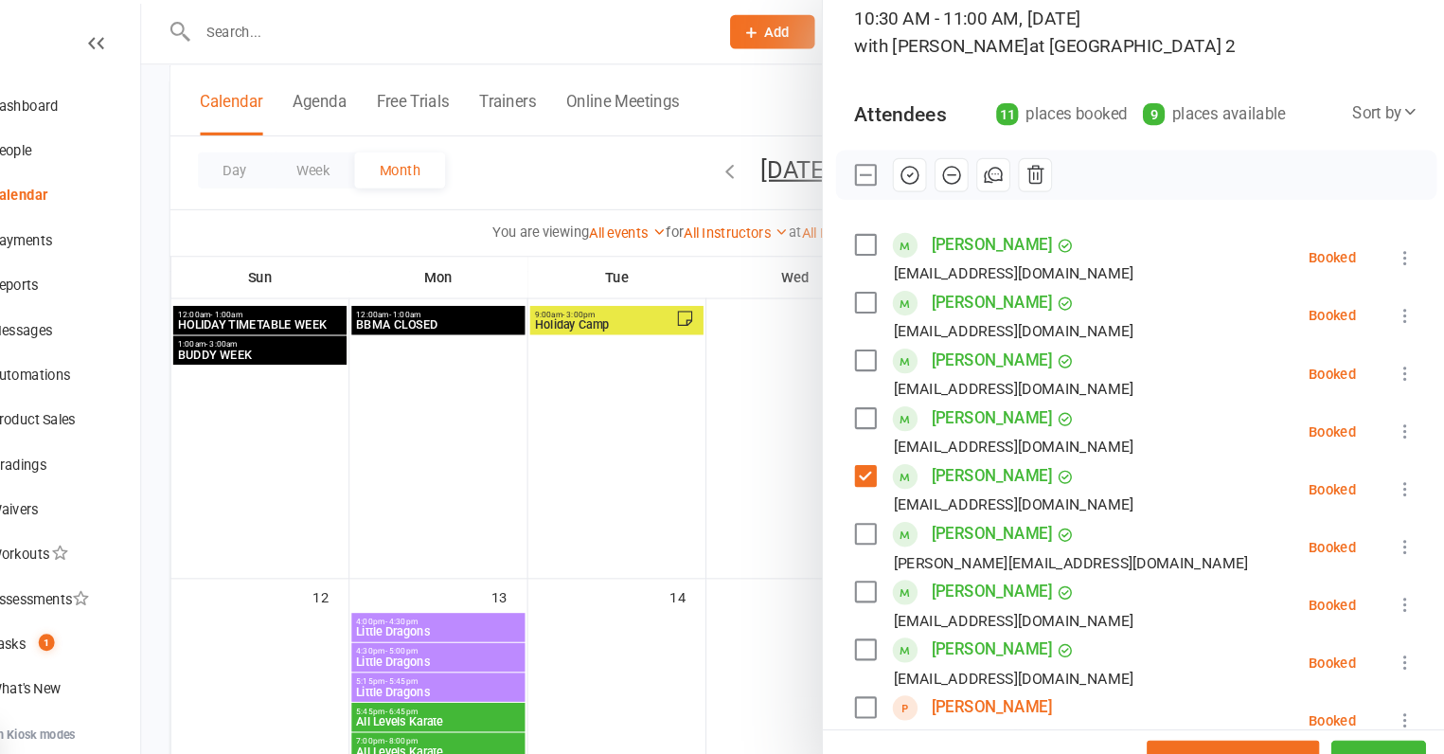
scroll to position [118, 0]
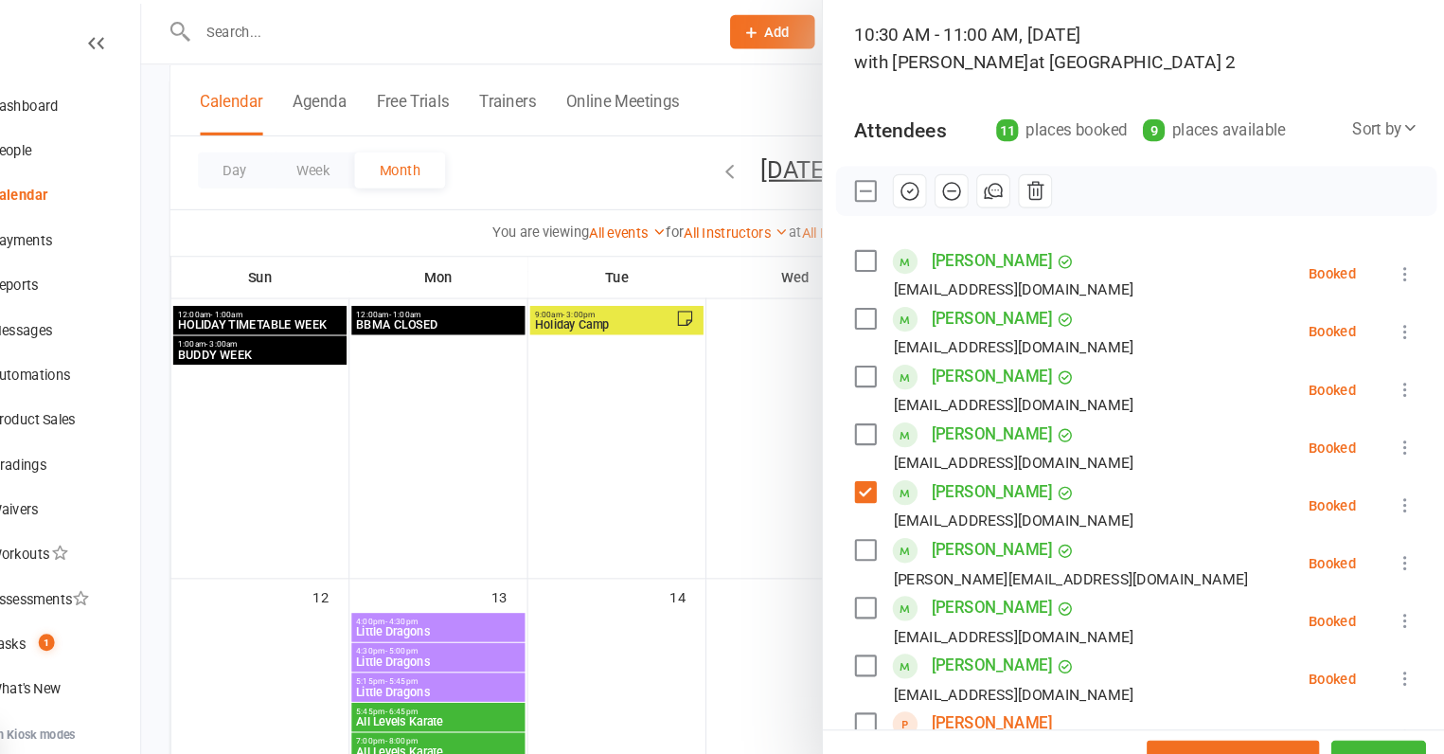
click at [1060, 179] on icon "button" at bounding box center [1050, 182] width 21 height 21
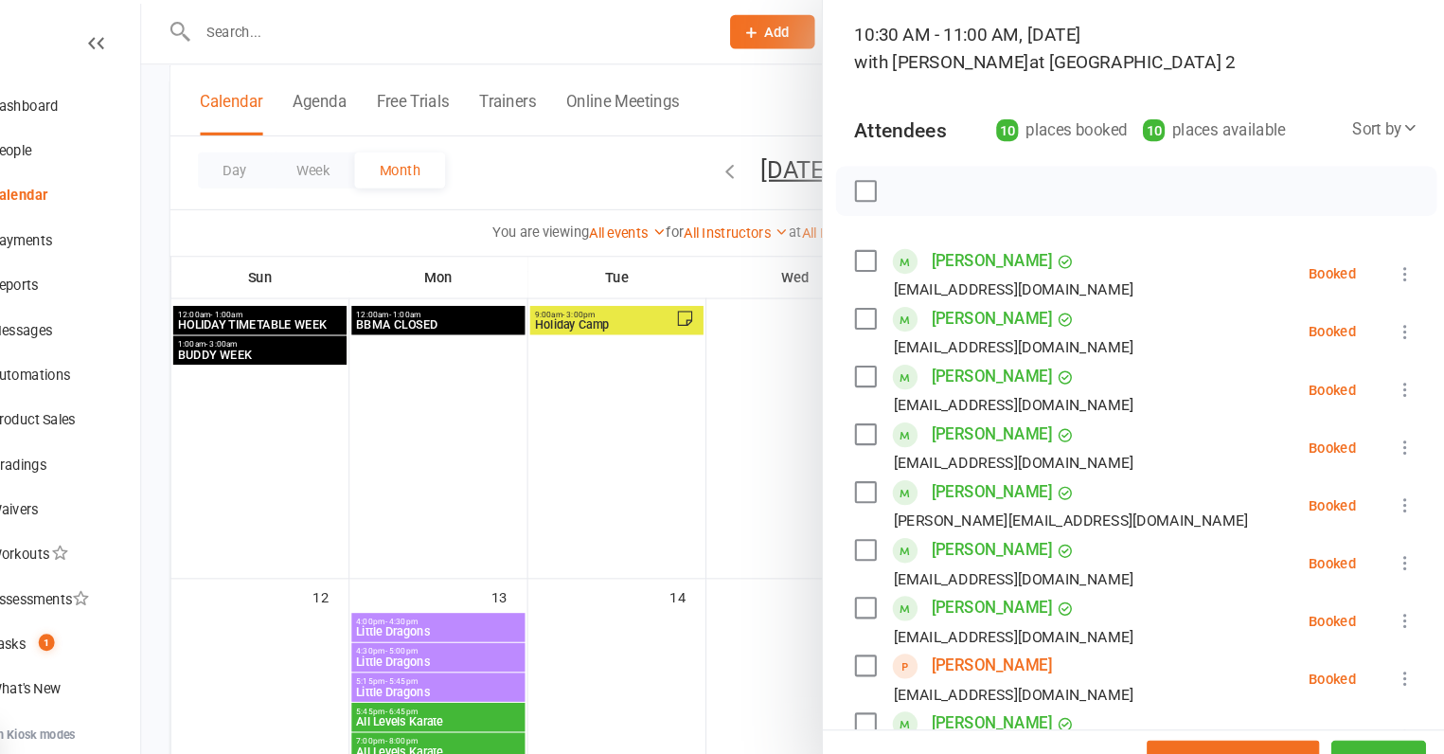
click at [788, 360] on div at bounding box center [822, 377] width 1243 height 754
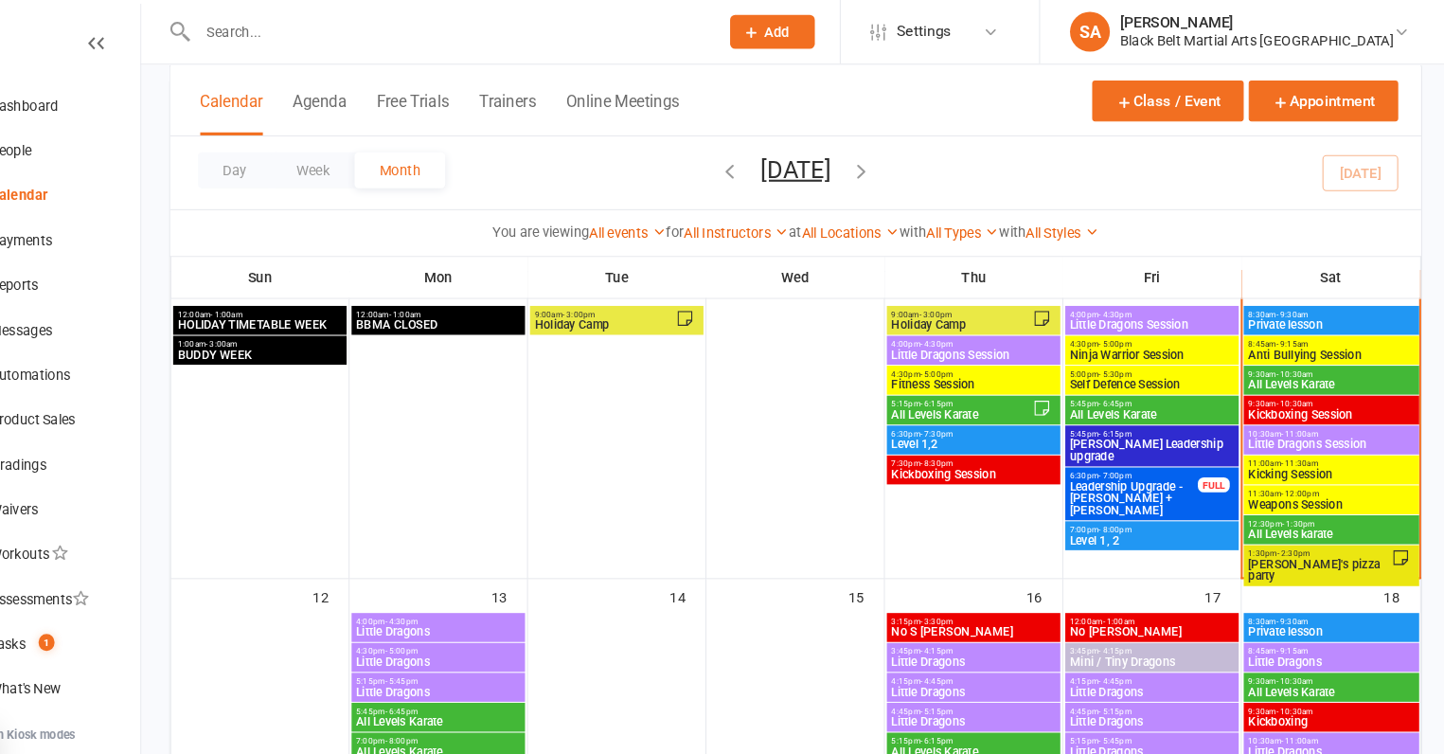
click at [1300, 342] on span "Anti Bullying Session" at bounding box center [1332, 337] width 160 height 11
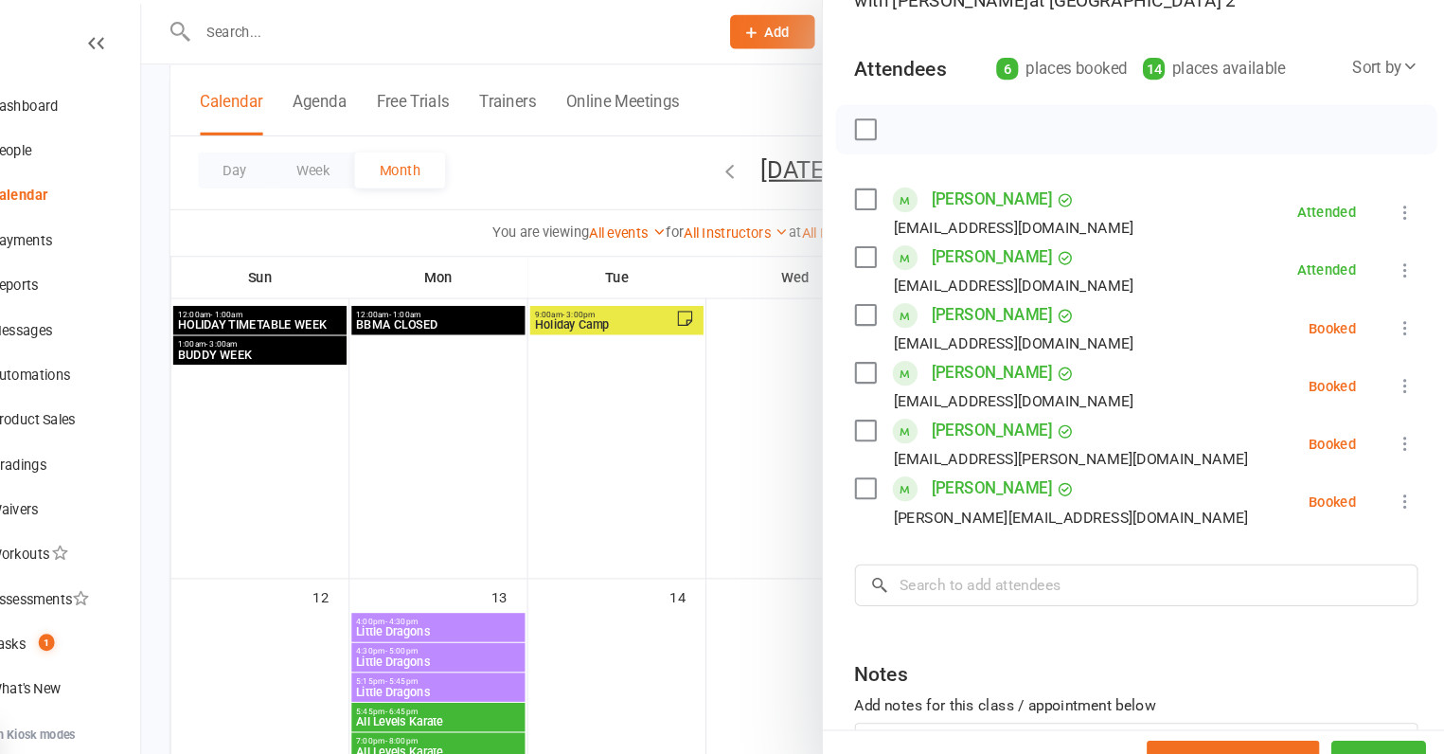
scroll to position [176, 0]
click at [883, 299] on label at bounding box center [888, 301] width 19 height 19
click at [932, 121] on icon "button" at bounding box center [930, 125] width 21 height 21
click at [483, 361] on div at bounding box center [822, 377] width 1243 height 754
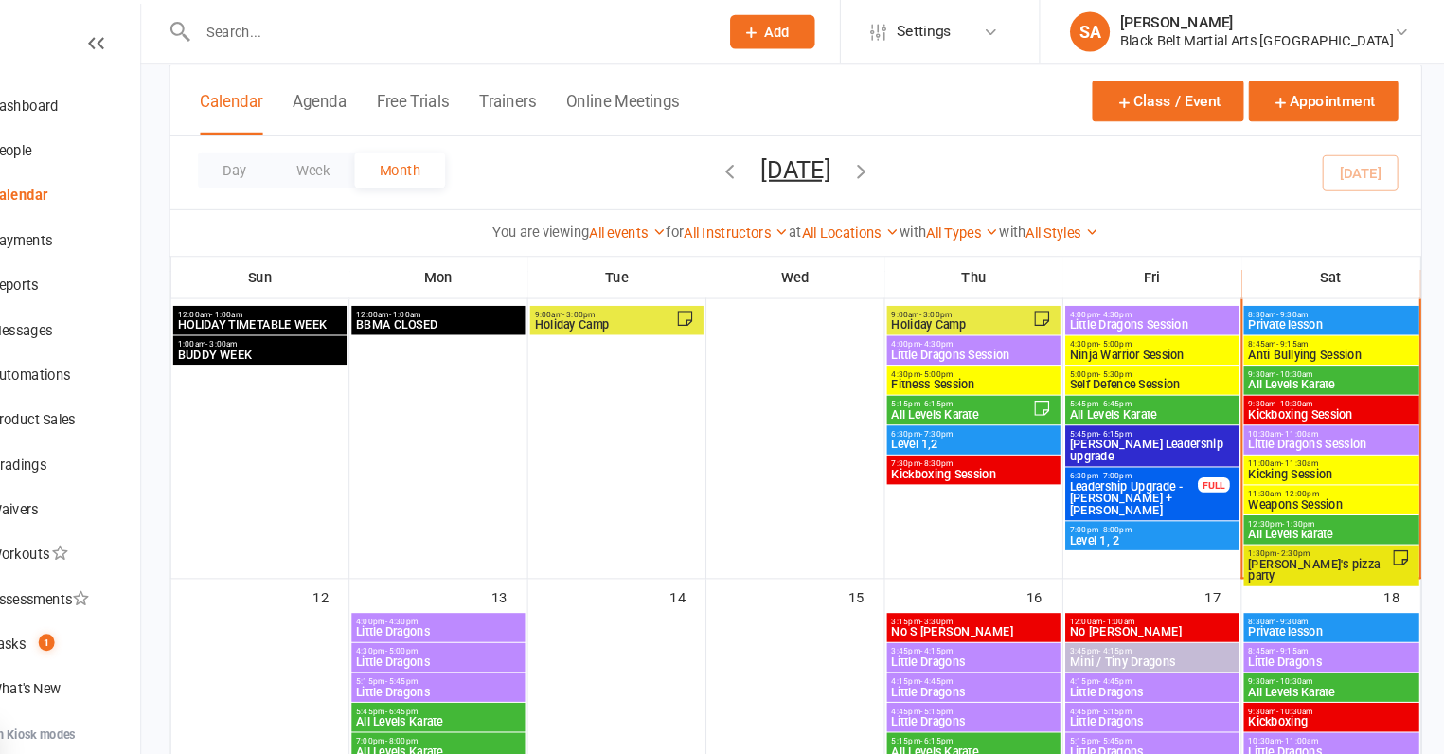
click at [1285, 342] on span "Anti Bullying Session" at bounding box center [1332, 337] width 160 height 11
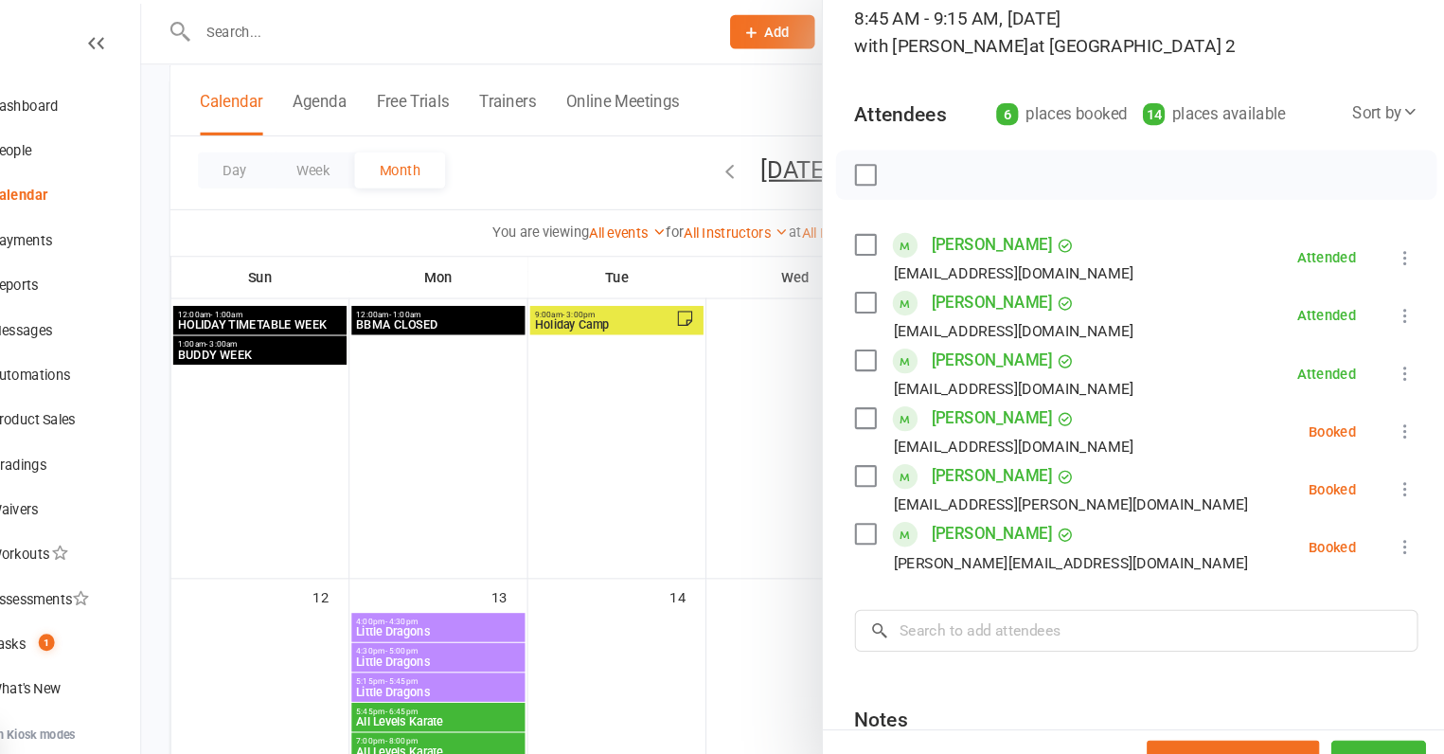
scroll to position [138, 0]
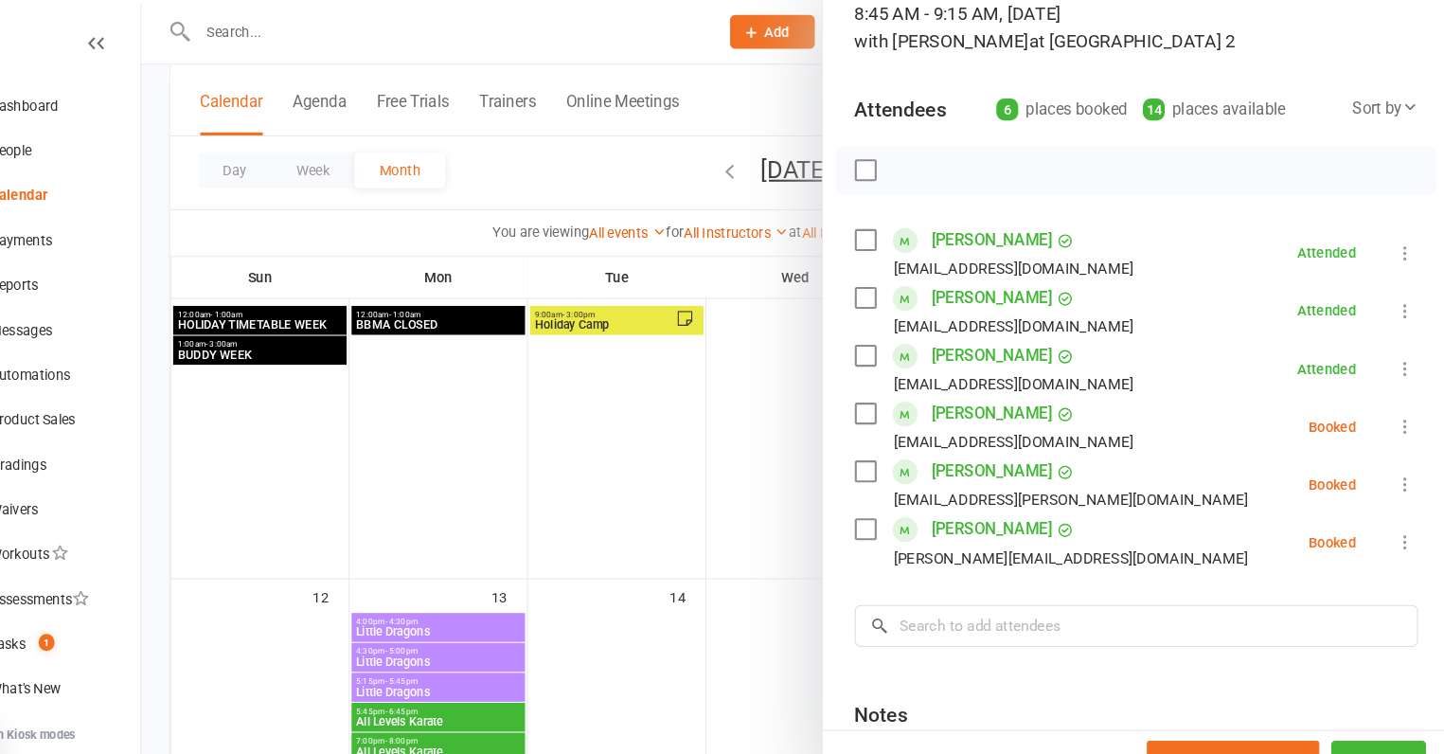
click at [727, 485] on div at bounding box center [822, 377] width 1243 height 754
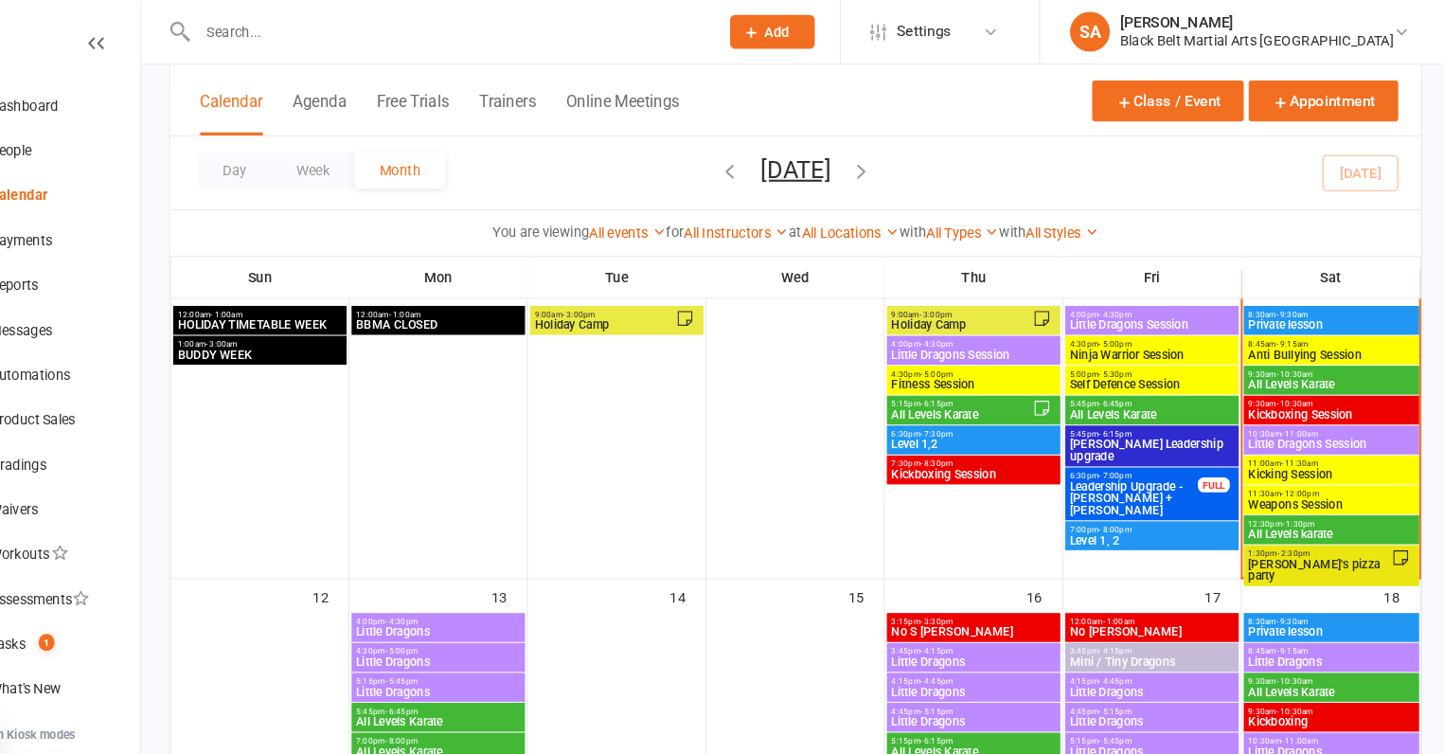
click at [1293, 339] on span "Anti Bullying Session" at bounding box center [1332, 337] width 160 height 11
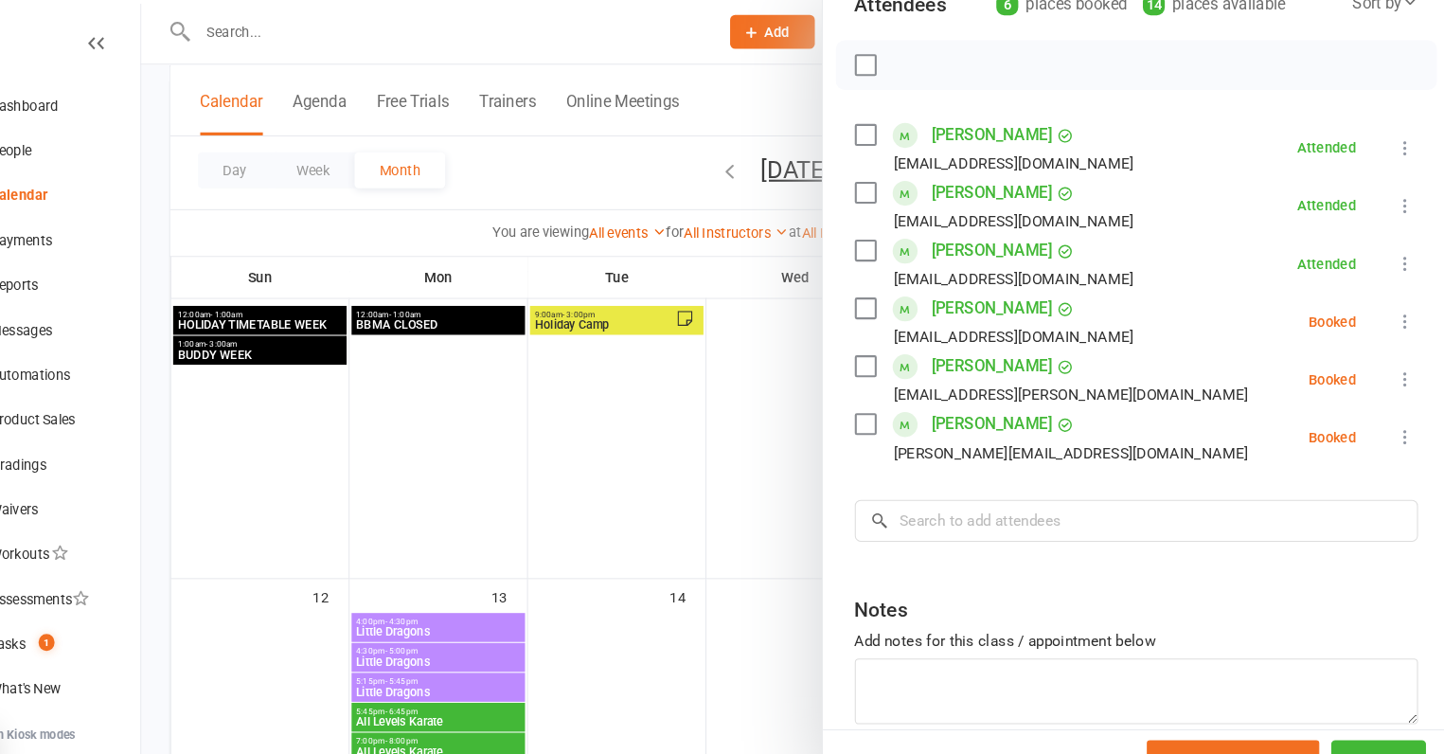
scroll to position [298, 0]
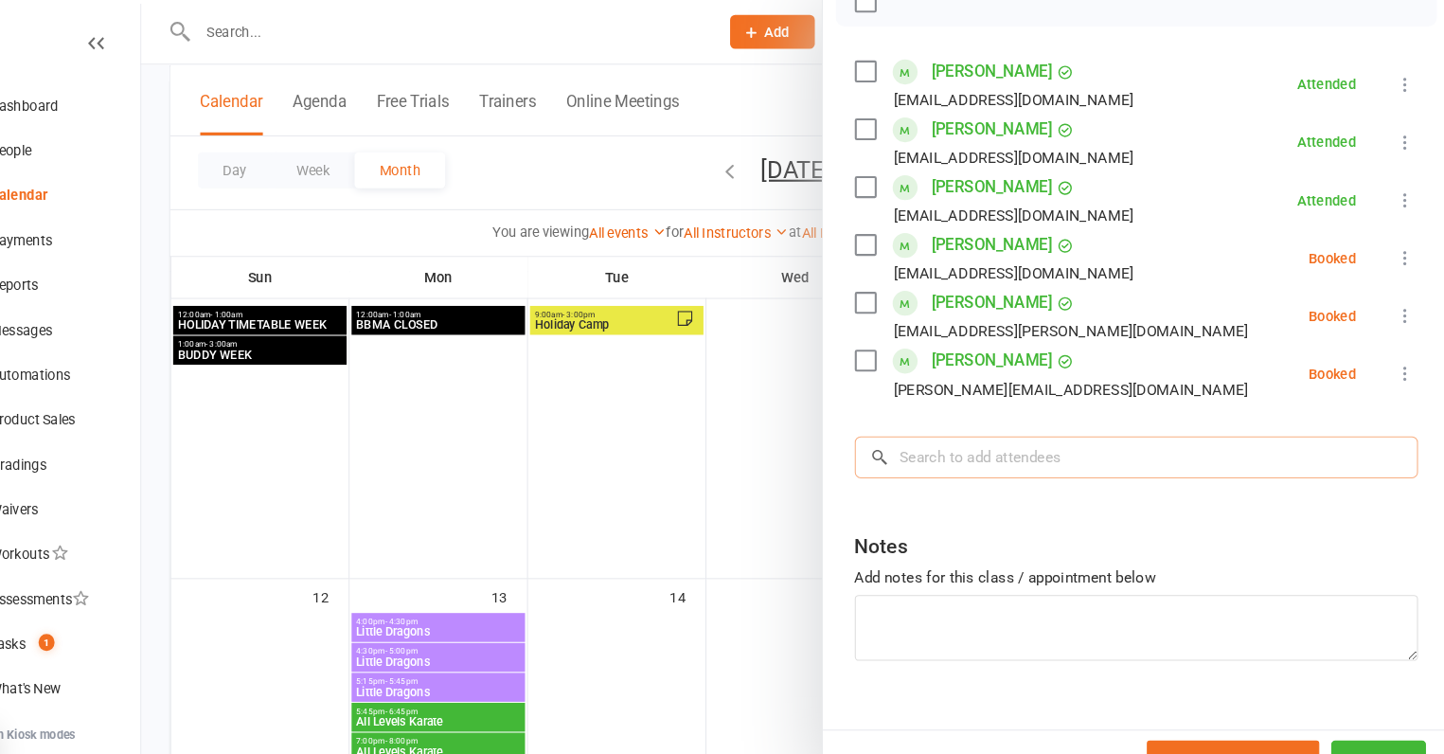
click at [1030, 437] on input "search" at bounding box center [1146, 436] width 535 height 40
paste input "[PERSON_NAME]"
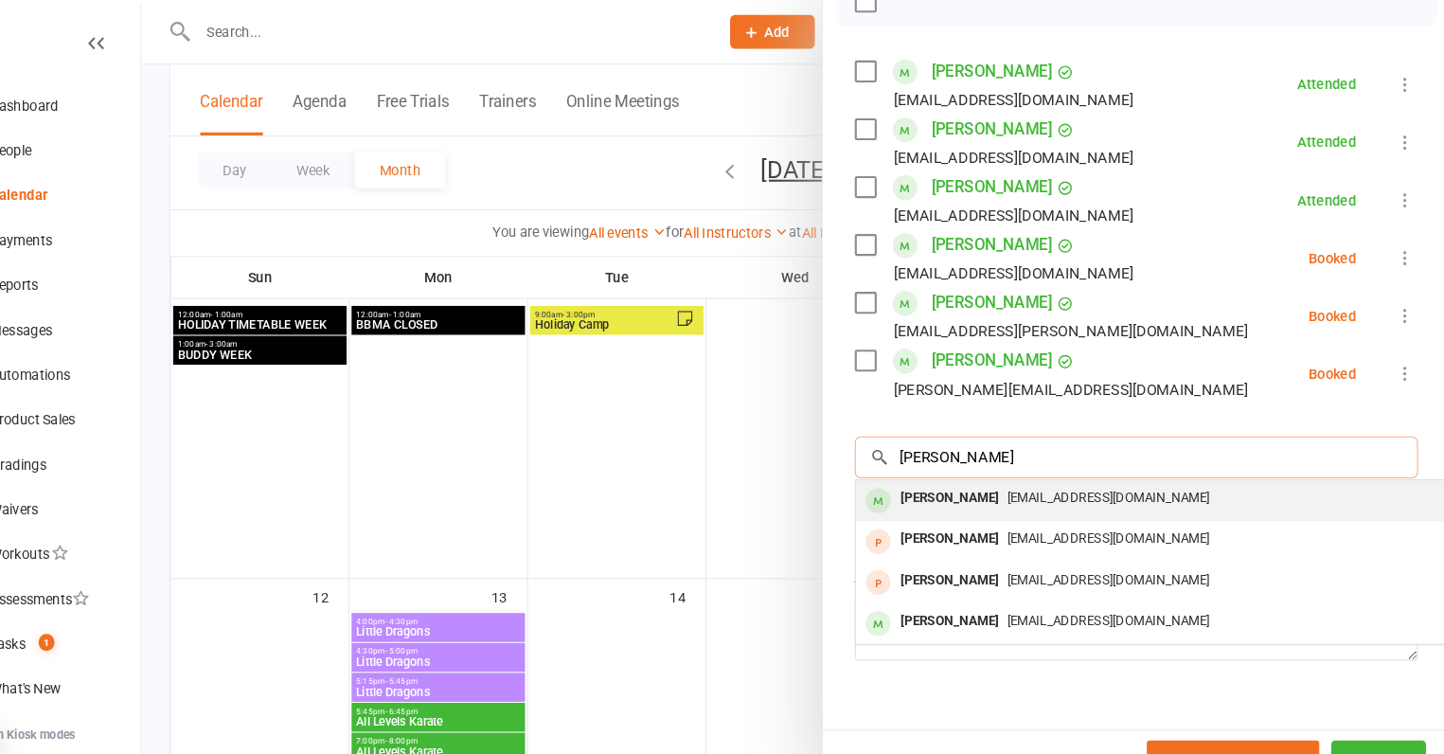
type input "[PERSON_NAME]"
click at [1024, 468] on span "[EMAIL_ADDRESS][DOMAIN_NAME]" at bounding box center [1120, 474] width 192 height 14
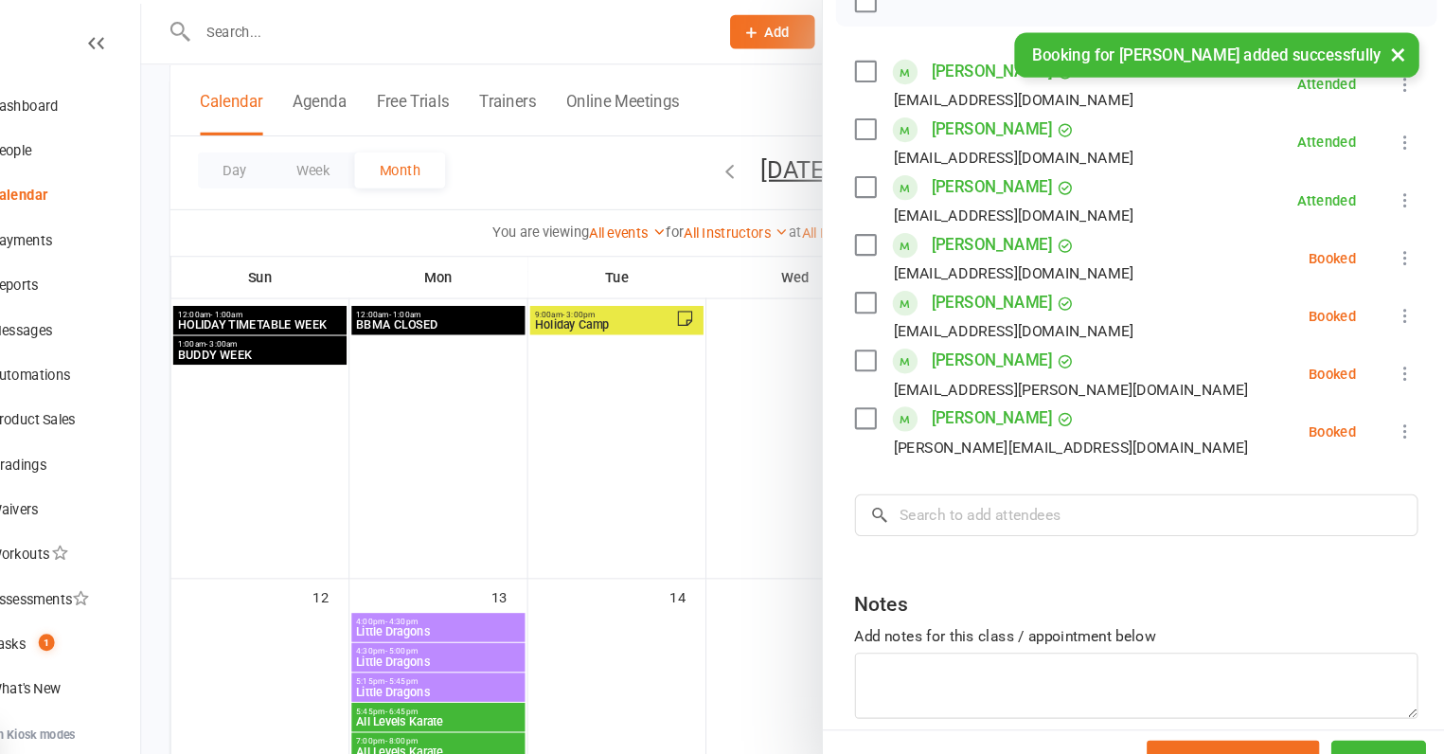
click at [881, 239] on label at bounding box center [888, 233] width 19 height 19
click at [931, 5] on icon "button" at bounding box center [930, 2] width 21 height 21
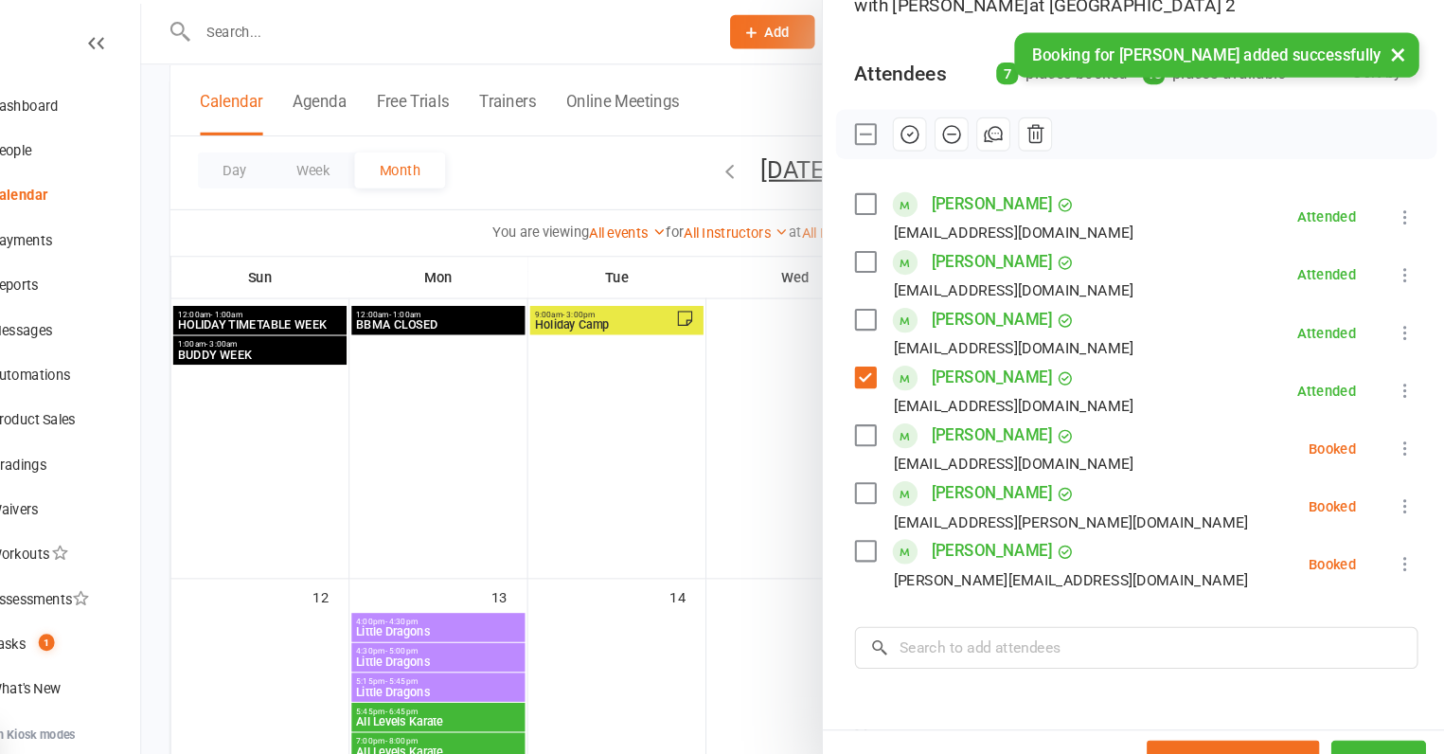
scroll to position [170, 0]
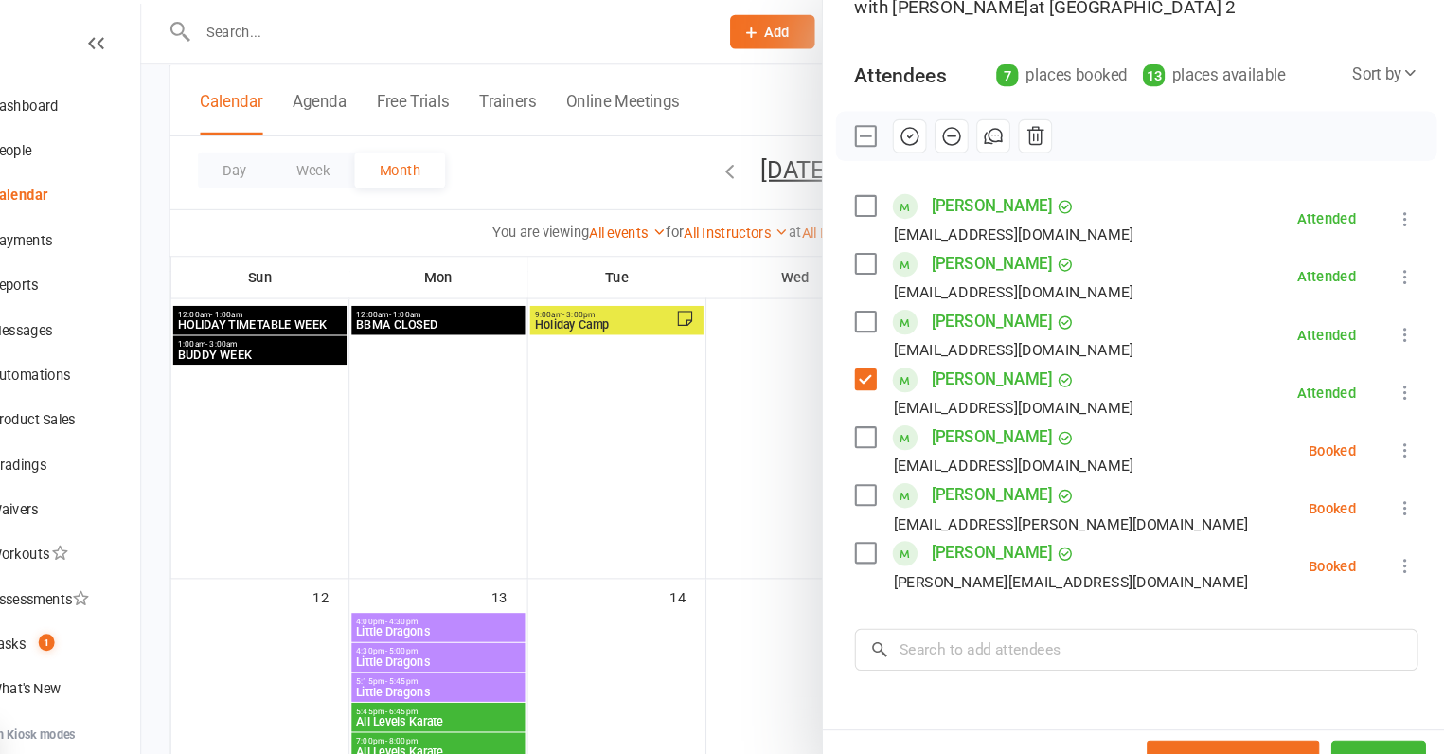
click at [888, 528] on label at bounding box center [888, 526] width 19 height 19
click at [888, 471] on label at bounding box center [888, 471] width 19 height 19
click at [882, 420] on label at bounding box center [888, 416] width 19 height 19
click at [936, 131] on icon "button" at bounding box center [930, 130] width 21 height 21
click at [1016, 631] on input "search" at bounding box center [1146, 618] width 535 height 40
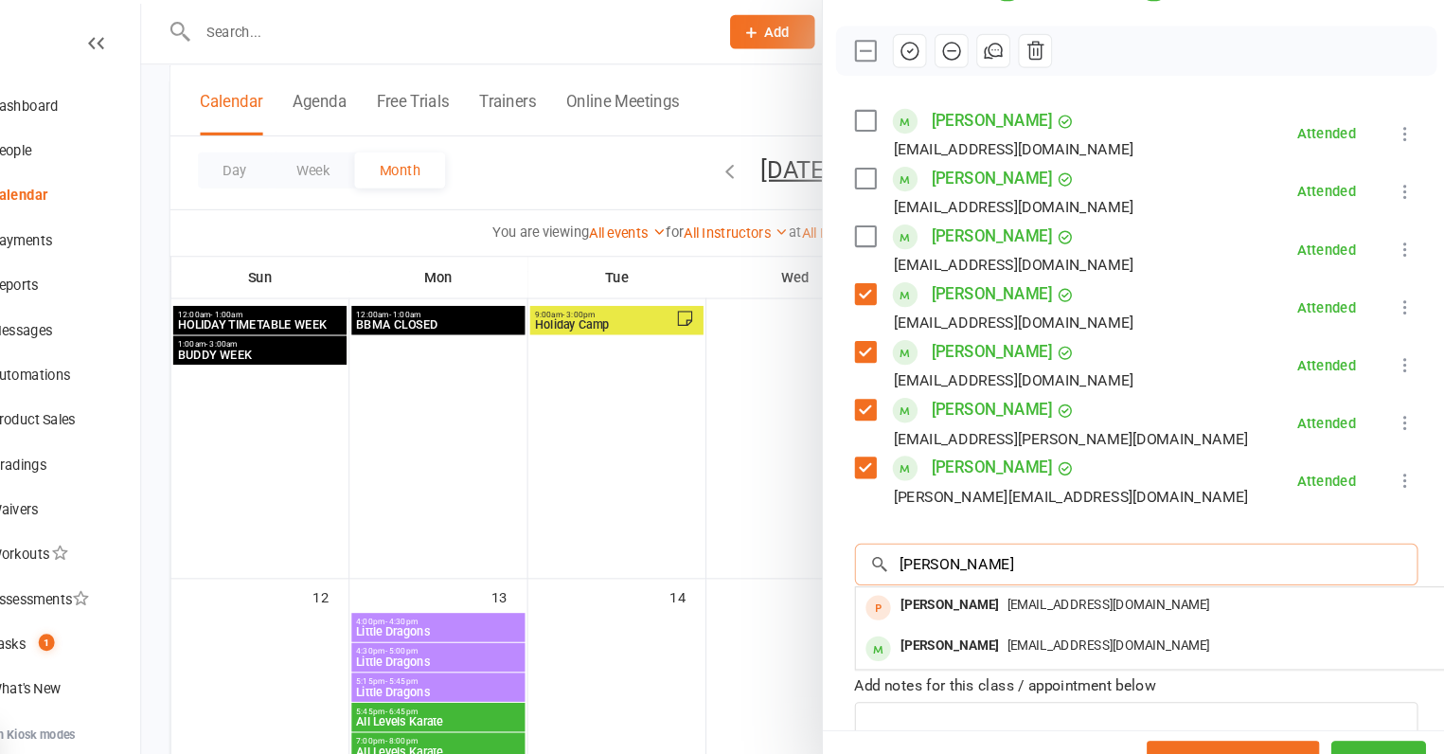
scroll to position [252, 0]
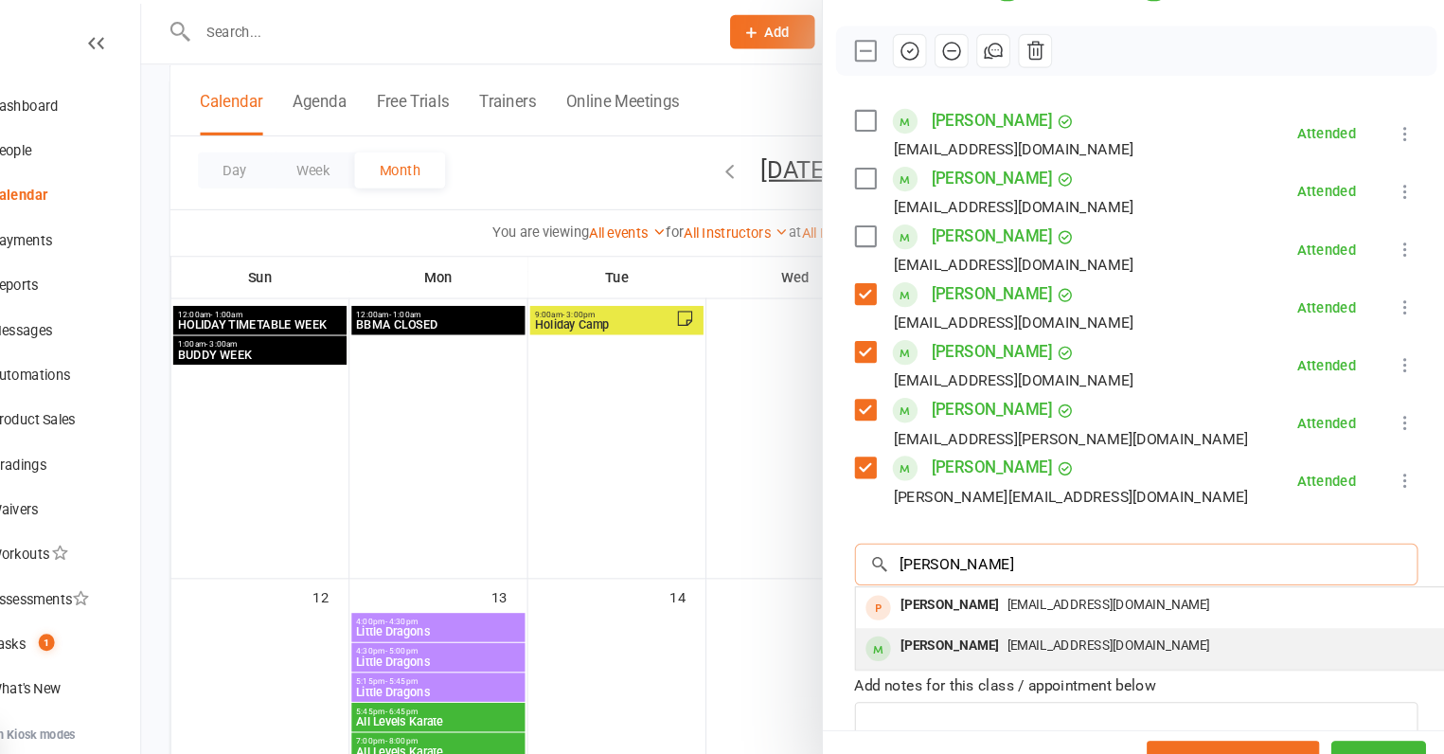
type input "[PERSON_NAME]"
click at [1024, 621] on div "[EMAIL_ADDRESS][DOMAIN_NAME]" at bounding box center [1162, 614] width 551 height 27
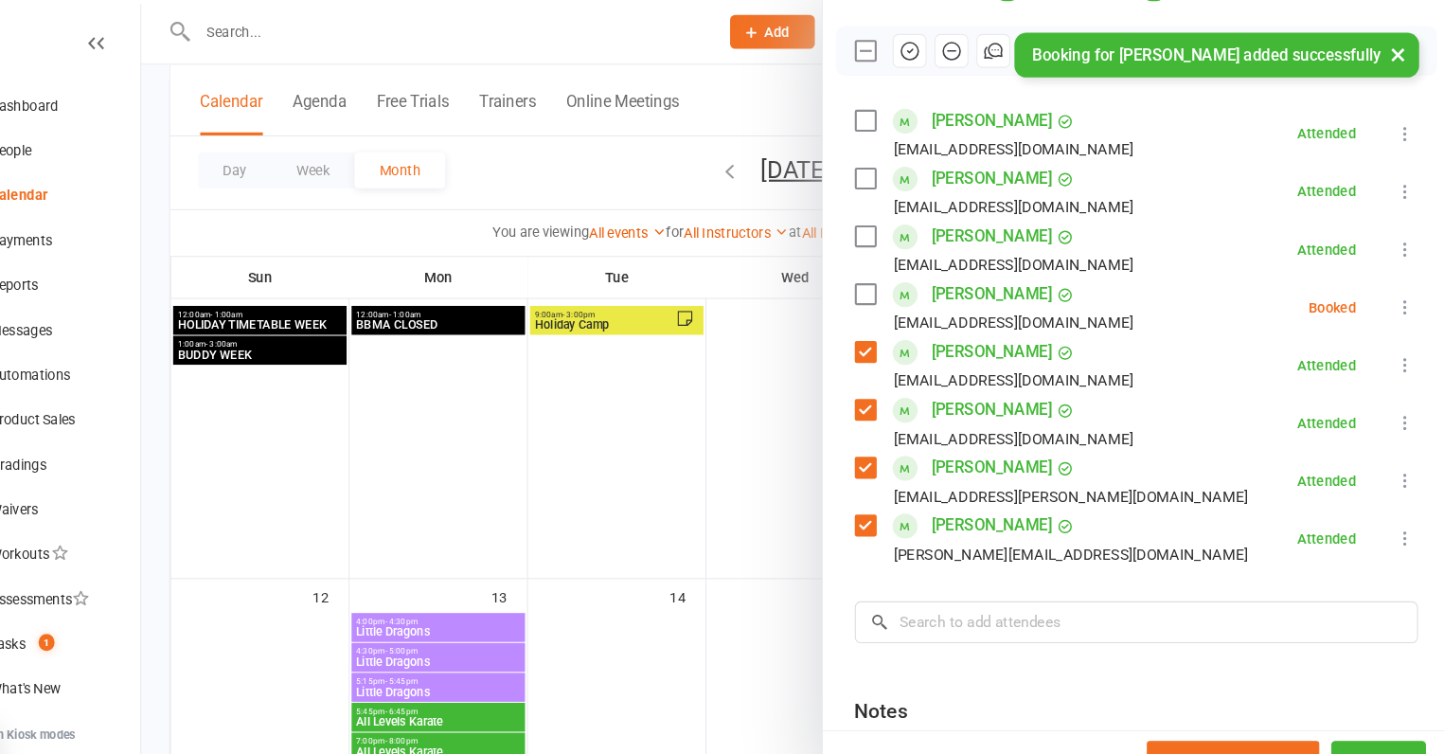
click at [883, 276] on label at bounding box center [888, 280] width 19 height 19
click at [927, 32] on div "× Booking for [PERSON_NAME] added successfully" at bounding box center [709, 32] width 1419 height 0
click at [937, 32] on div "× Booking for [PERSON_NAME] added successfully" at bounding box center [709, 32] width 1419 height 0
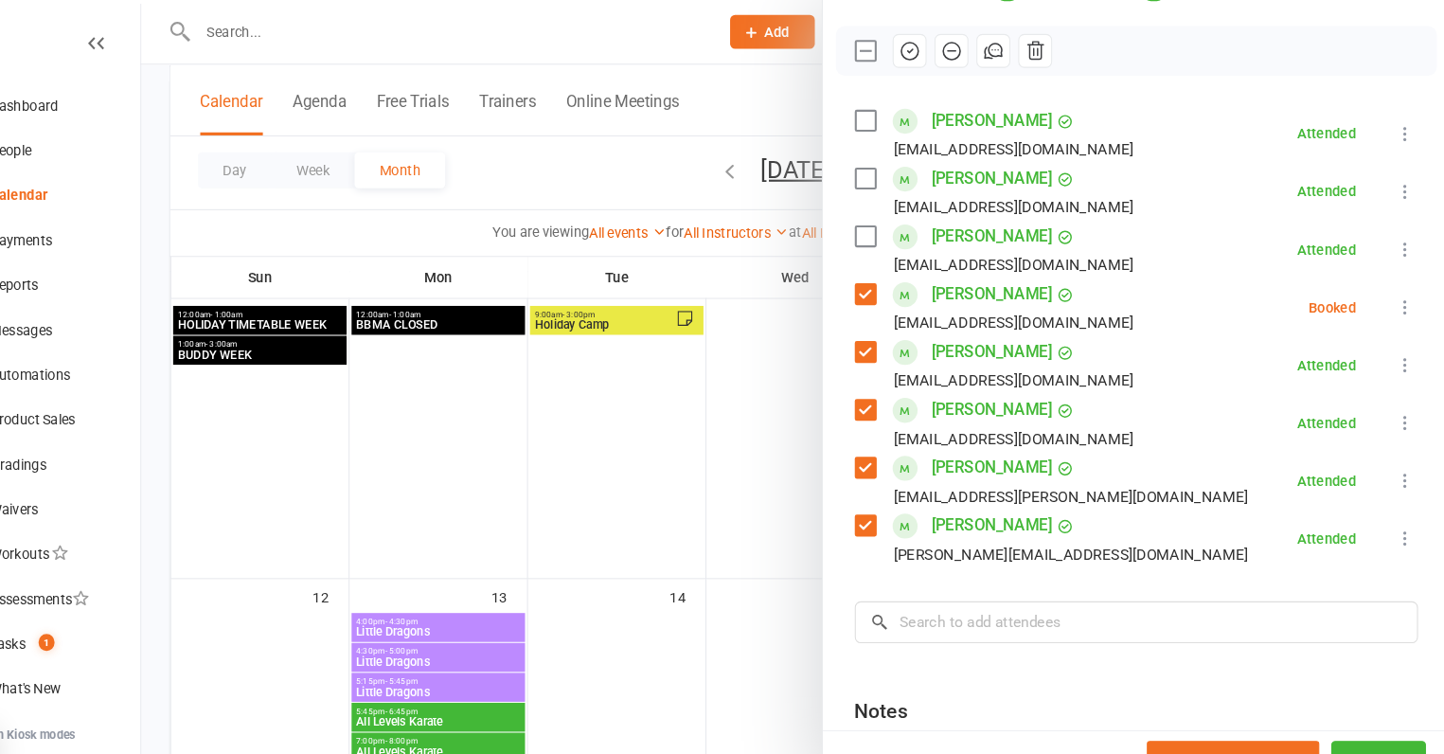
click at [929, 44] on icon "button" at bounding box center [930, 49] width 21 height 21
click at [610, 494] on div at bounding box center [822, 377] width 1243 height 754
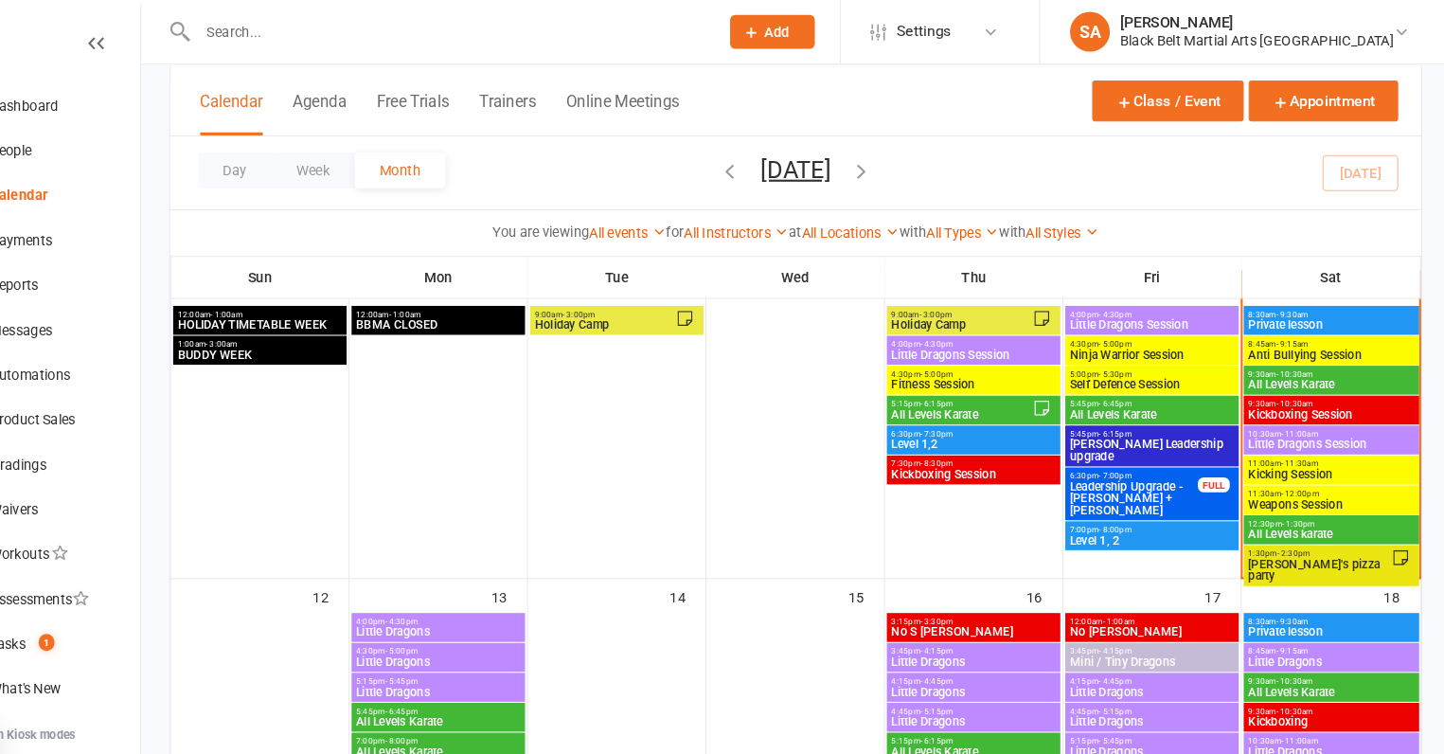
scroll to position [265, 0]
